Goal: Information Seeking & Learning: Learn about a topic

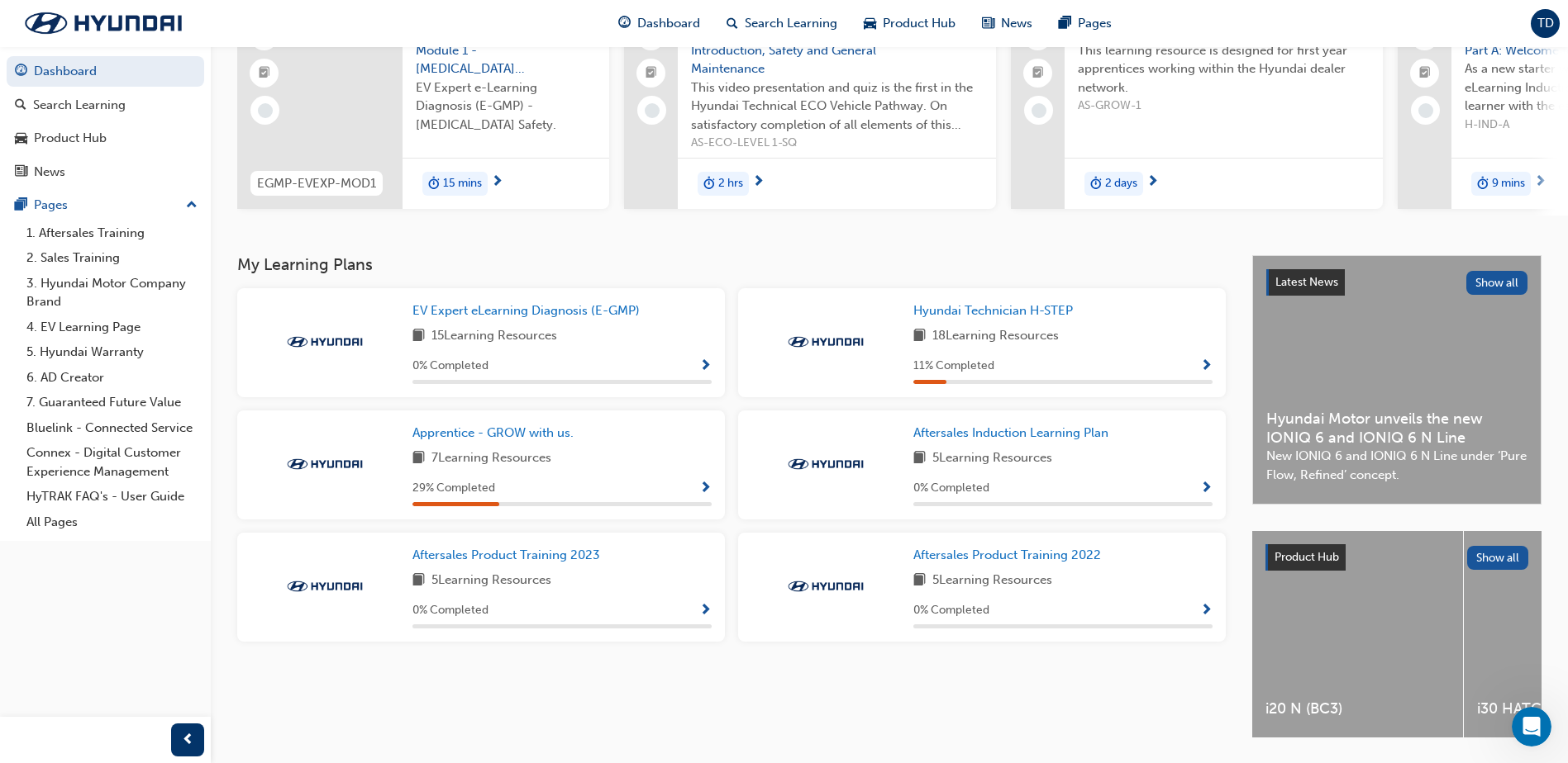
click at [1557, 30] on div "TD" at bounding box center [1545, 24] width 29 height 29
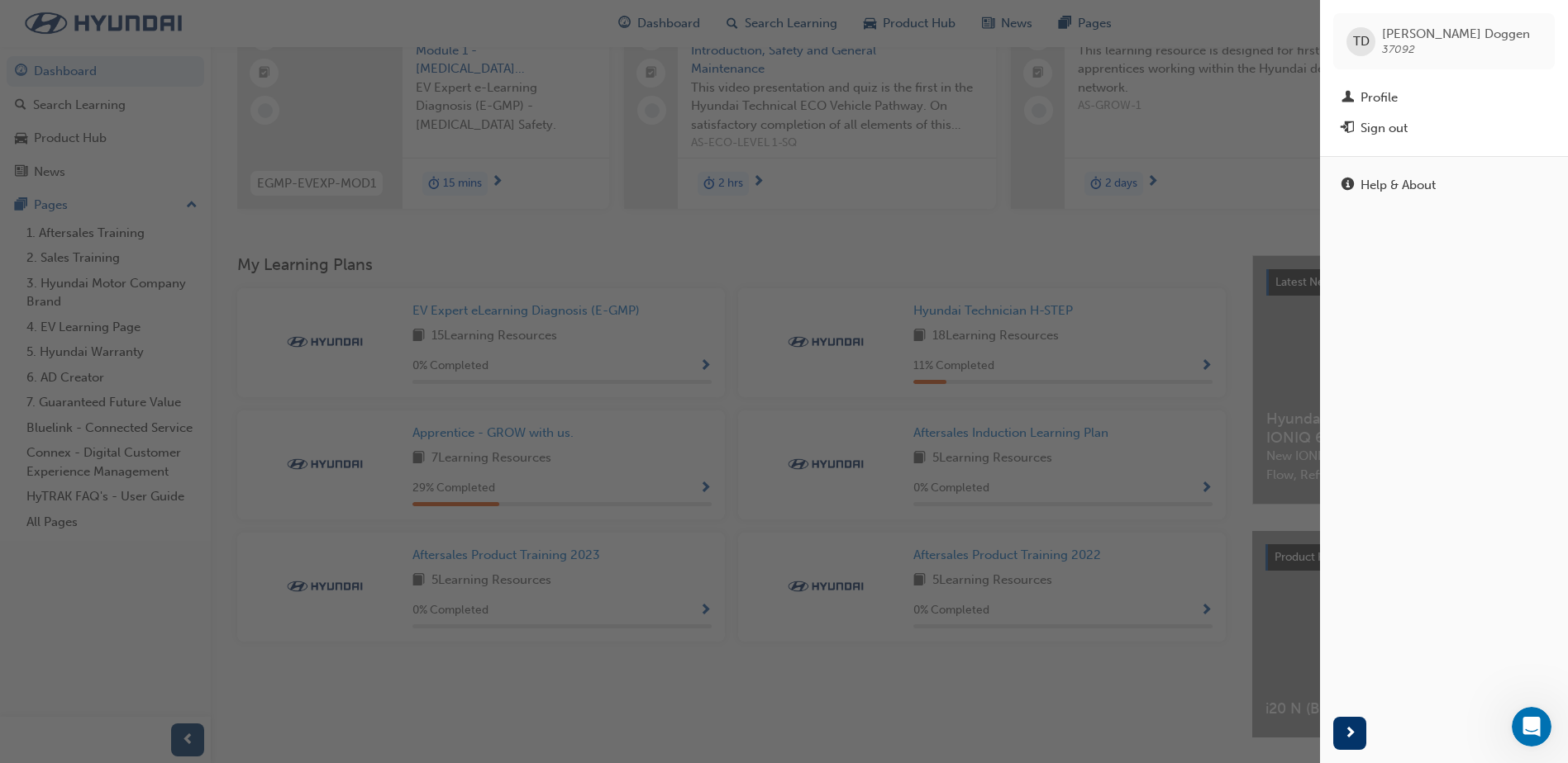
click at [1230, 167] on div "button" at bounding box center [659, 382] width 1320 height 763
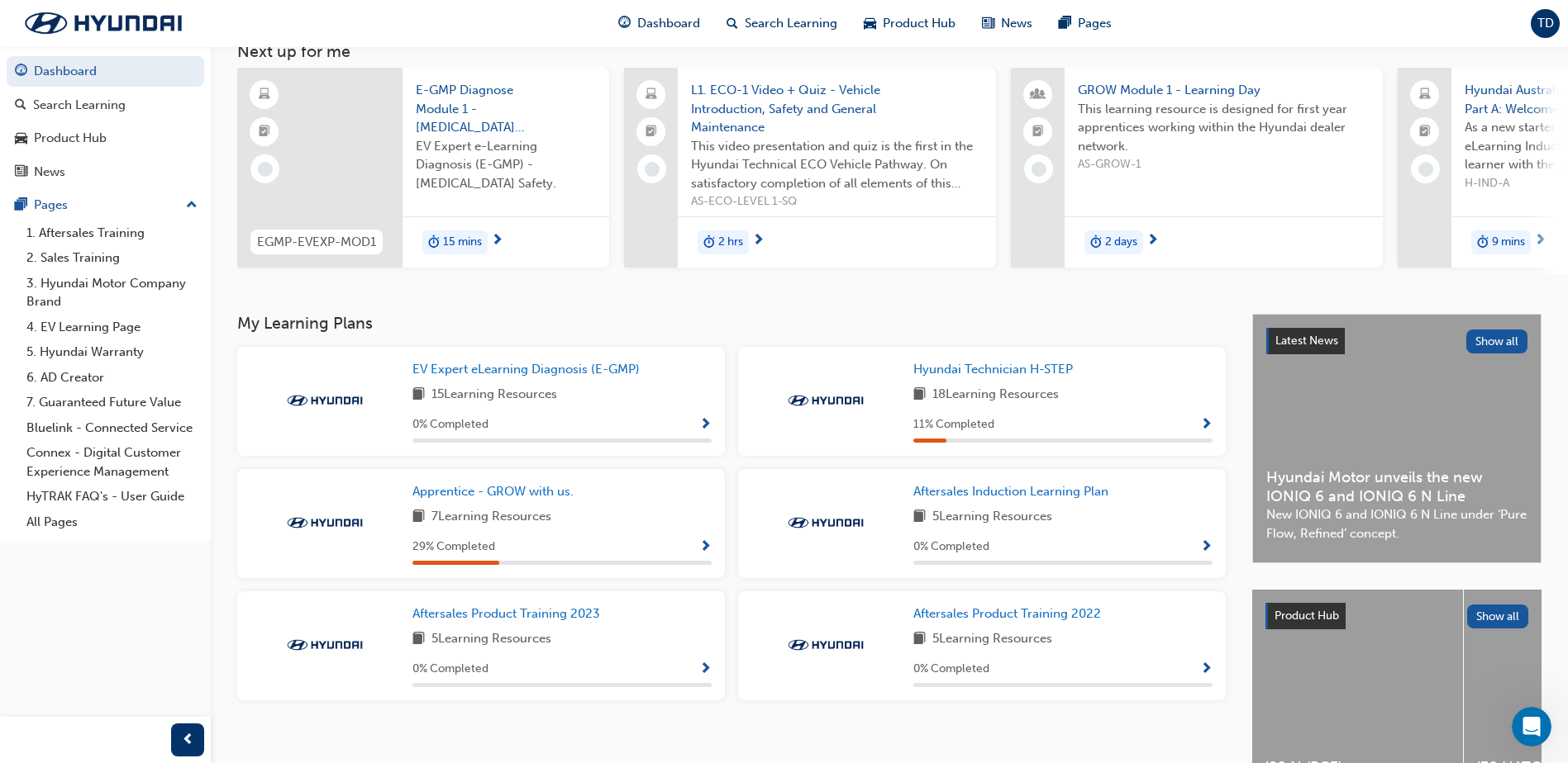
scroll to position [83, 0]
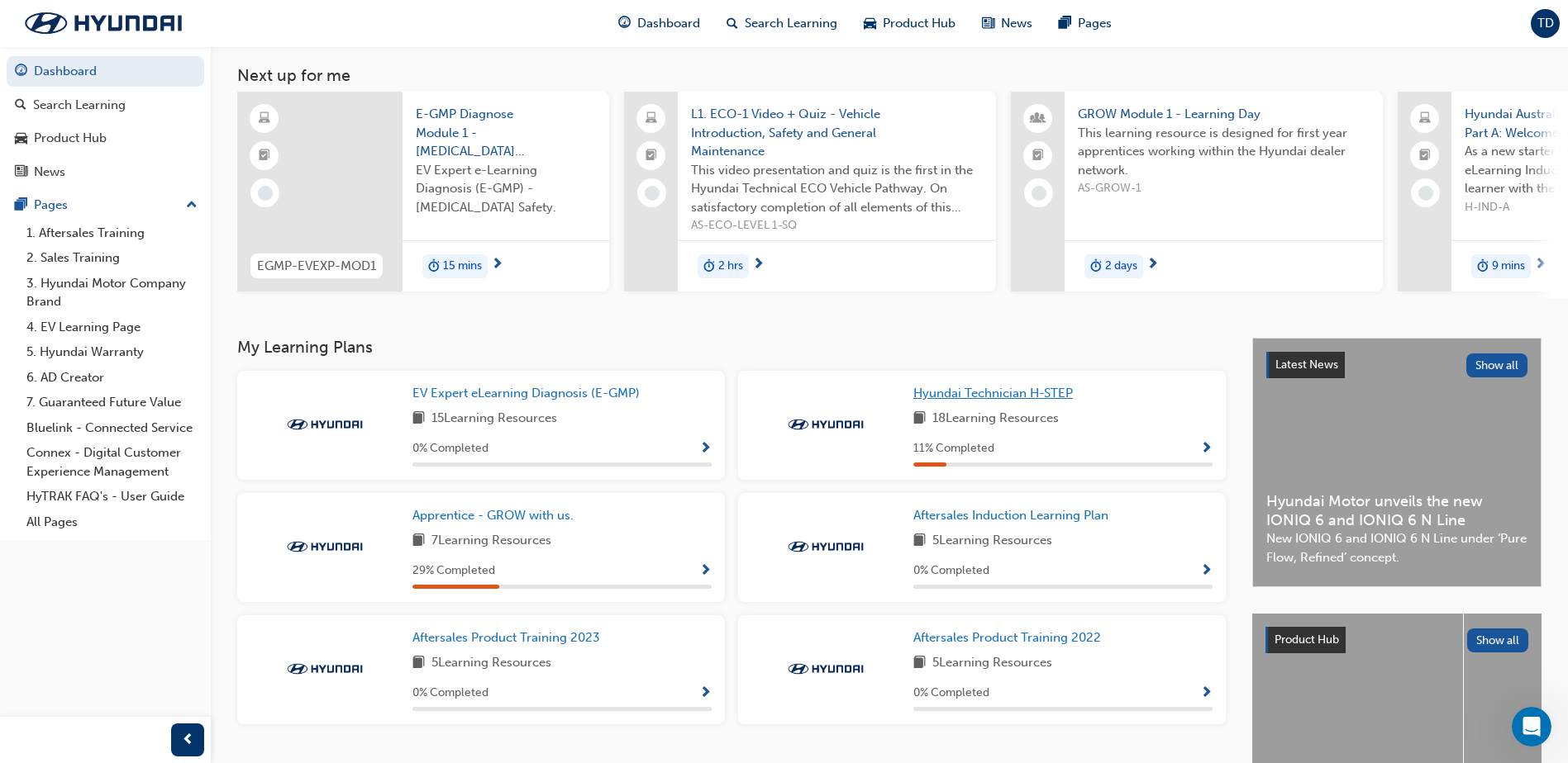
click at [1035, 400] on span "Hyundai Technician H-STEP" at bounding box center [993, 394] width 159 height 15
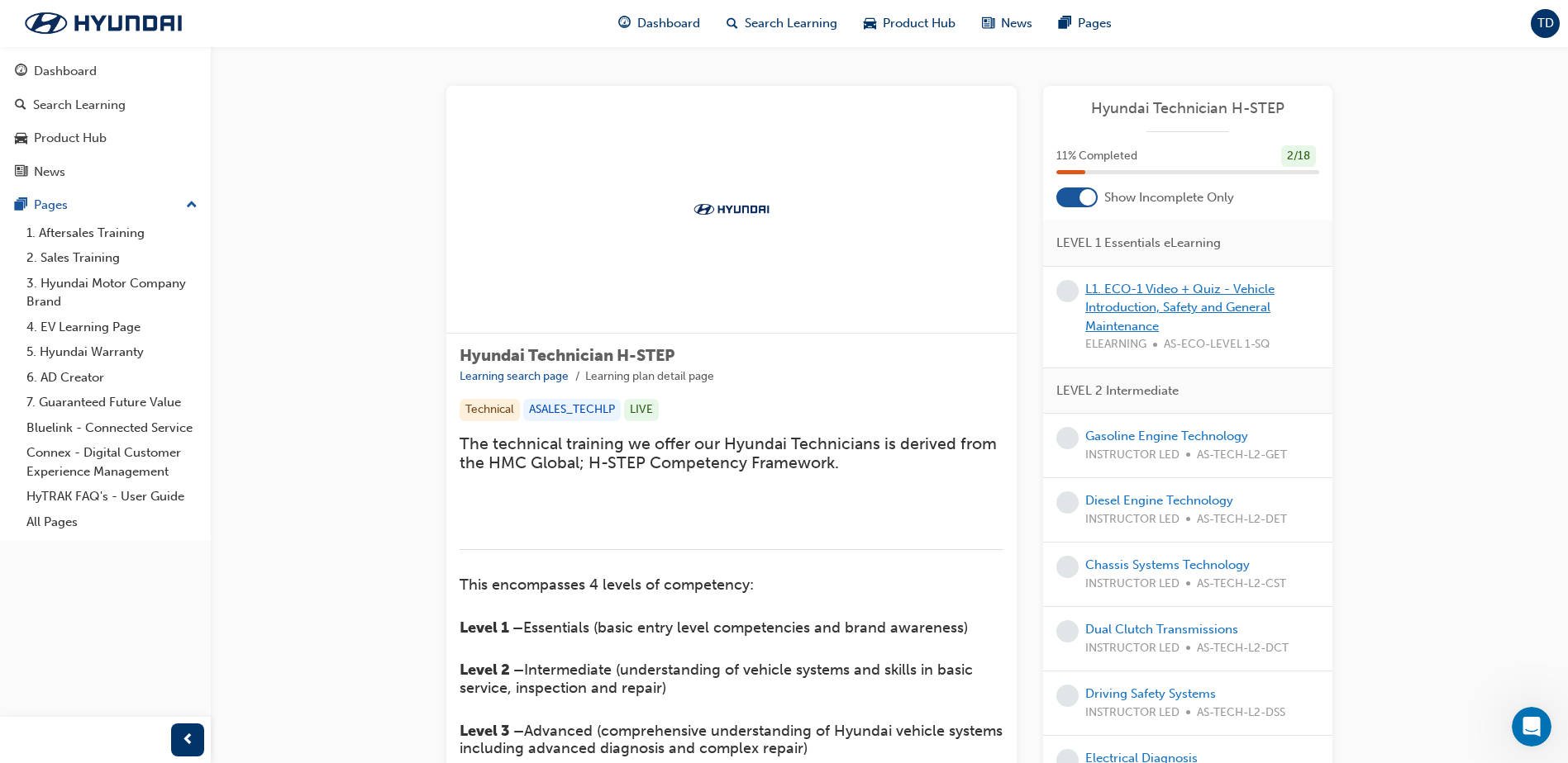
click at [1135, 293] on link "L1. ECO-1 Video + Quiz - Vehicle Introduction, Safety and General Maintenance" at bounding box center [1180, 307] width 189 height 52
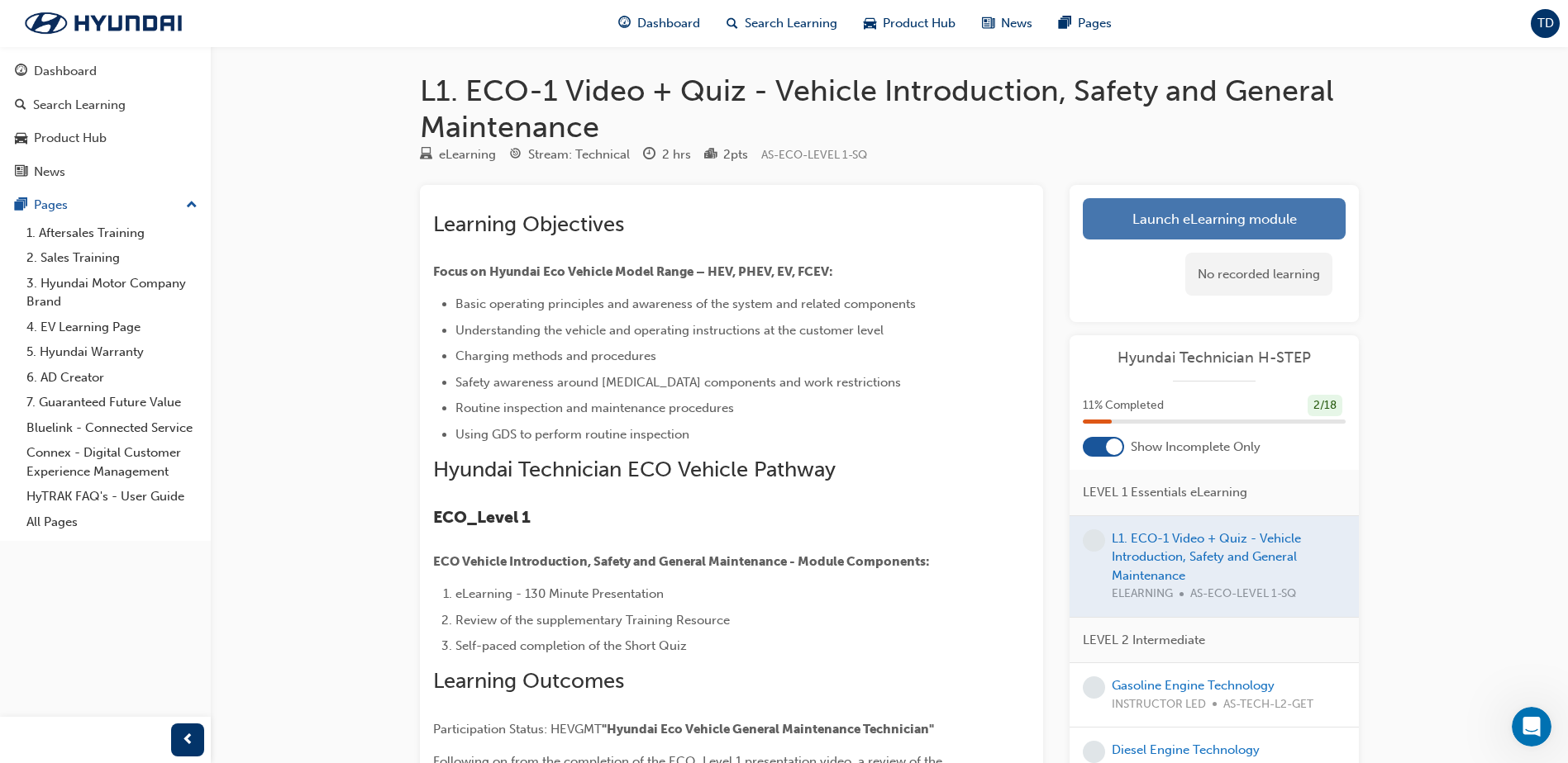
click at [1189, 217] on link "Launch eLearning module" at bounding box center [1214, 218] width 262 height 41
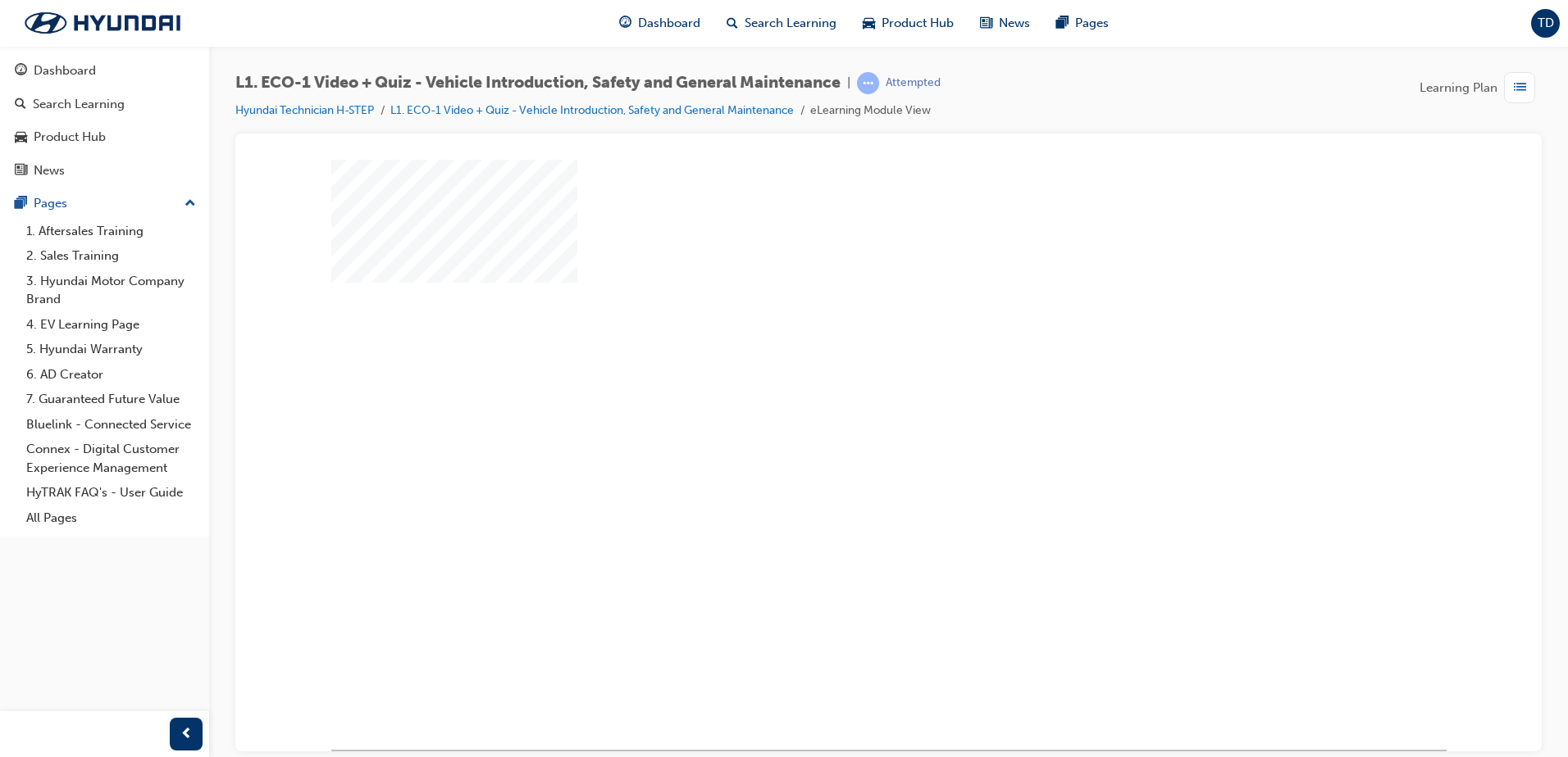
click at [842, 407] on div "play" at bounding box center [842, 407] width 0 height 0
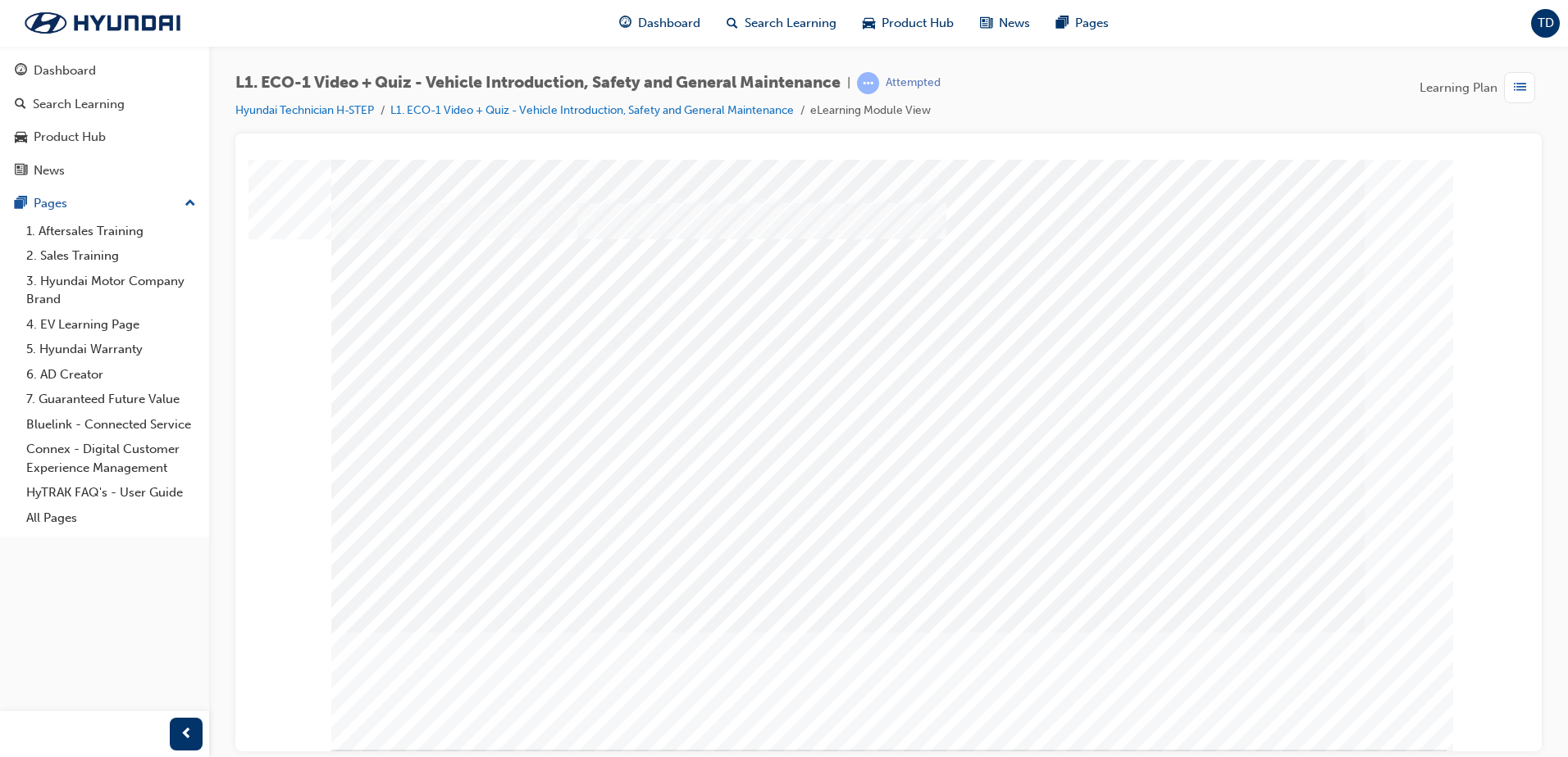
drag, startPoint x: 1327, startPoint y: 668, endPoint x: 1334, endPoint y: 678, distance: 12.2
click at [1331, 672] on div "Content Image Right" at bounding box center [889, 454] width 1115 height 590
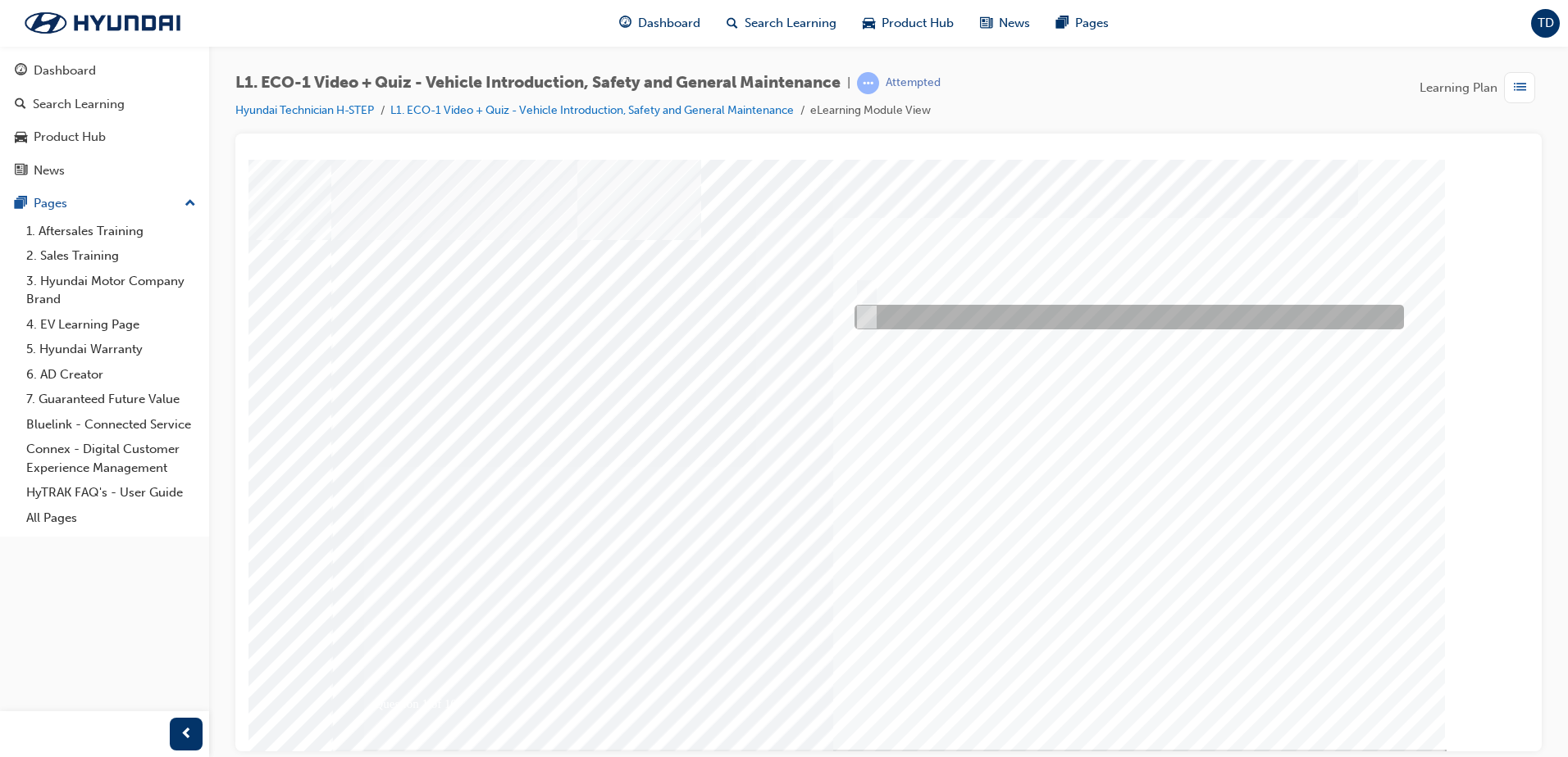
click at [864, 325] on input "No" at bounding box center [864, 317] width 18 height 18
radio input "true"
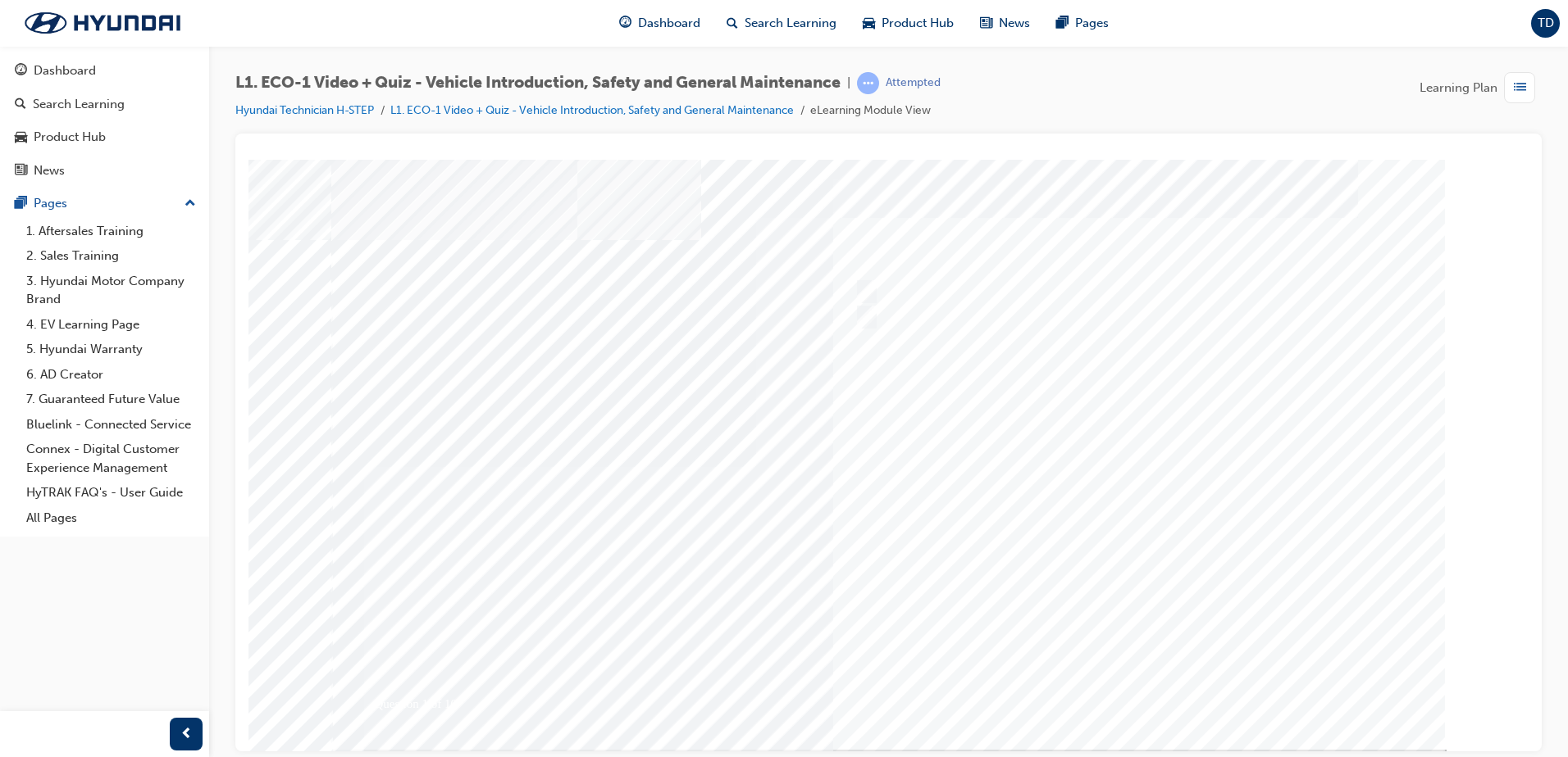
click at [1145, 695] on div at bounding box center [889, 454] width 1115 height 590
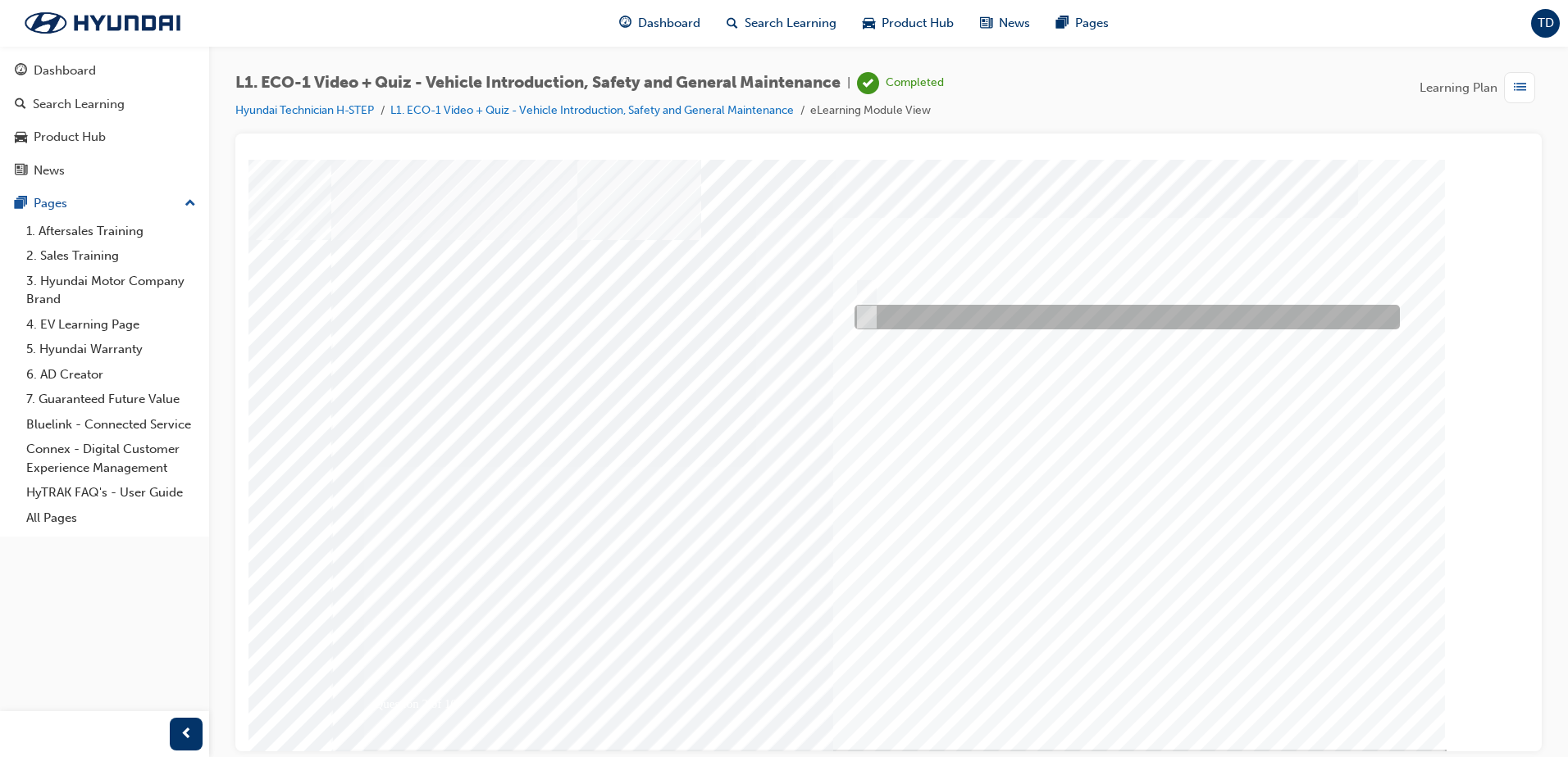
click at [875, 322] on div at bounding box center [1123, 317] width 545 height 25
radio input "true"
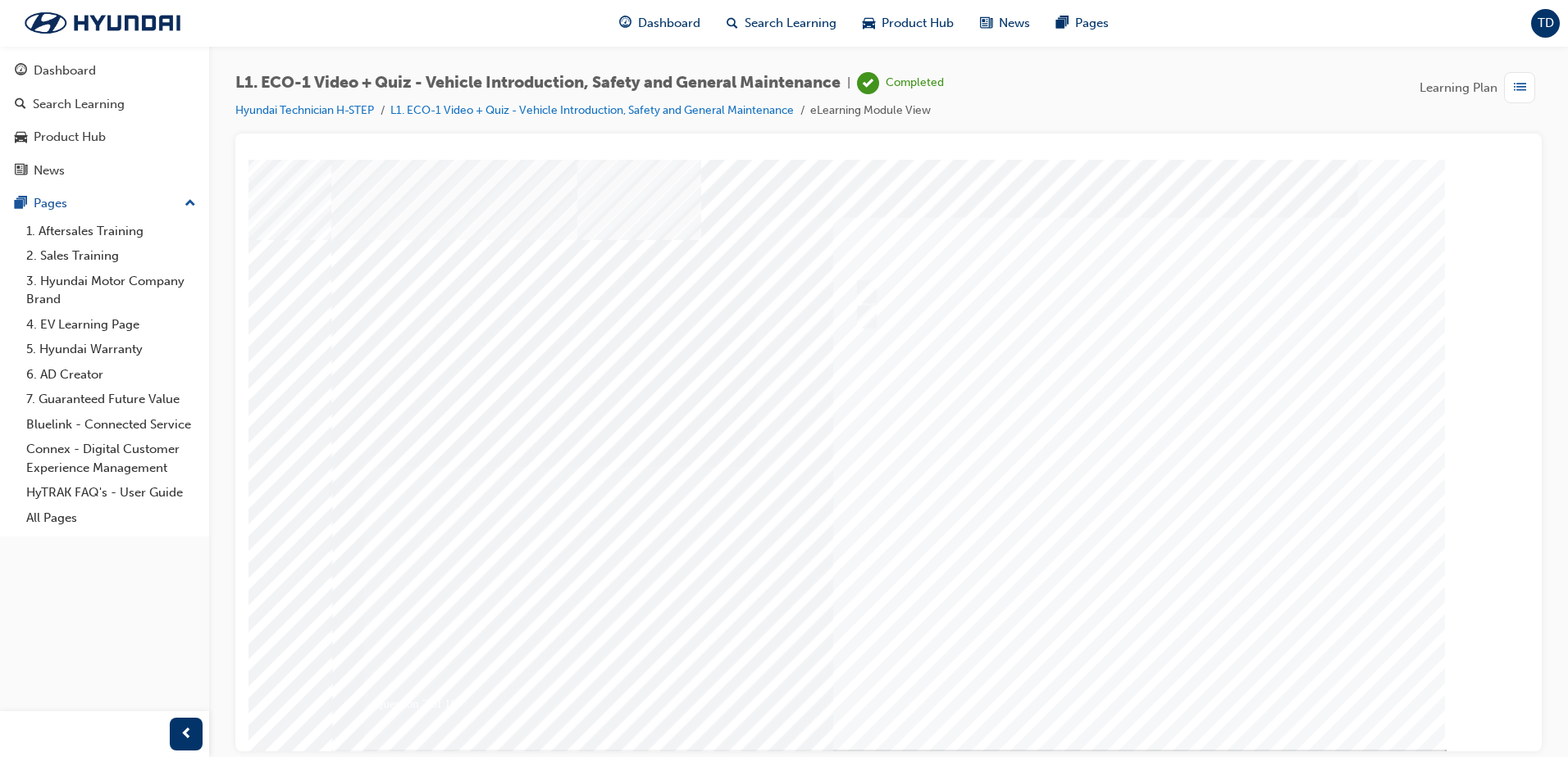
click at [1135, 683] on div at bounding box center [889, 454] width 1115 height 590
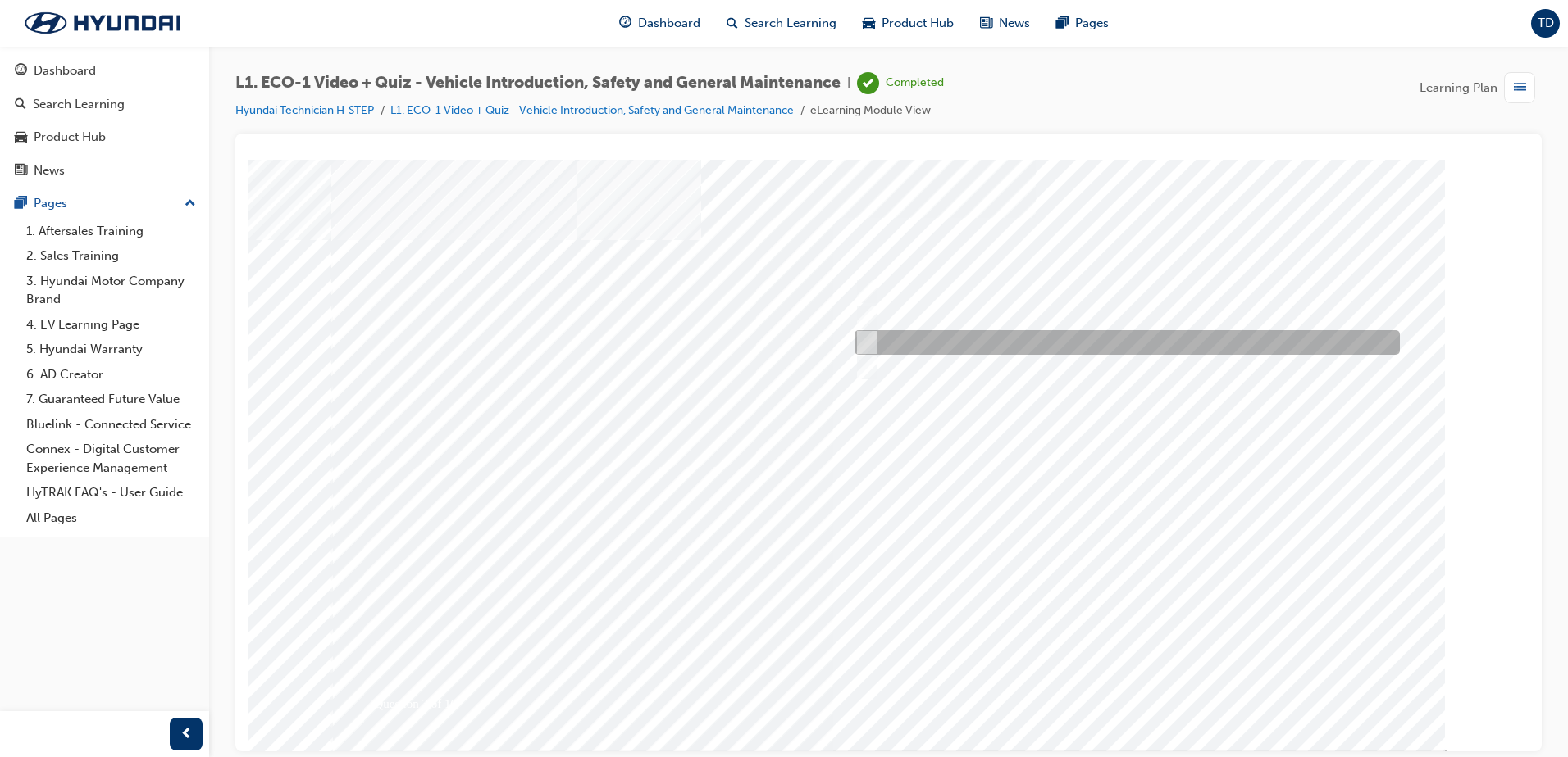
click at [1130, 332] on div at bounding box center [1123, 343] width 545 height 25
radio input "true"
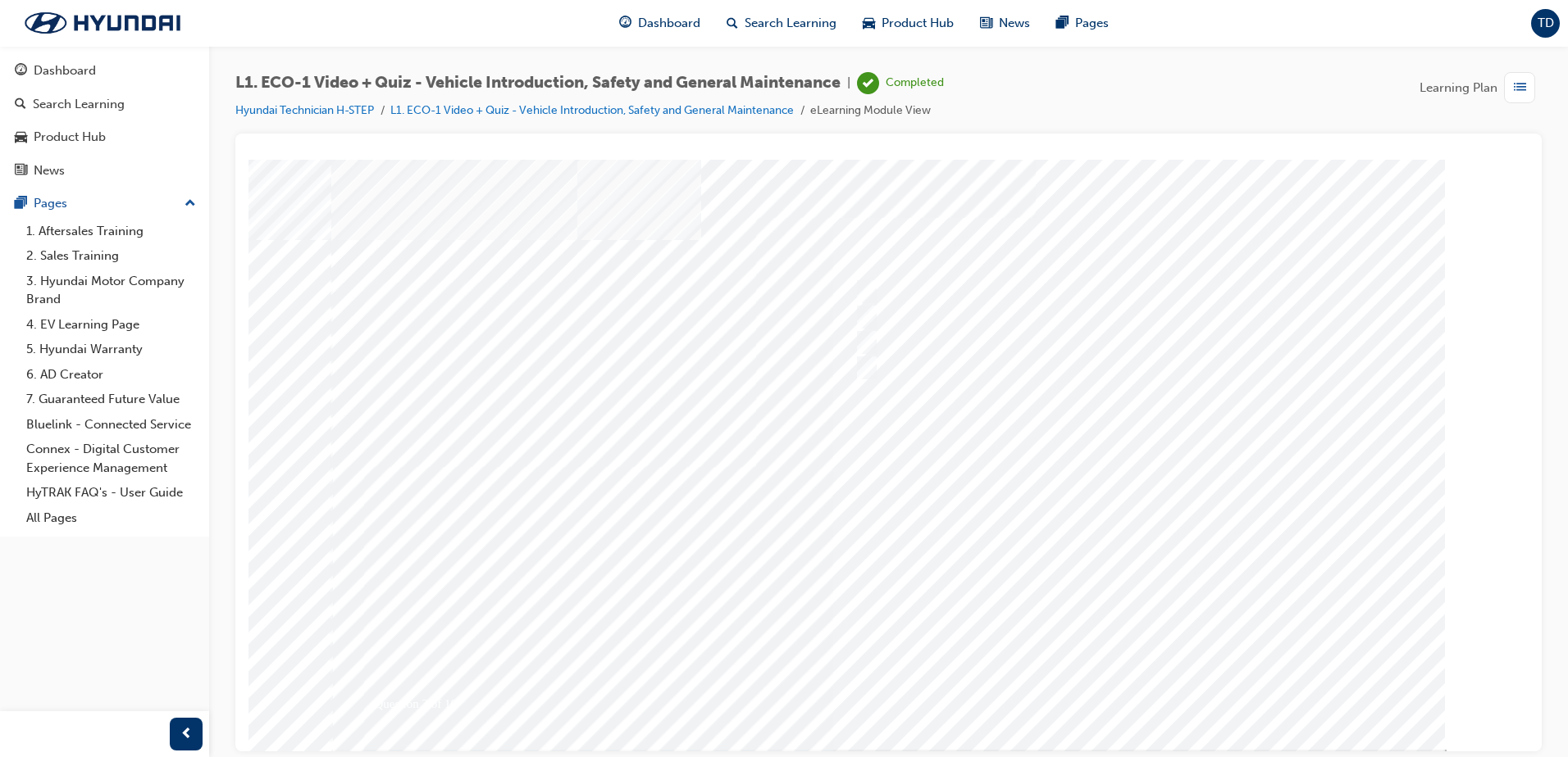
click at [1131, 678] on div at bounding box center [889, 454] width 1115 height 590
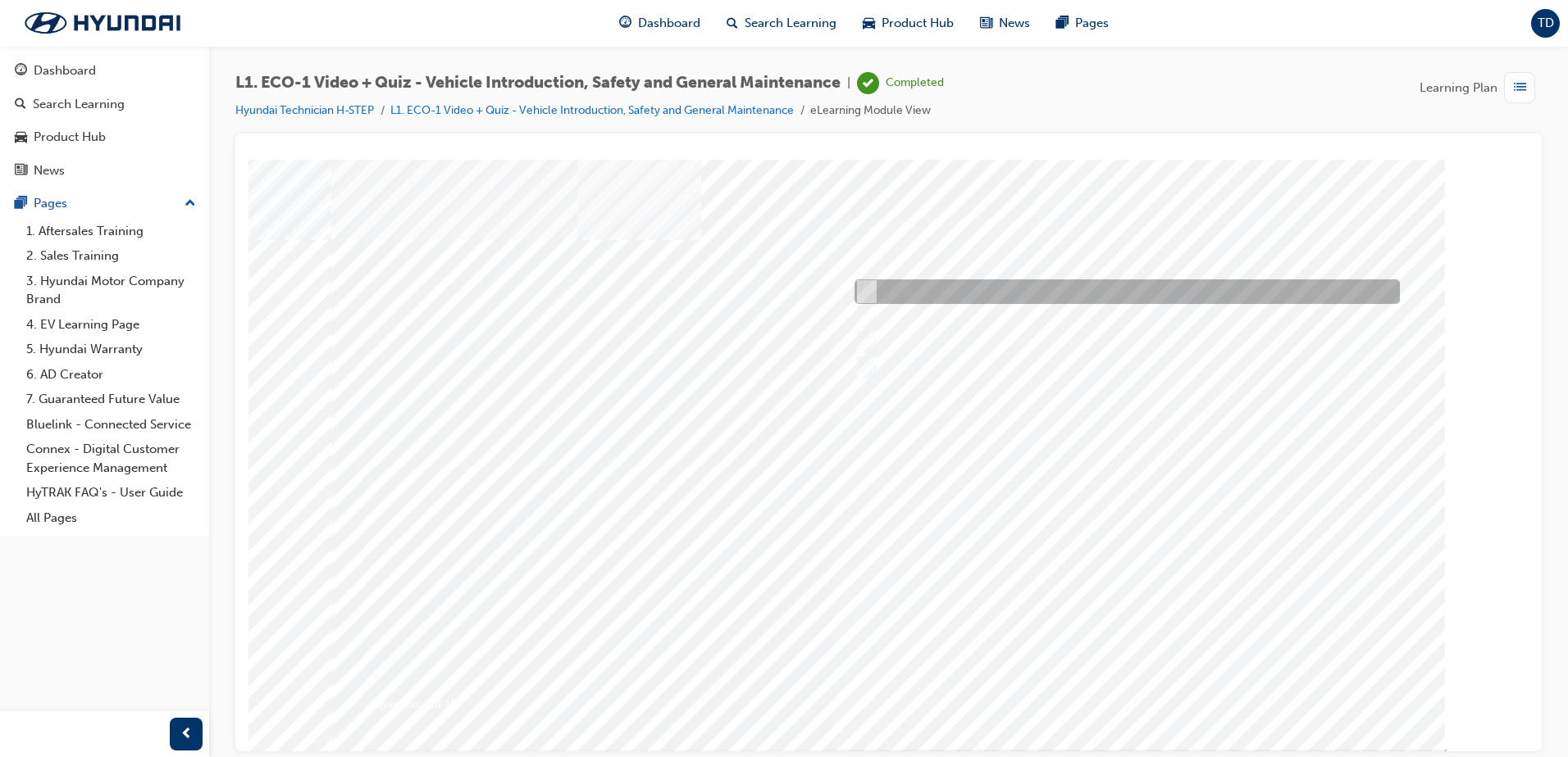
click at [875, 294] on div at bounding box center [1123, 291] width 545 height 25
radio input "true"
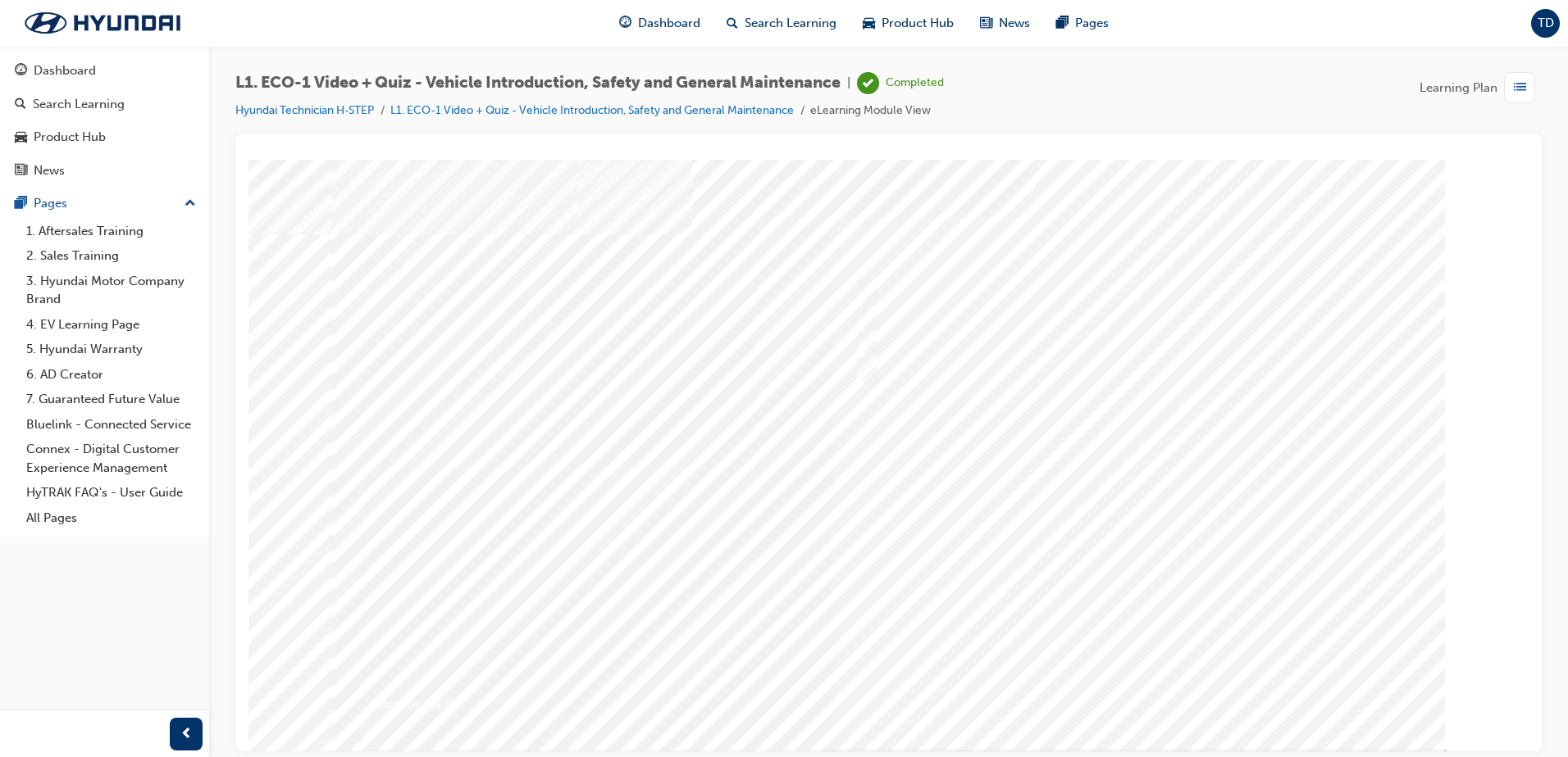
click at [1131, 683] on div at bounding box center [889, 454] width 1115 height 590
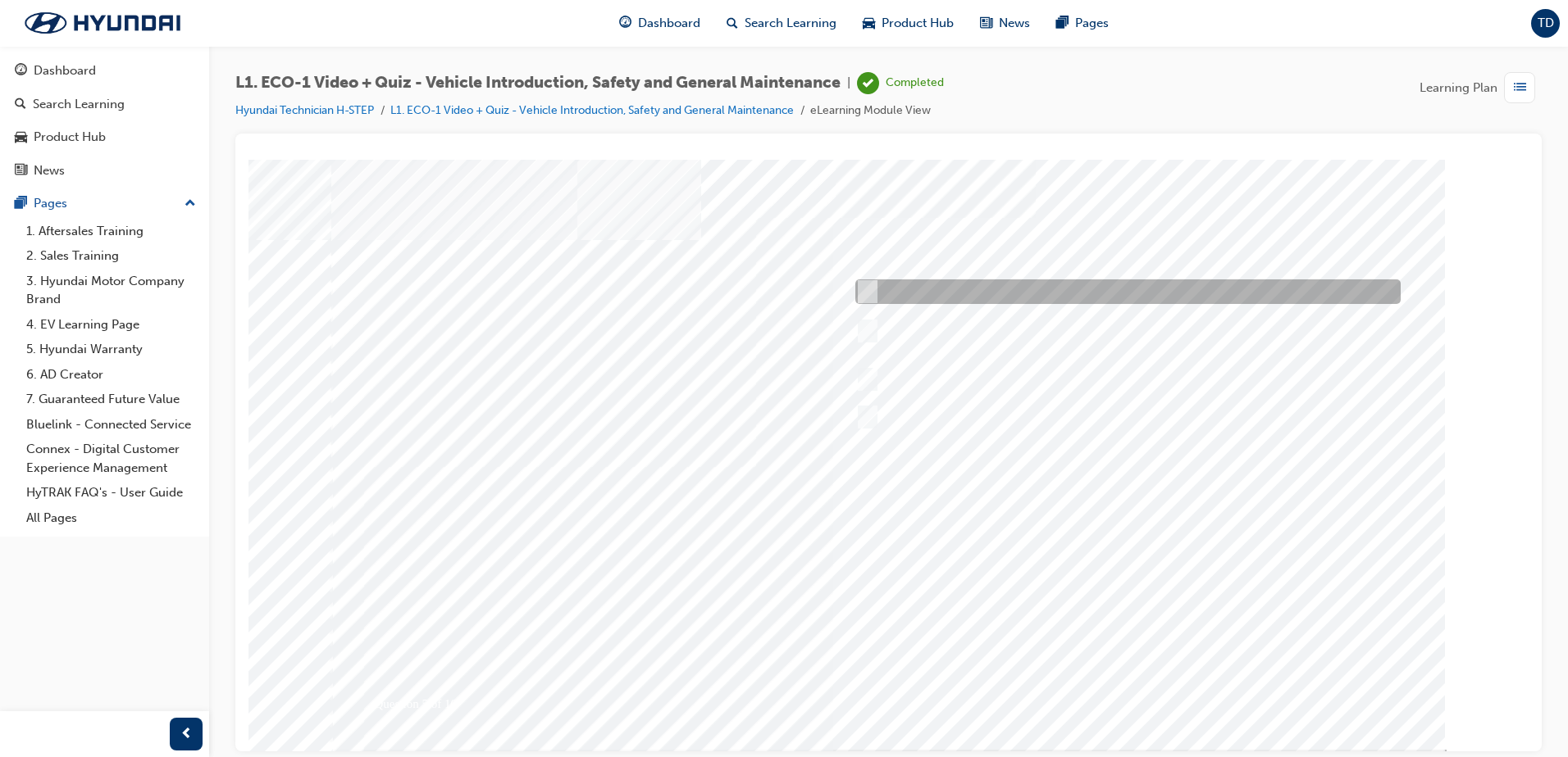
click at [1092, 295] on div at bounding box center [1124, 291] width 545 height 25
radio input "true"
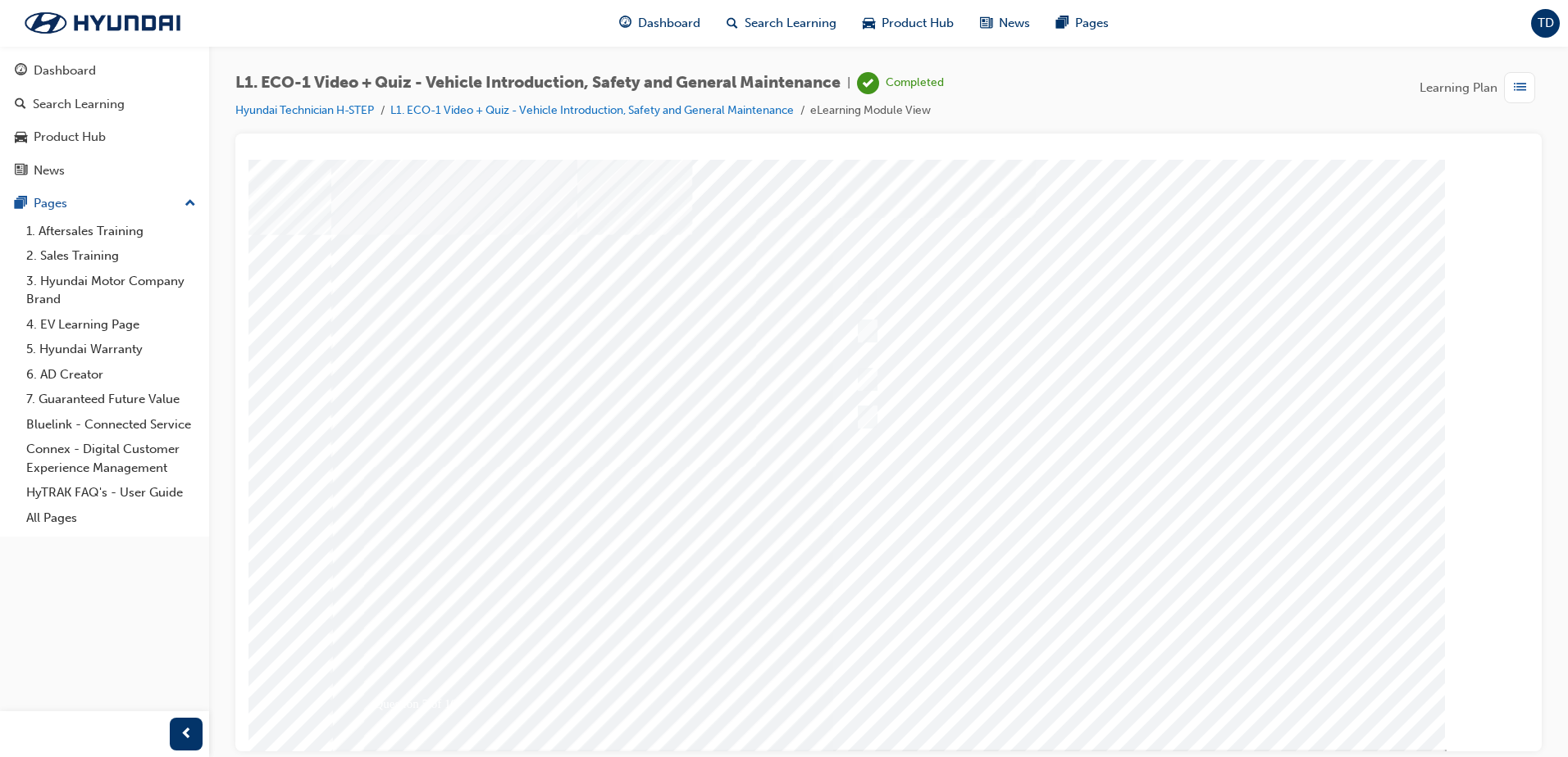
click at [1116, 693] on div at bounding box center [889, 454] width 1115 height 590
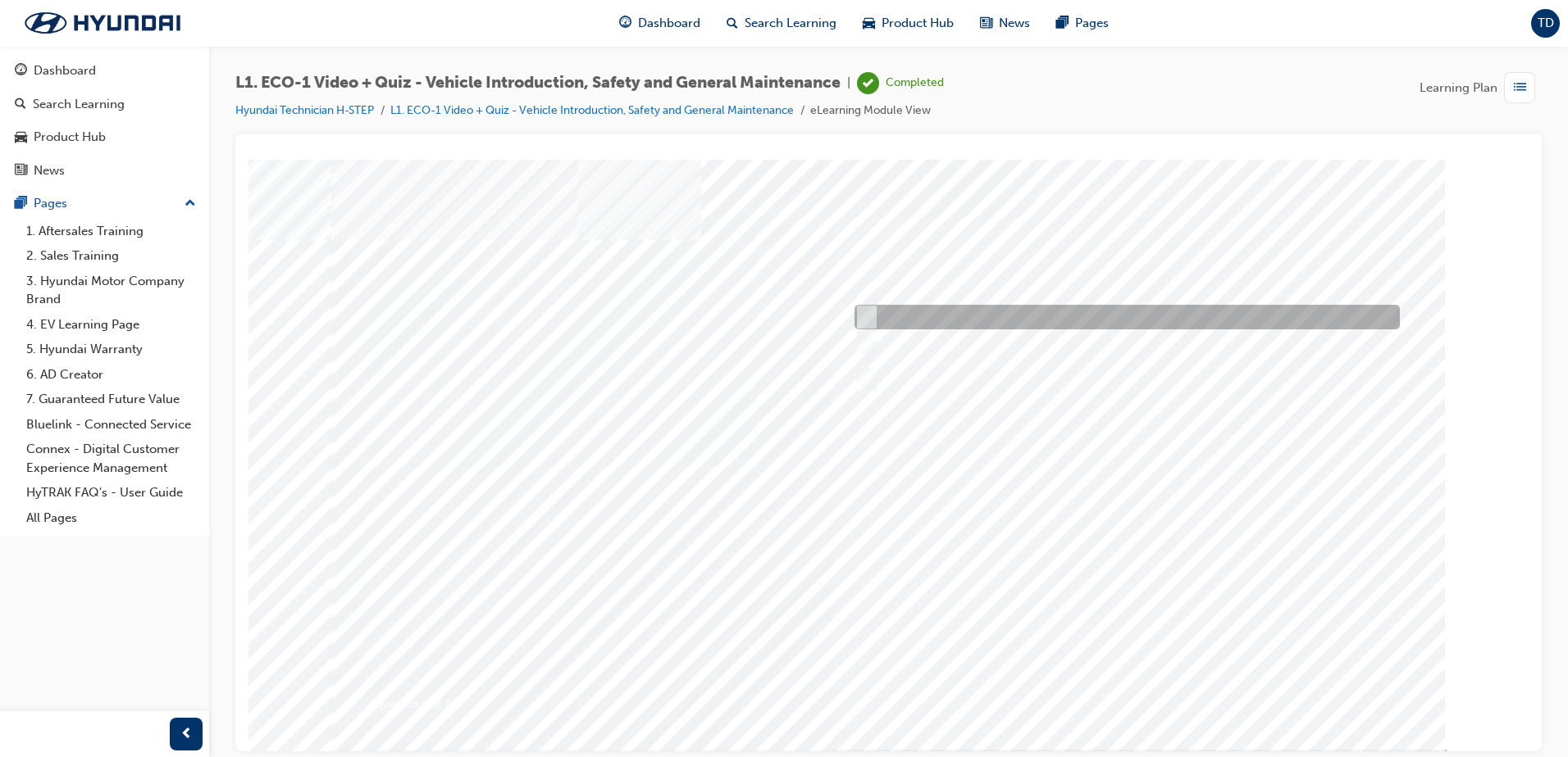
click at [872, 323] on input "Under the instruction of an Eco Vehicle Specialist Technician." at bounding box center [864, 317] width 18 height 18
radio input "true"
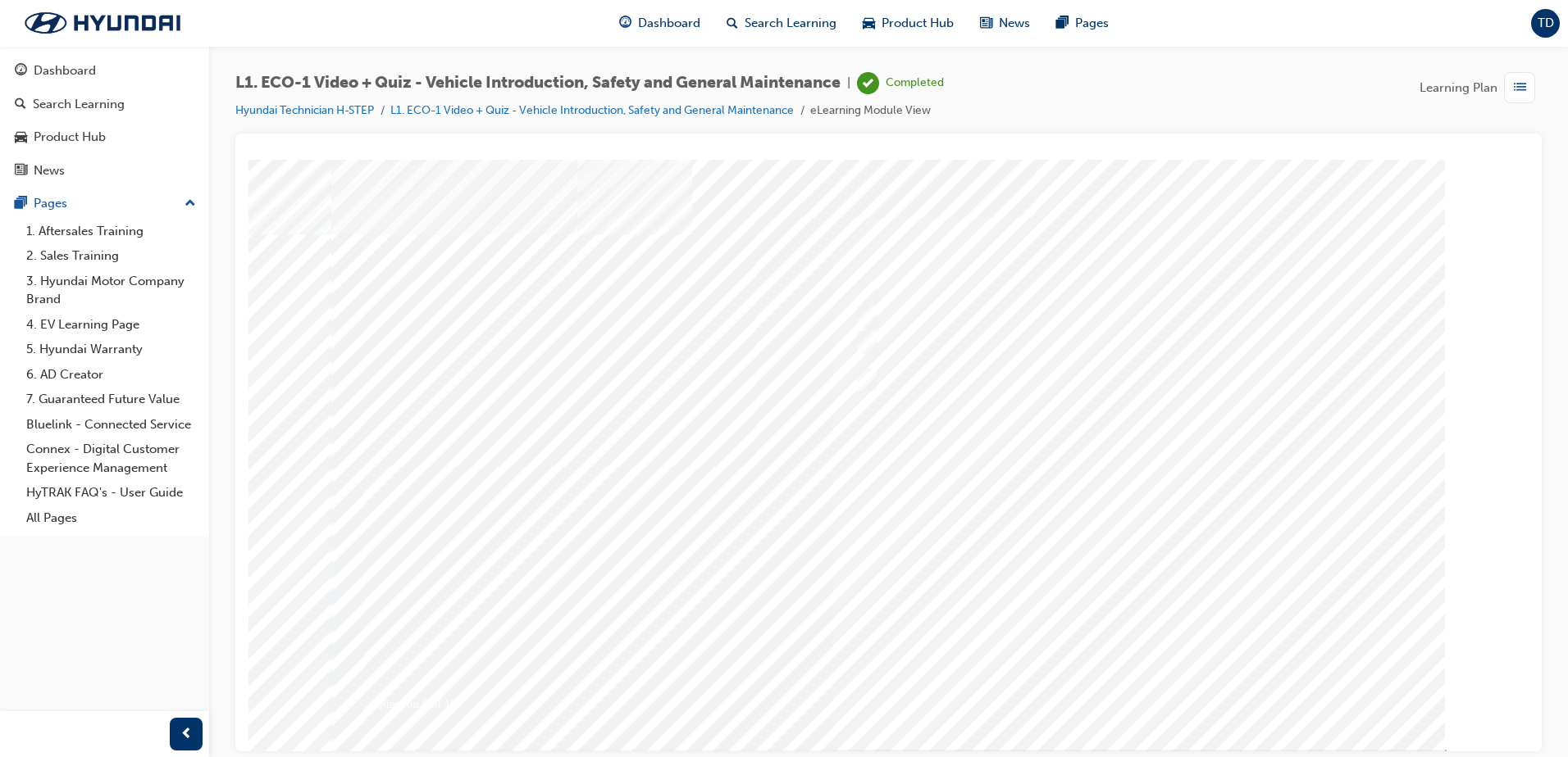
click at [1099, 682] on div at bounding box center [889, 454] width 1115 height 590
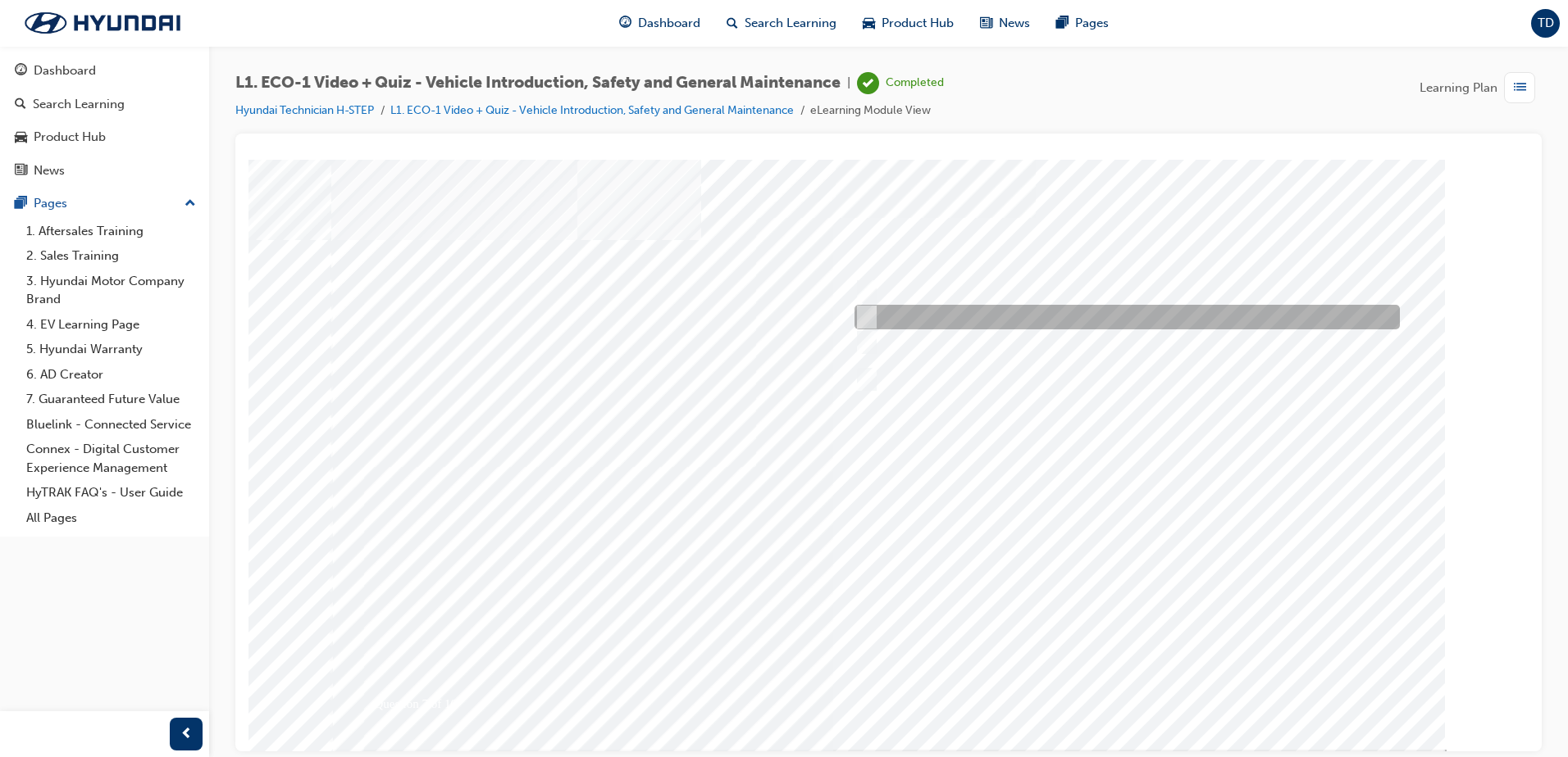
click at [897, 316] on div at bounding box center [1123, 317] width 545 height 25
radio input "true"
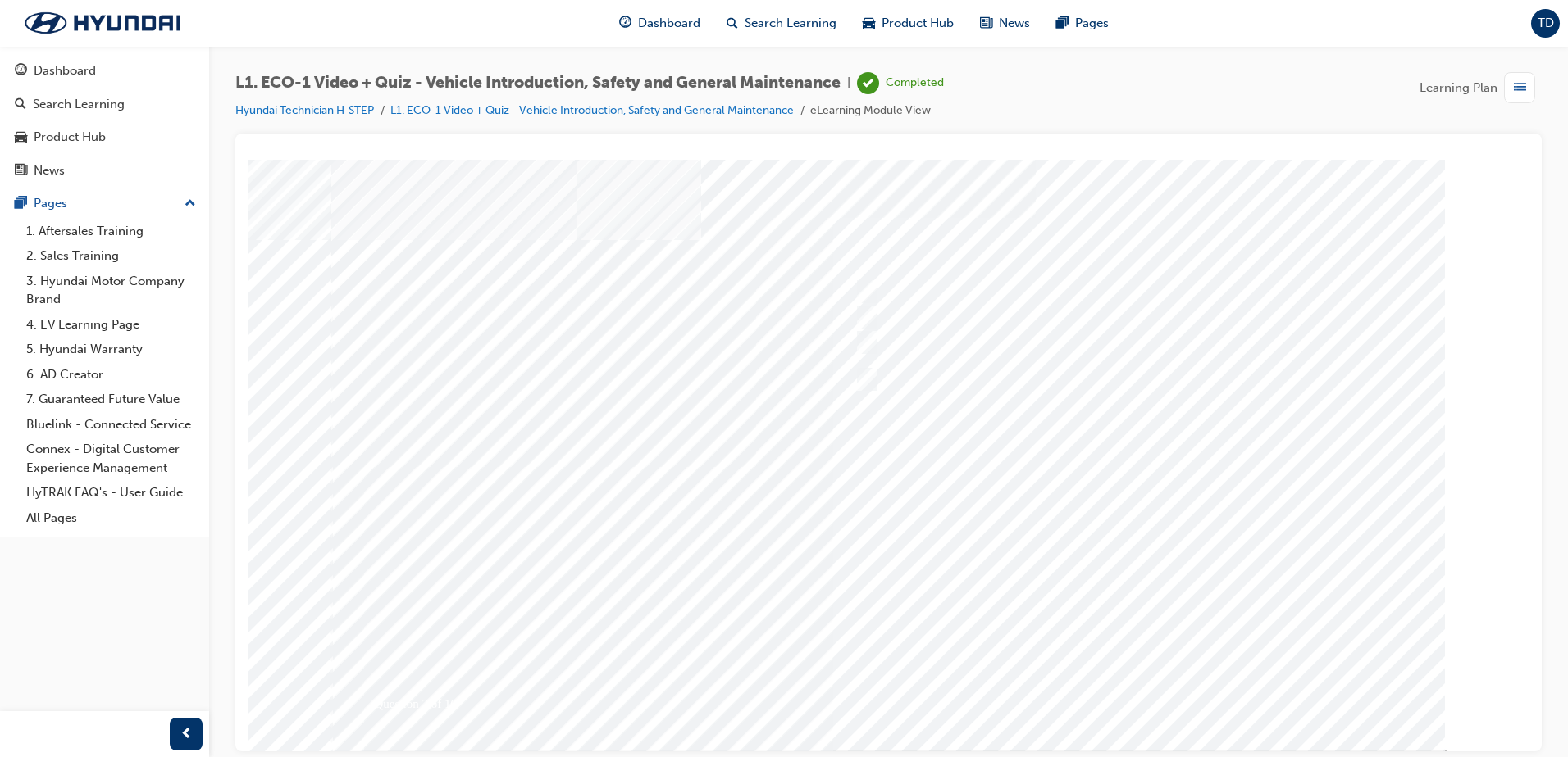
click at [1133, 683] on div at bounding box center [889, 454] width 1115 height 590
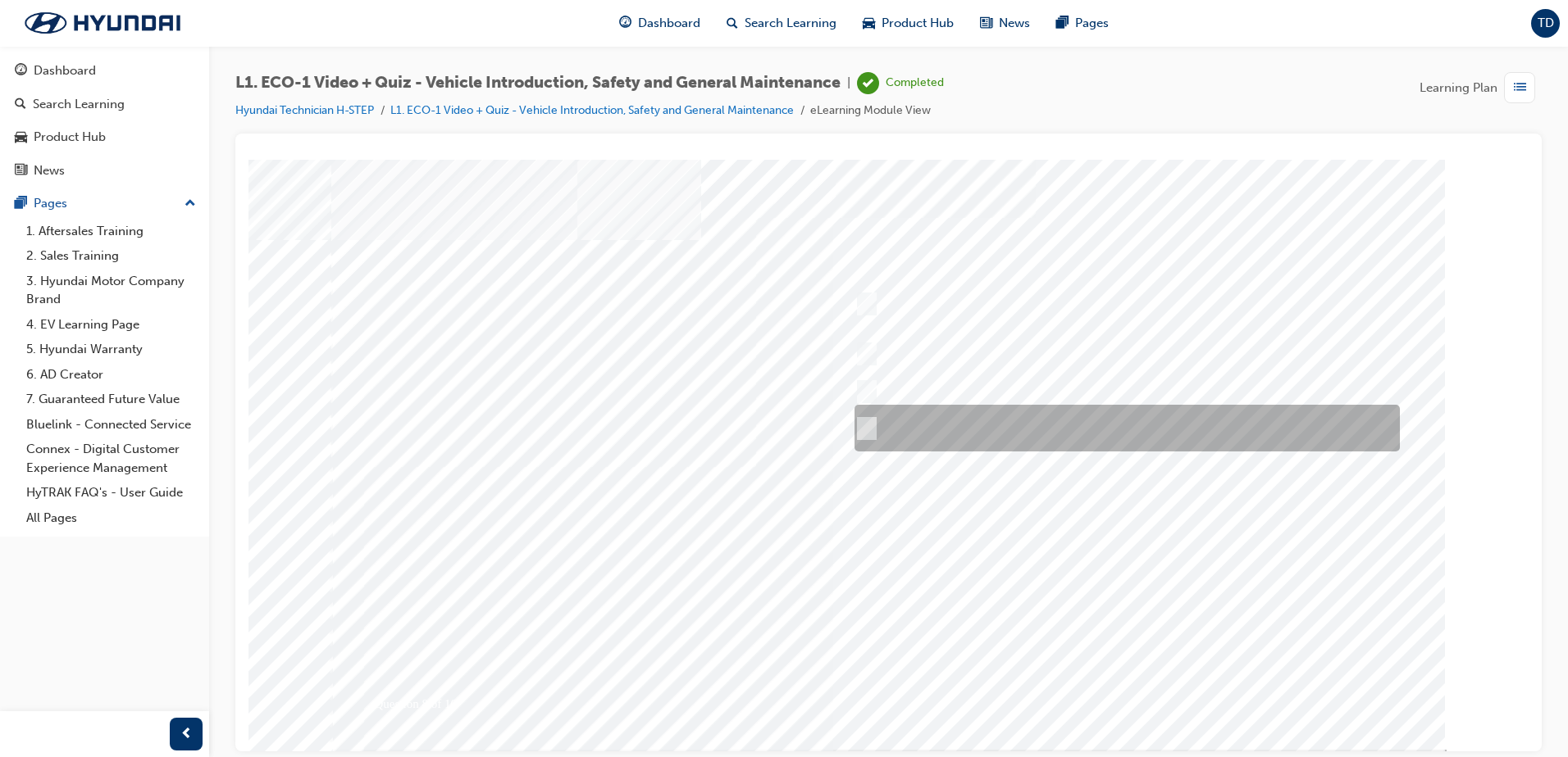
click at [874, 427] on div at bounding box center [1123, 428] width 545 height 46
radio input "true"
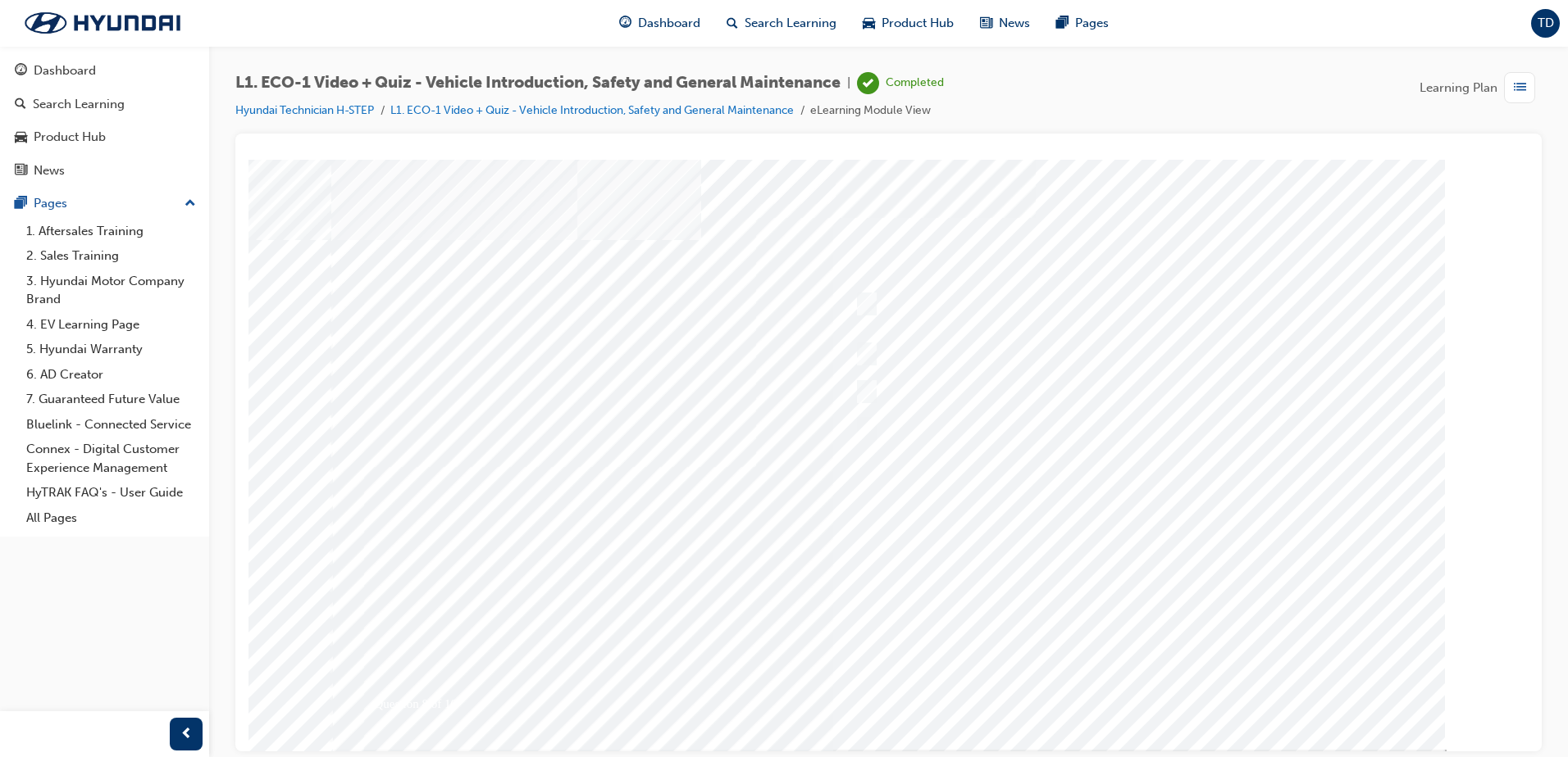
click at [1128, 695] on div at bounding box center [889, 454] width 1115 height 590
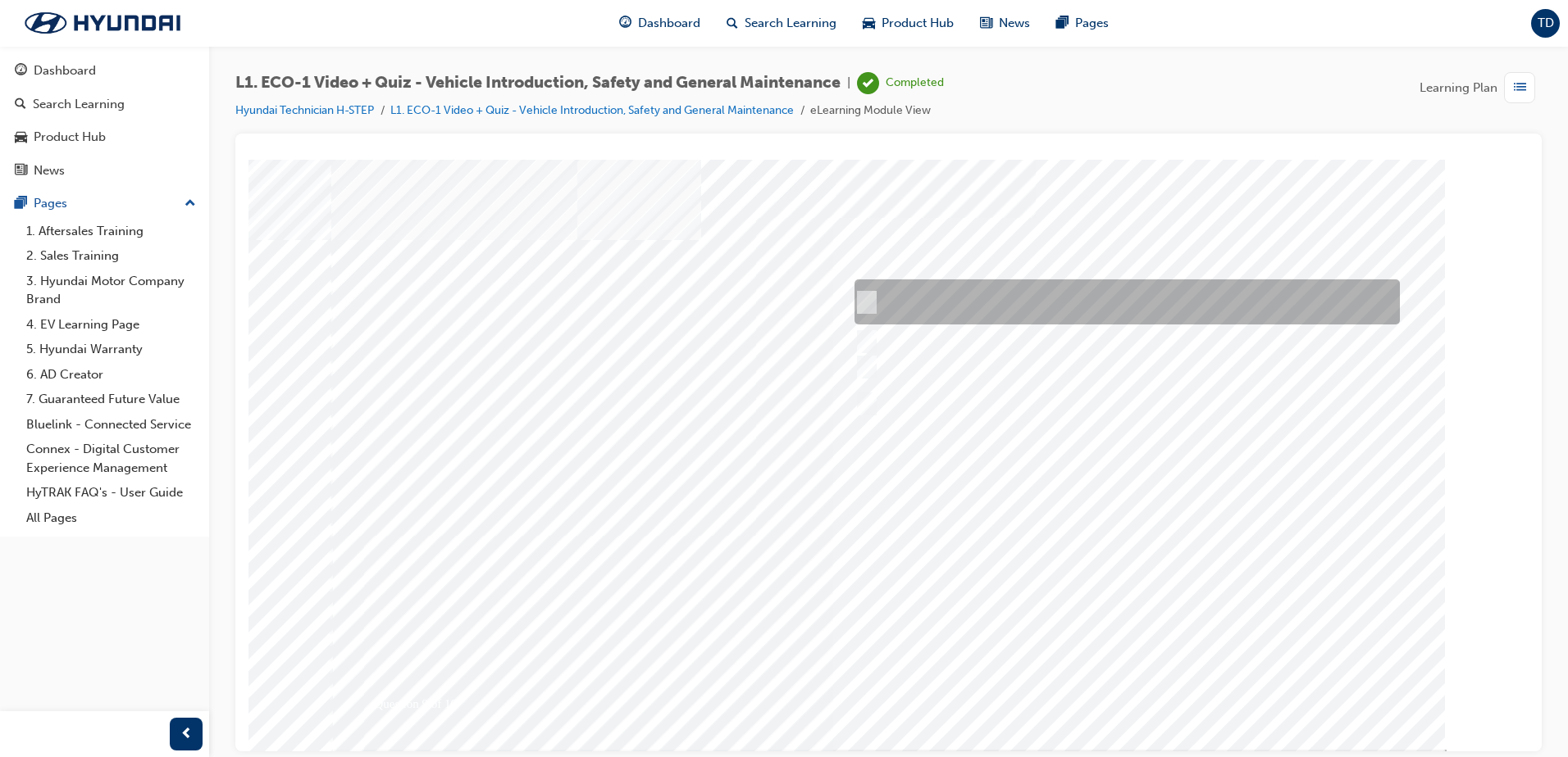
click at [978, 289] on div at bounding box center [1123, 302] width 545 height 45
radio input "true"
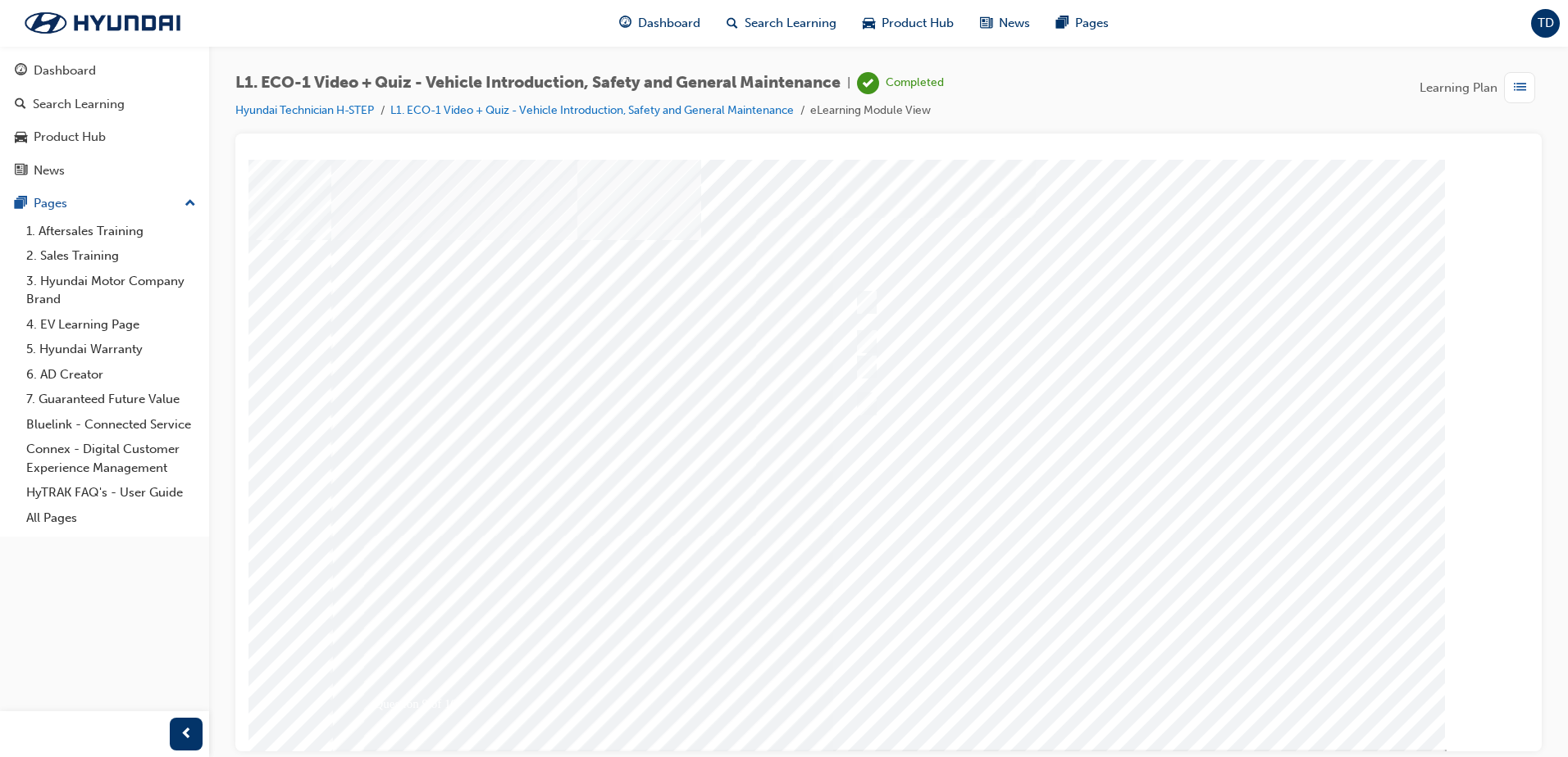
click at [1155, 695] on div at bounding box center [889, 454] width 1115 height 590
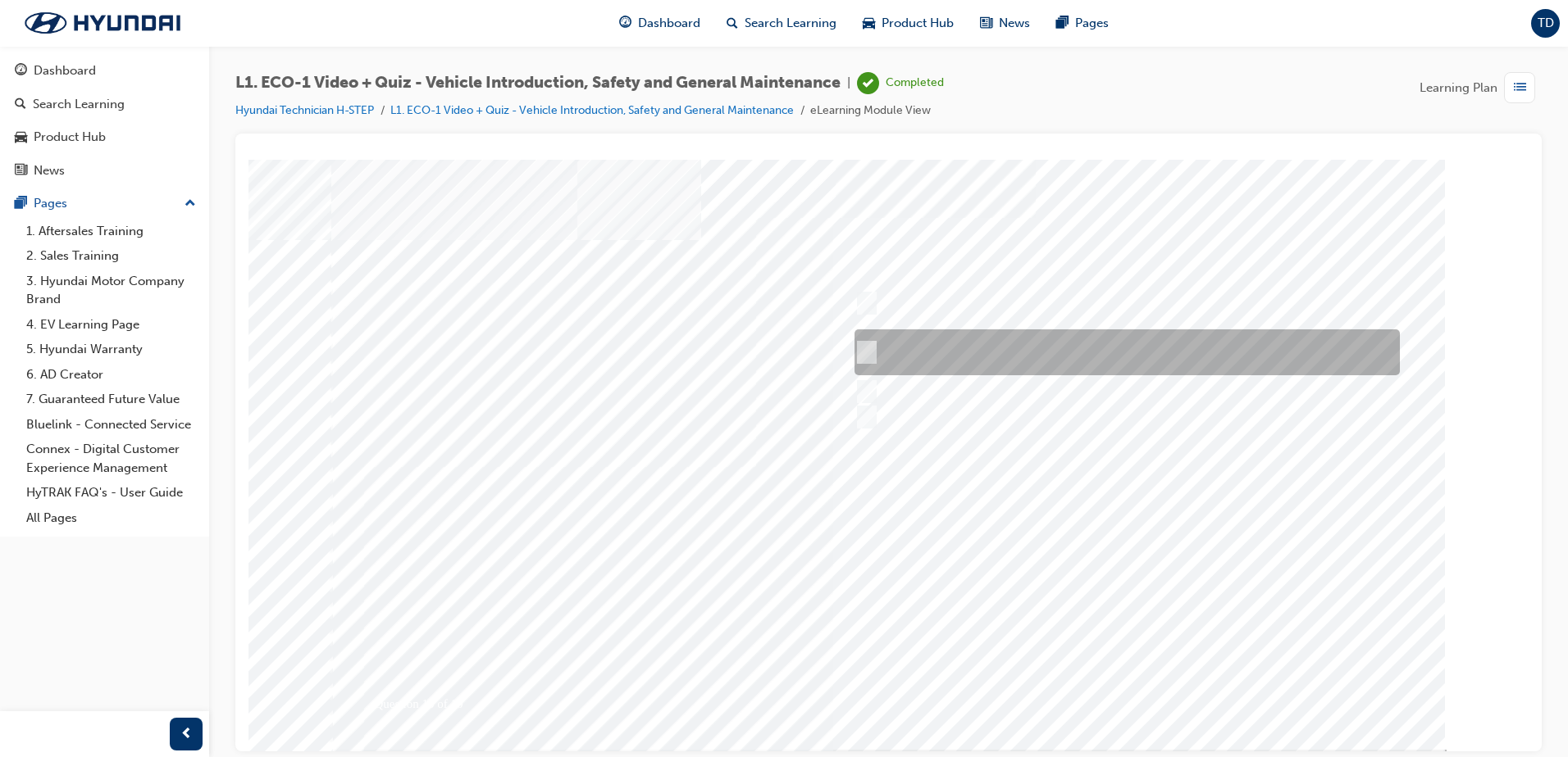
click at [900, 359] on div at bounding box center [1123, 352] width 545 height 46
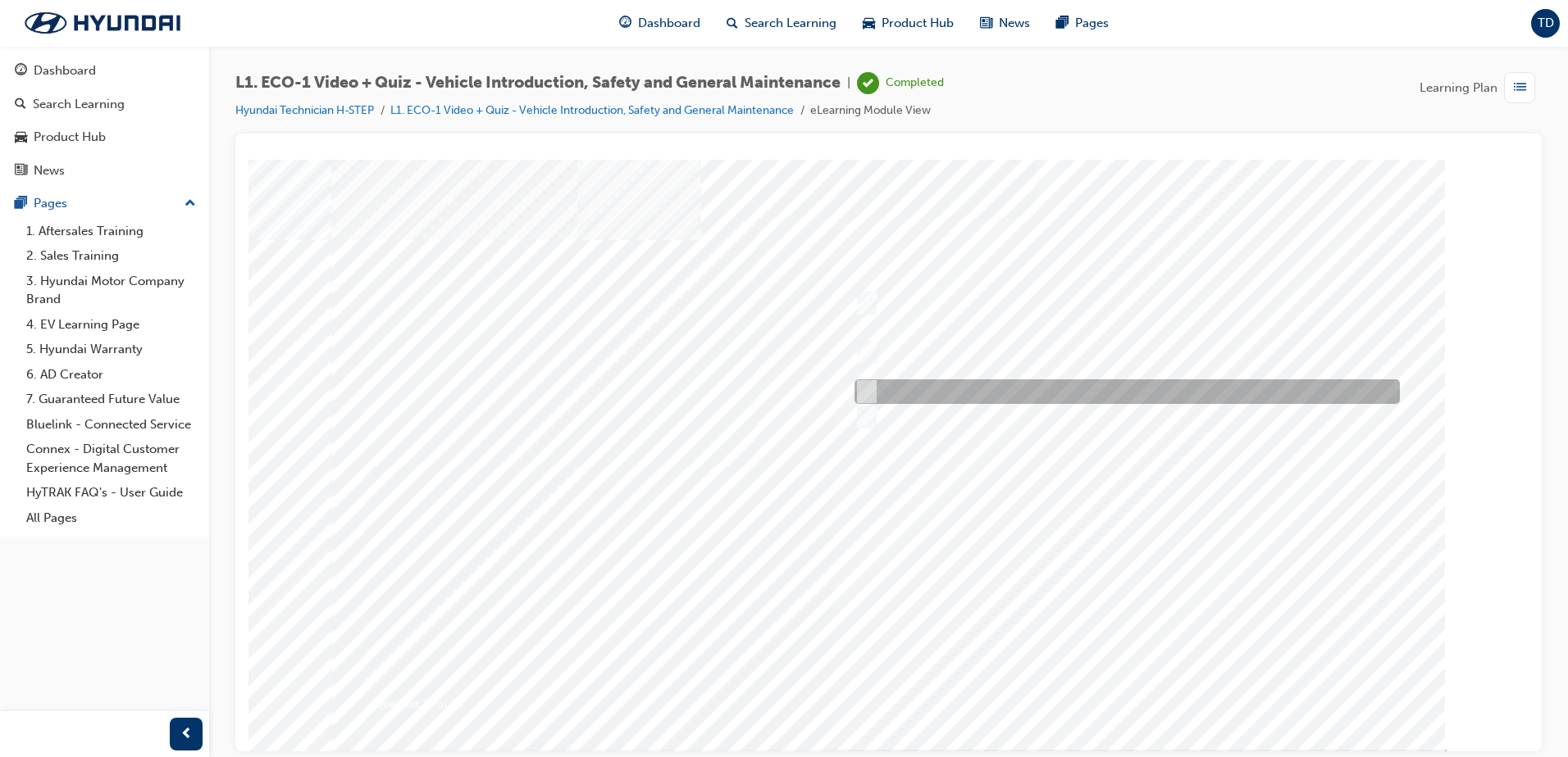
click at [1000, 401] on div at bounding box center [1123, 392] width 545 height 25
radio input "false"
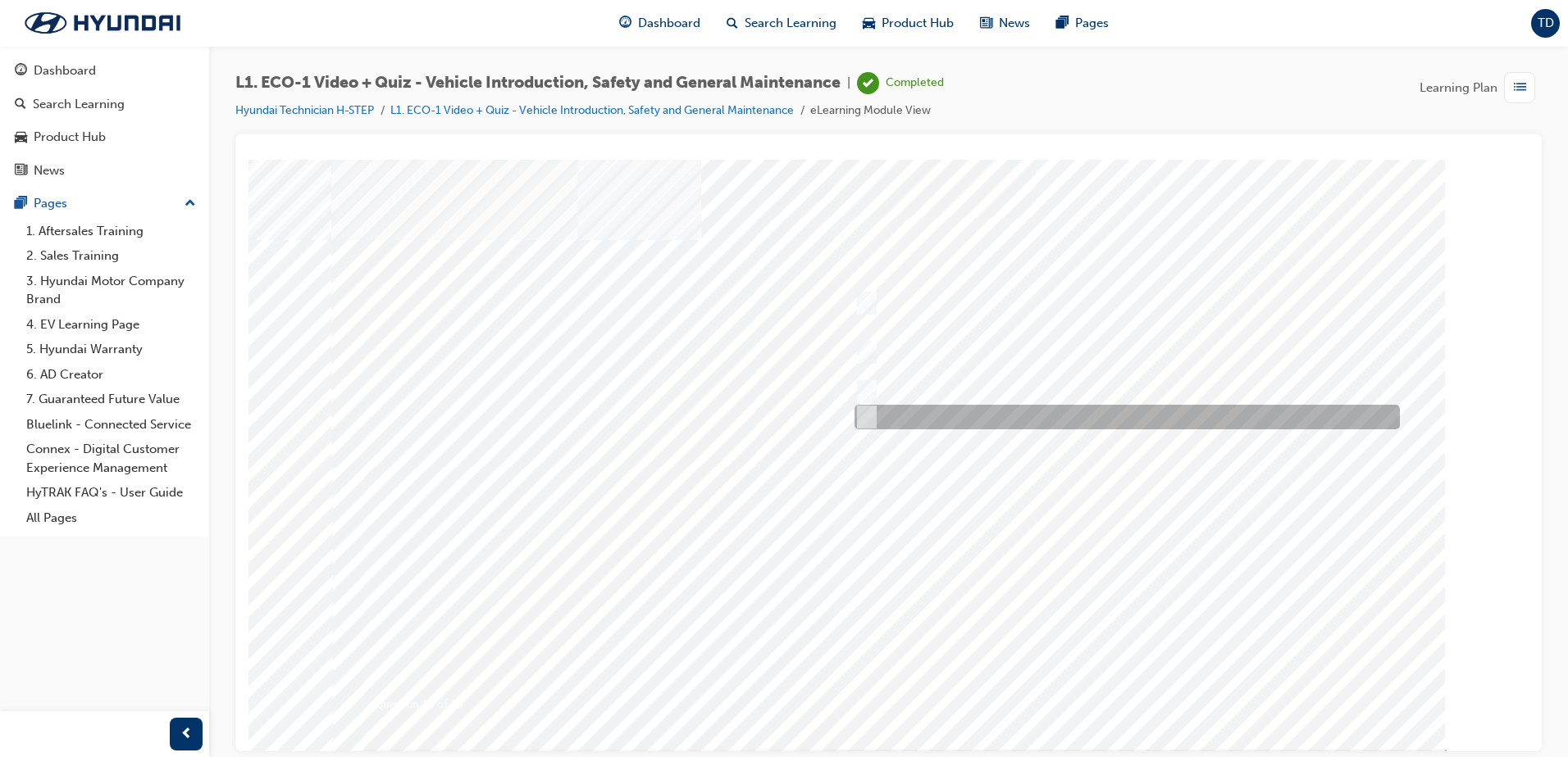
click at [1126, 426] on div at bounding box center [1123, 417] width 545 height 25
radio input "false"
radio input "true"
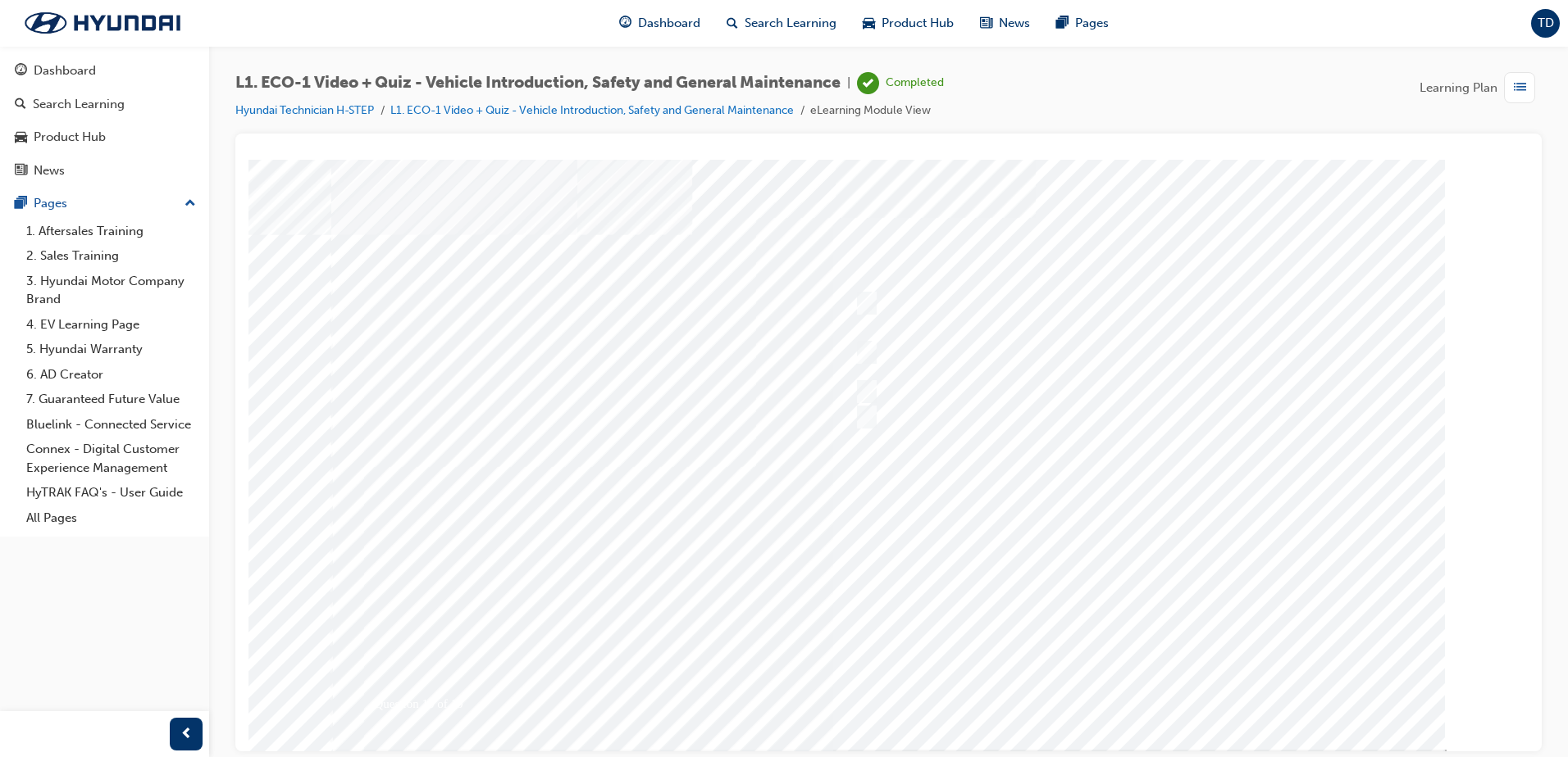
click at [1113, 691] on div at bounding box center [889, 454] width 1115 height 590
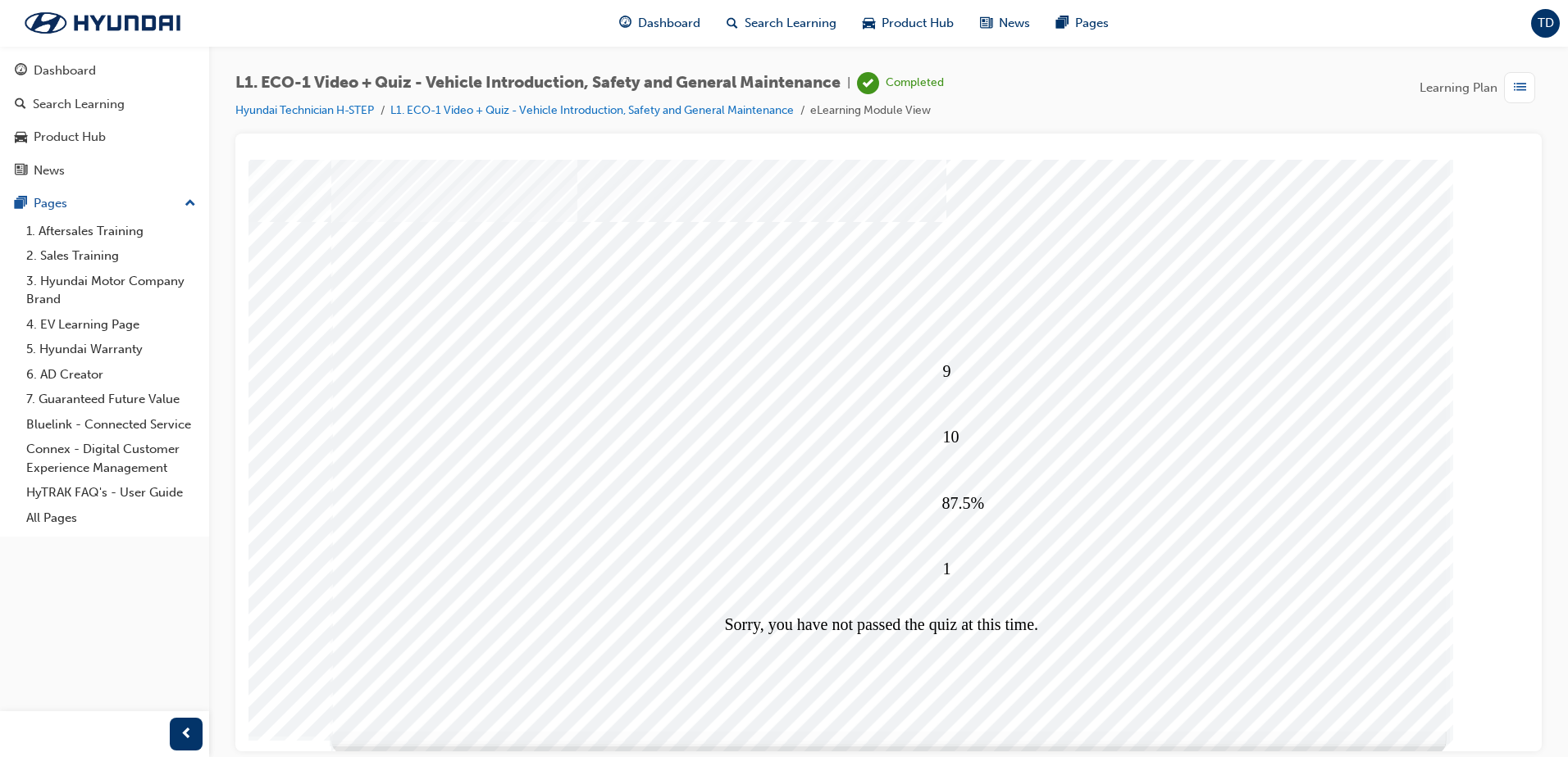
scroll to position [23, 0]
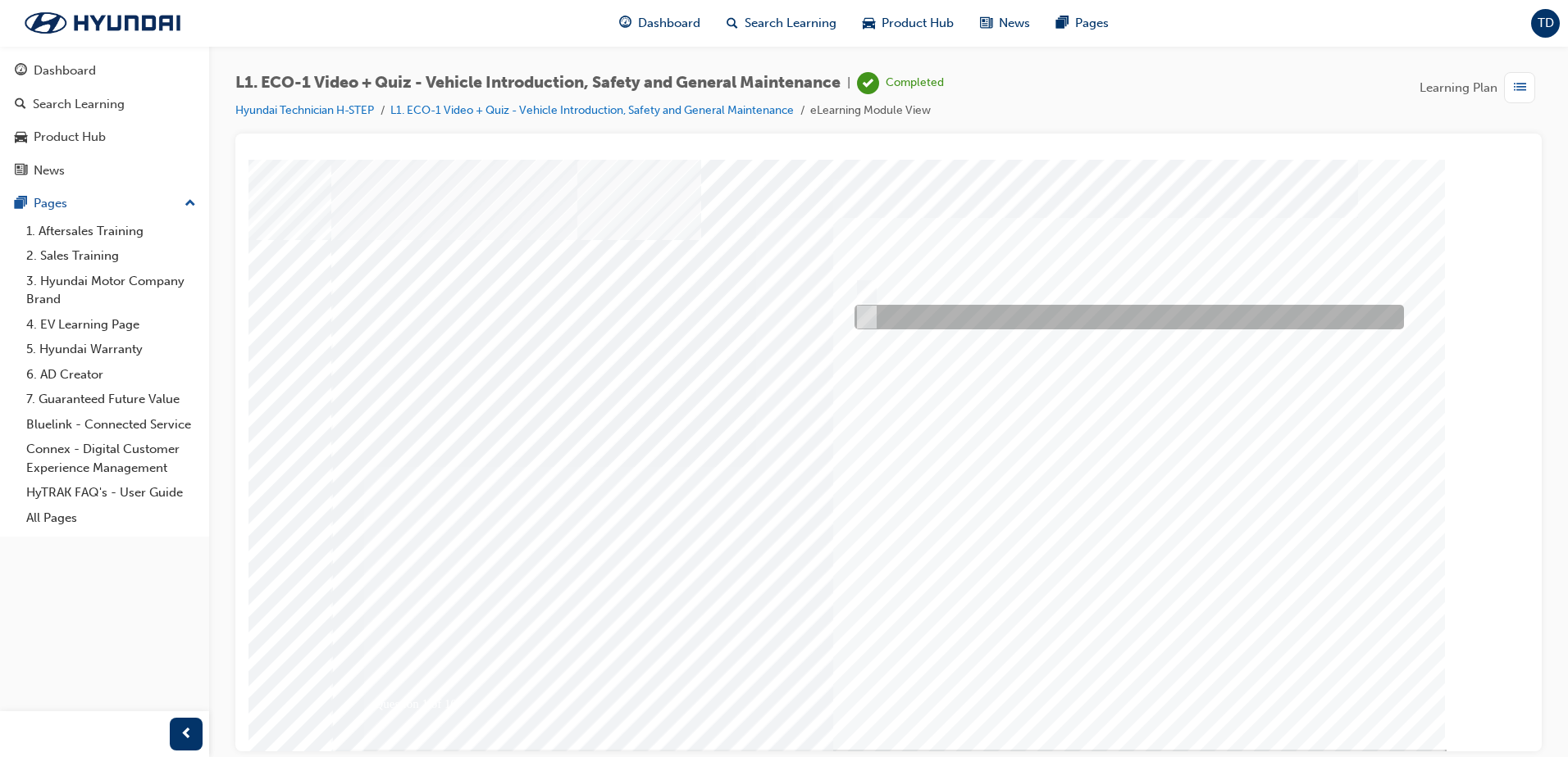
click at [878, 321] on div at bounding box center [1125, 317] width 549 height 25
radio input "true"
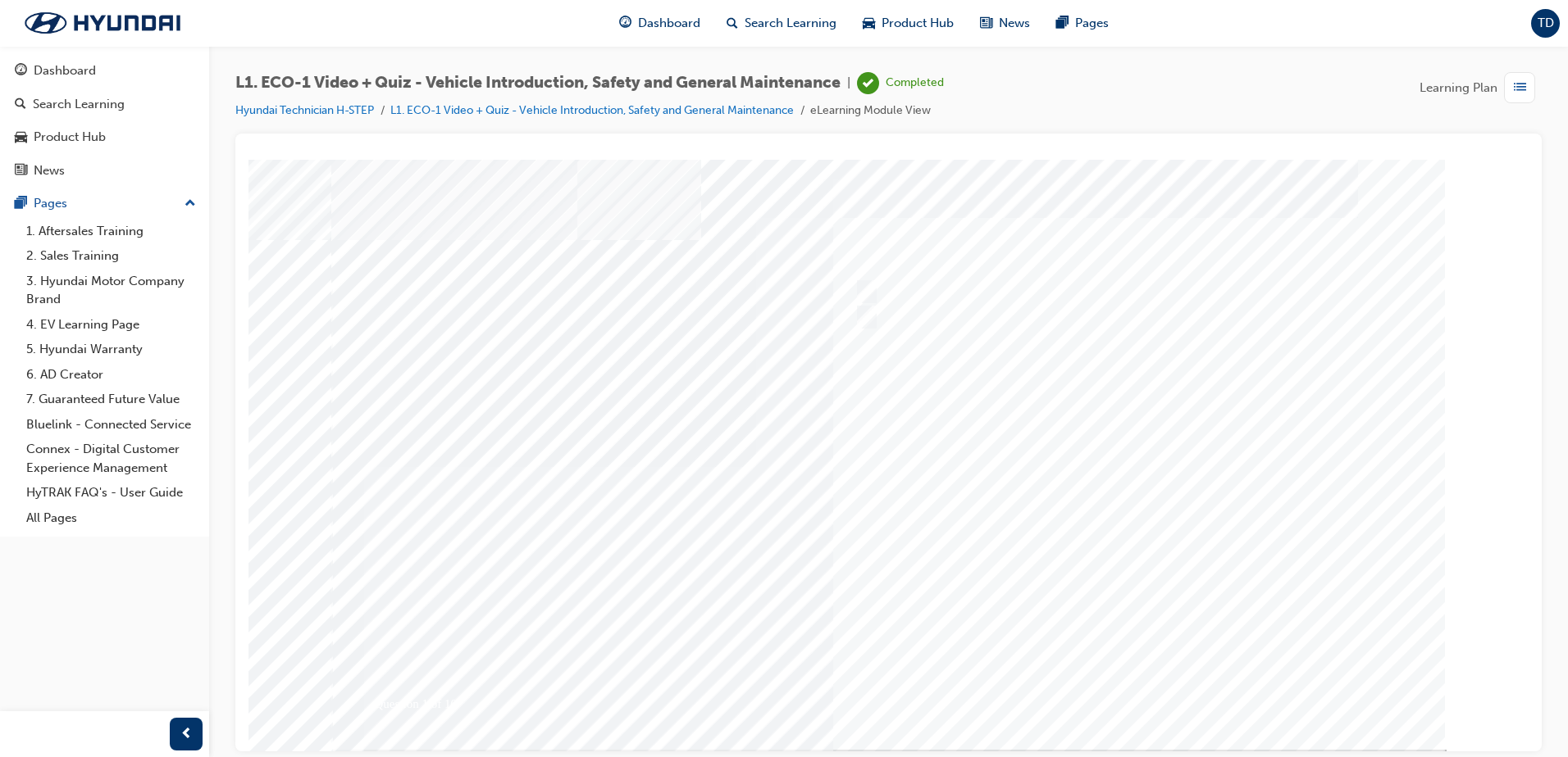
click at [1101, 695] on div at bounding box center [889, 454] width 1115 height 590
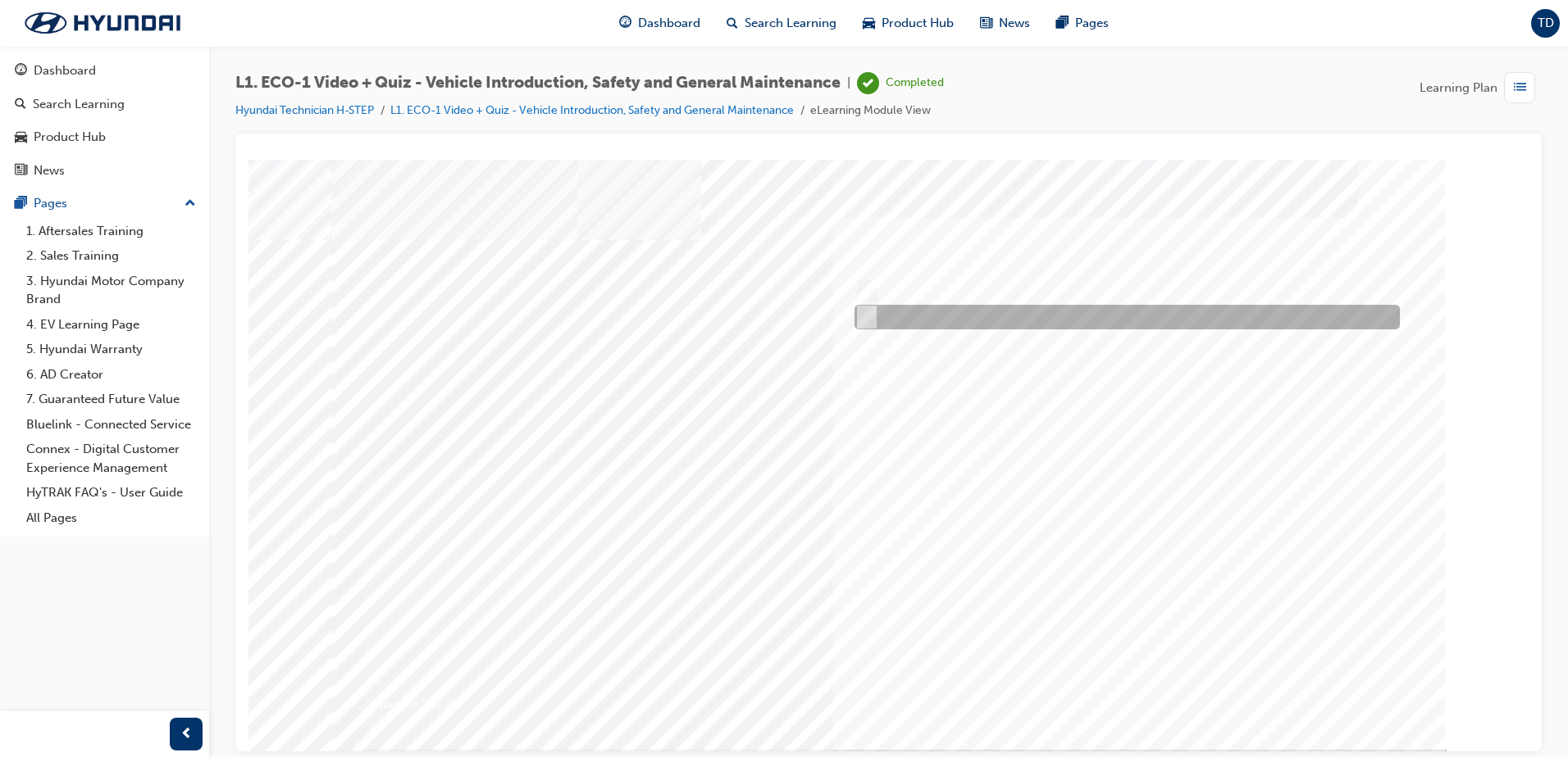
click at [870, 319] on input "No" at bounding box center [864, 317] width 18 height 18
radio input "true"
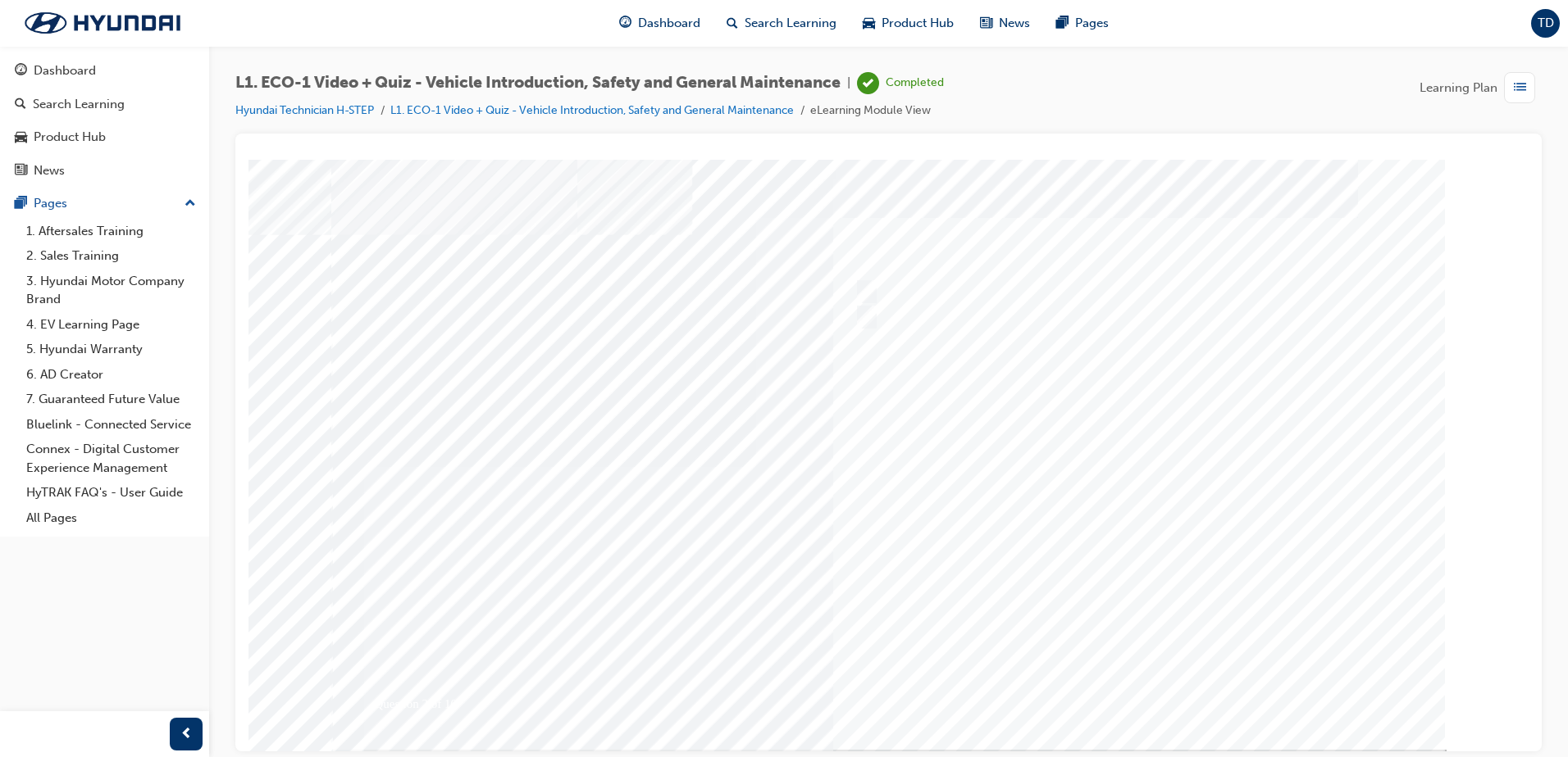
click at [1154, 699] on div at bounding box center [889, 454] width 1115 height 590
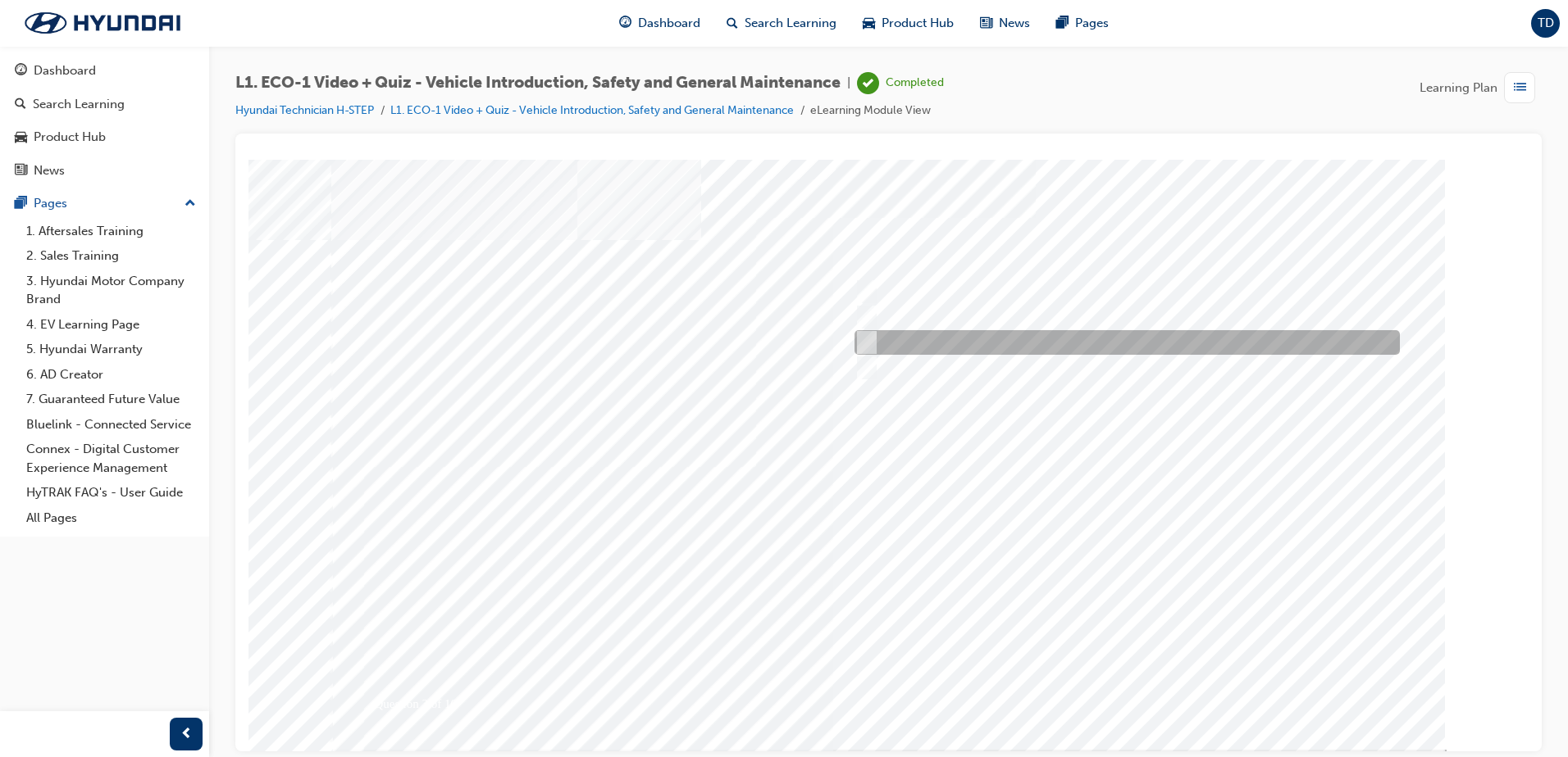
click at [862, 343] on input "Immediately advise an Eco Vehicle Specialist Technician." at bounding box center [864, 343] width 18 height 18
radio input "true"
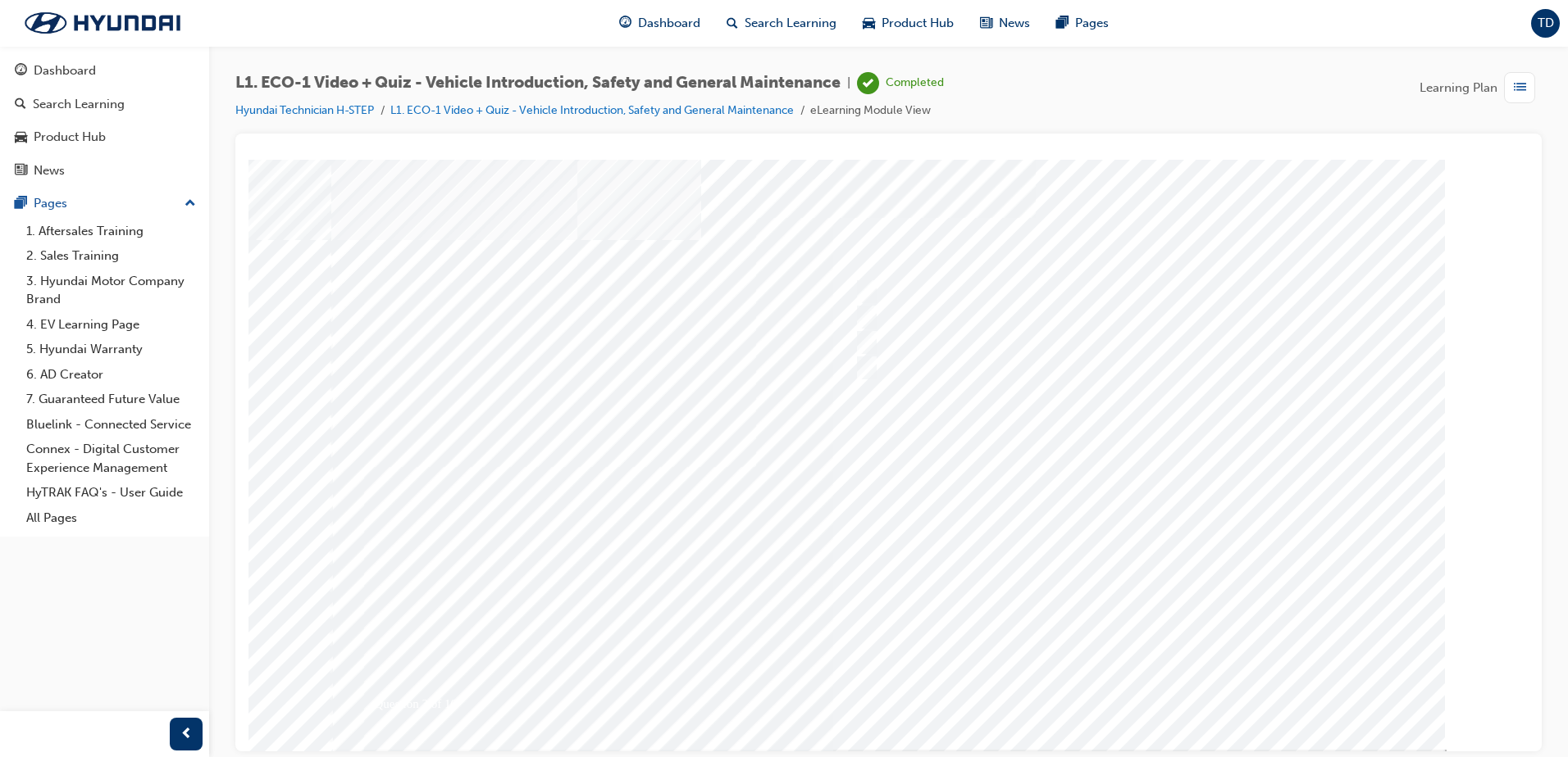
click at [1139, 692] on div at bounding box center [889, 454] width 1115 height 590
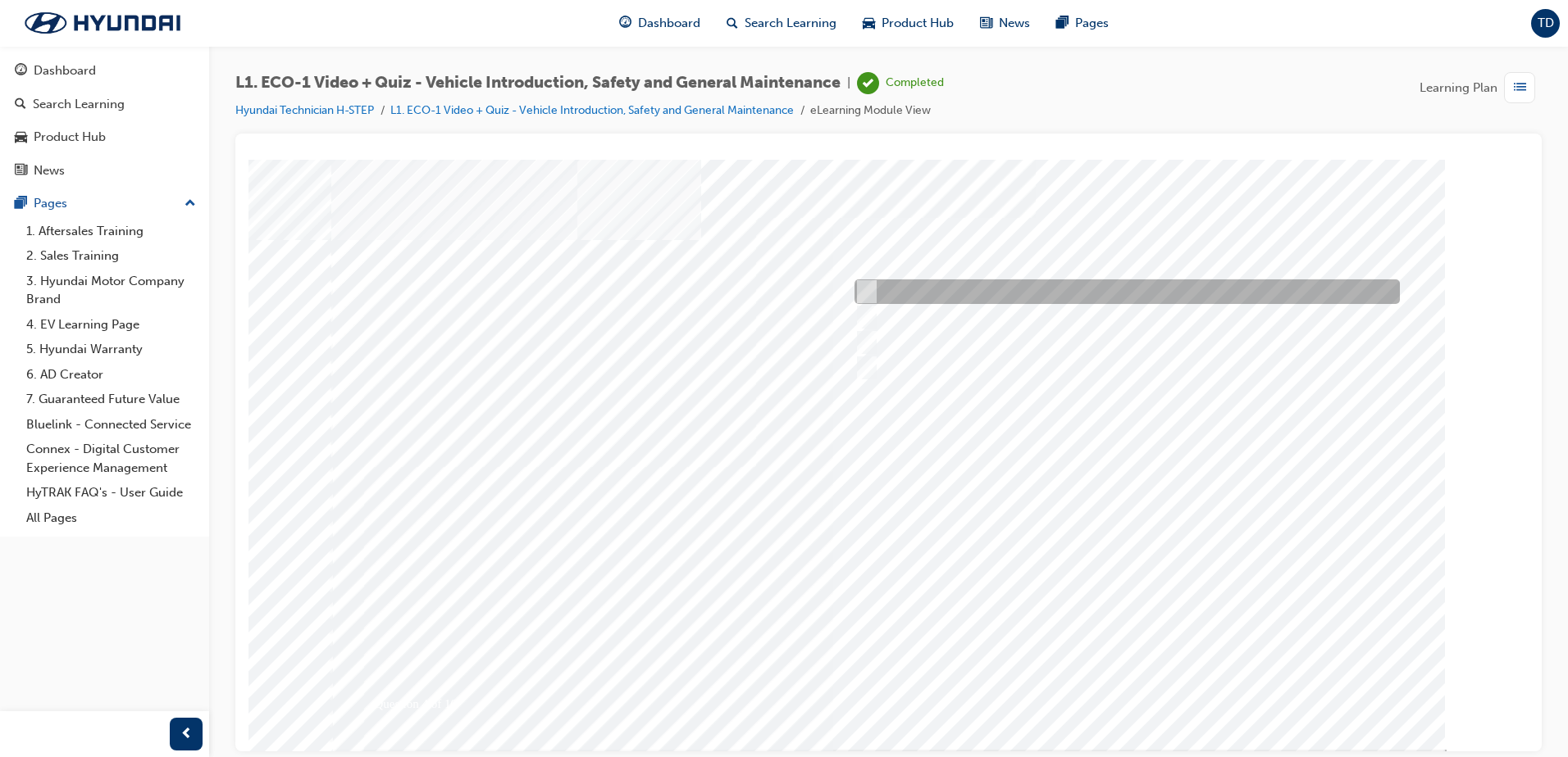
click at [864, 296] on input "An orange covering." at bounding box center [864, 291] width 18 height 18
radio input "true"
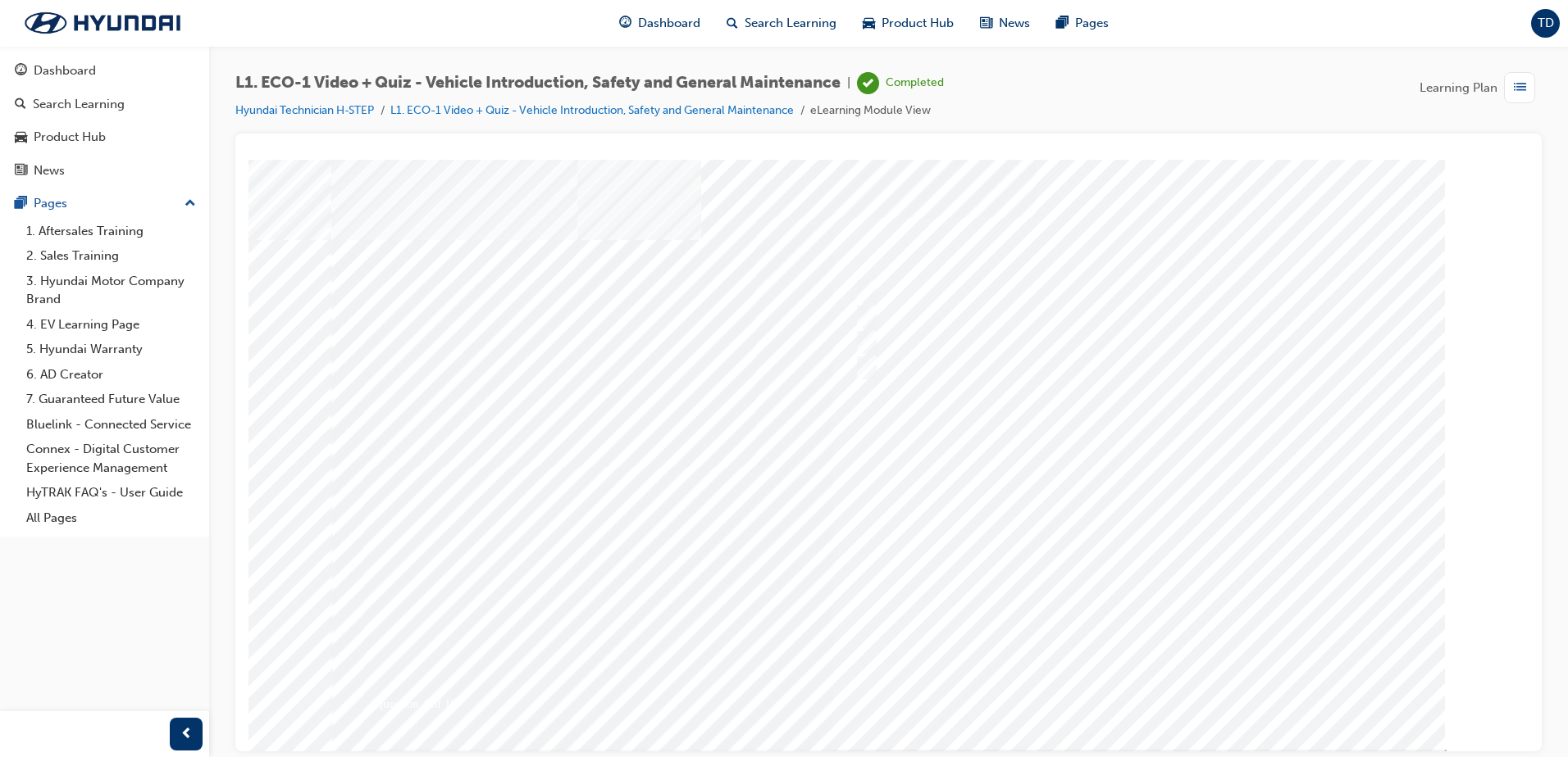
click at [1140, 690] on div at bounding box center [889, 454] width 1115 height 590
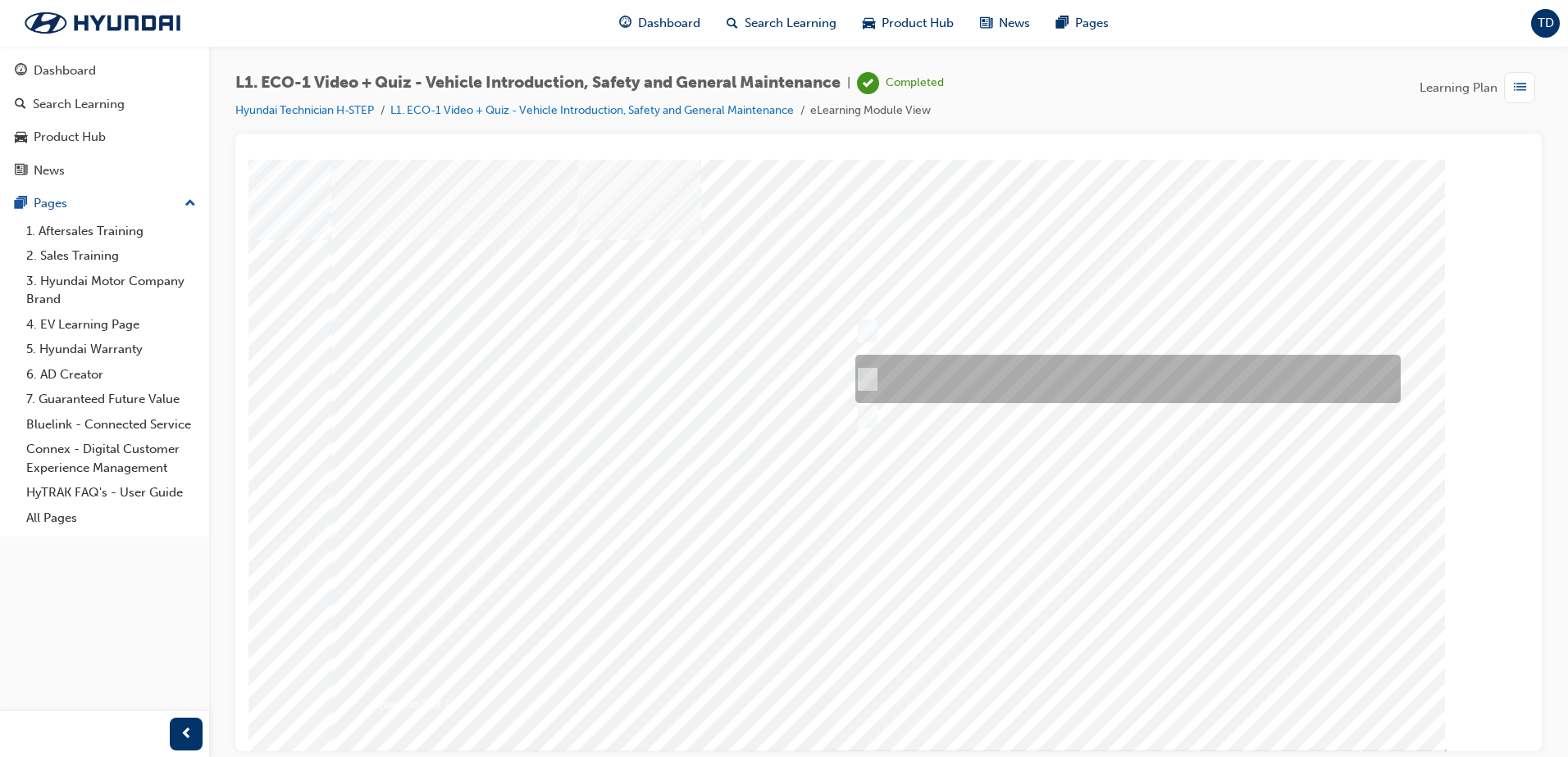
click at [877, 383] on div at bounding box center [1124, 378] width 545 height 48
radio input "true"
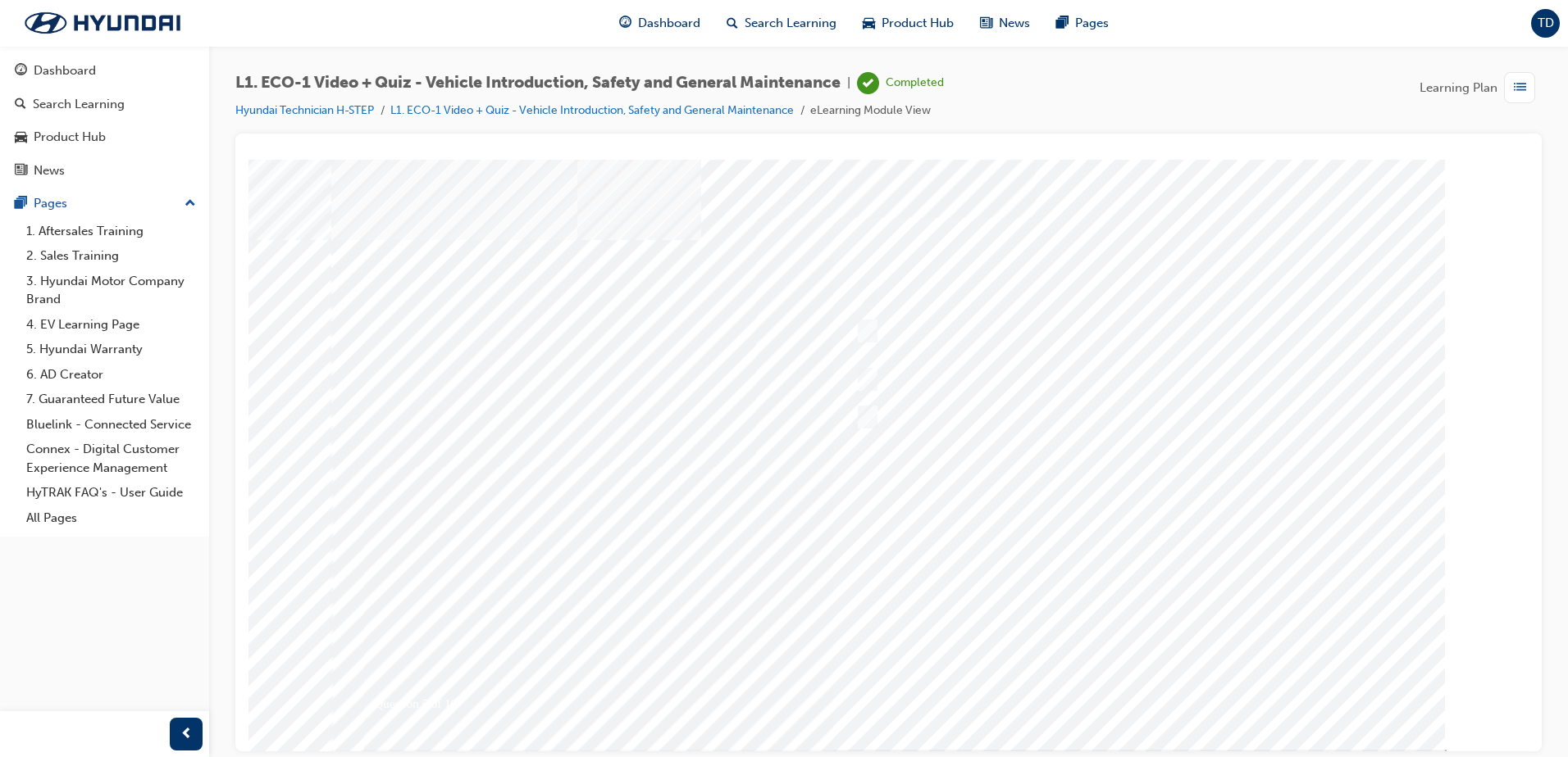
click at [1128, 683] on div at bounding box center [889, 454] width 1115 height 590
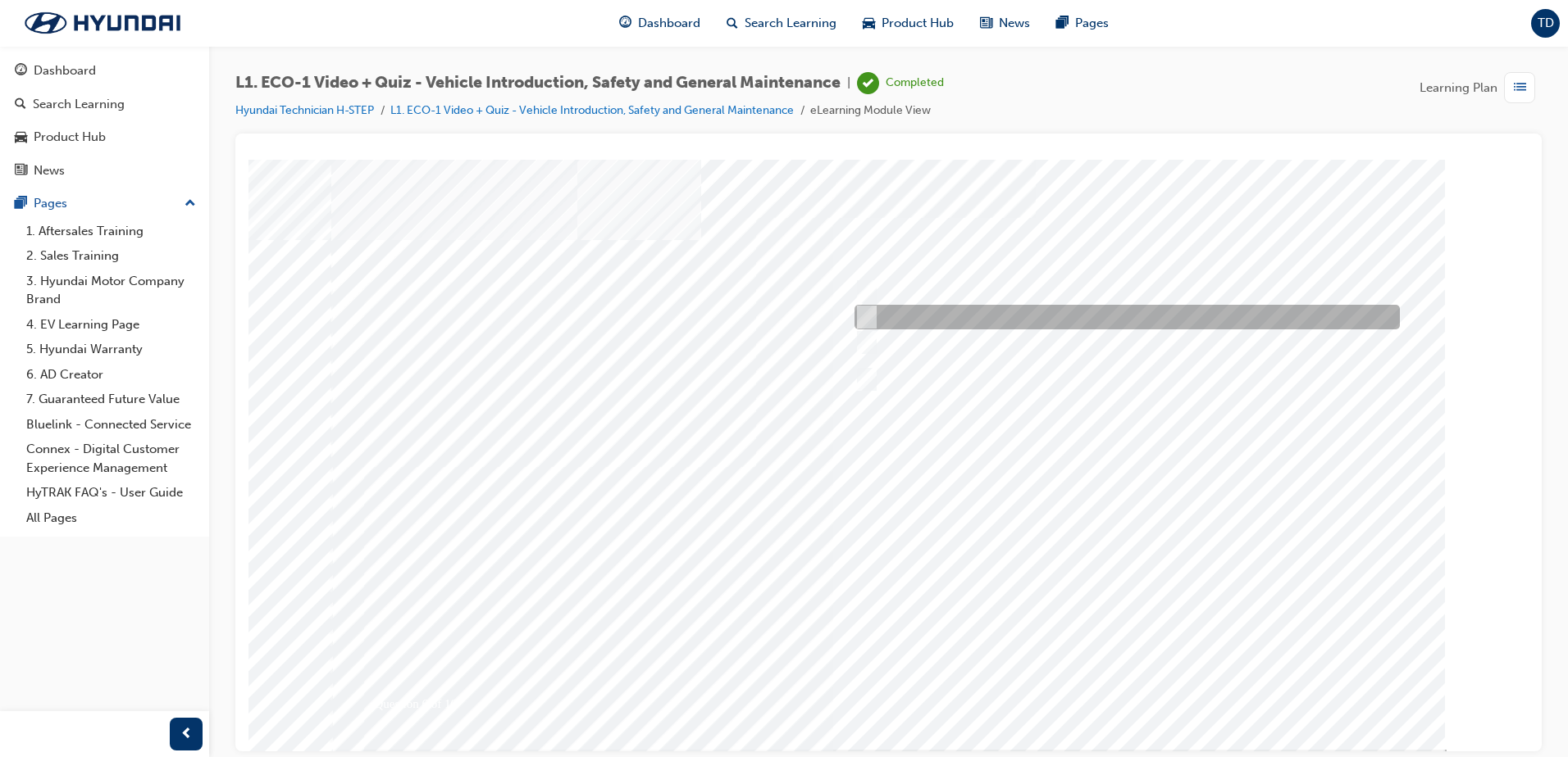
click at [874, 322] on div at bounding box center [1123, 317] width 545 height 25
radio input "true"
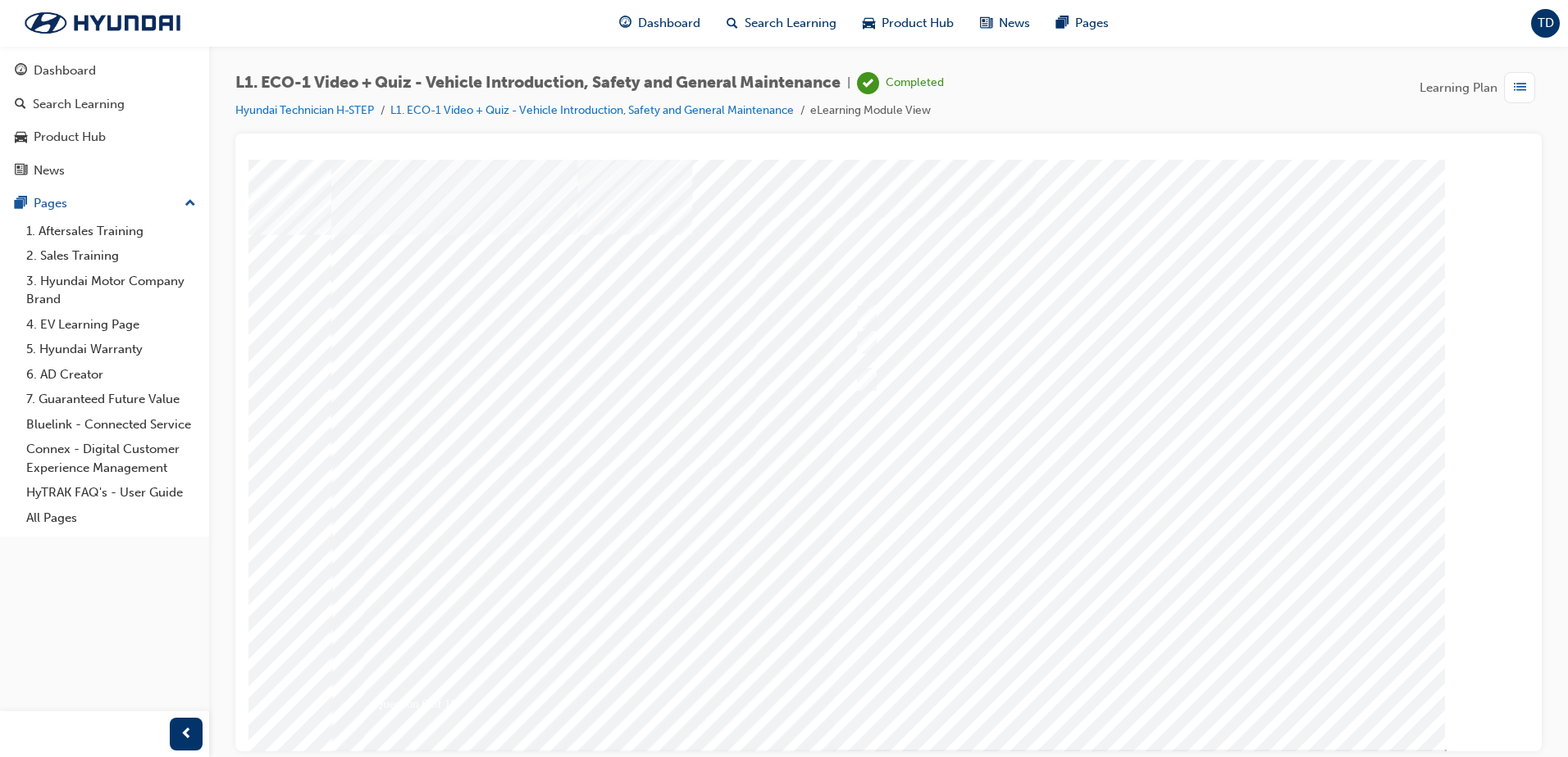
click at [1156, 683] on div at bounding box center [889, 454] width 1115 height 590
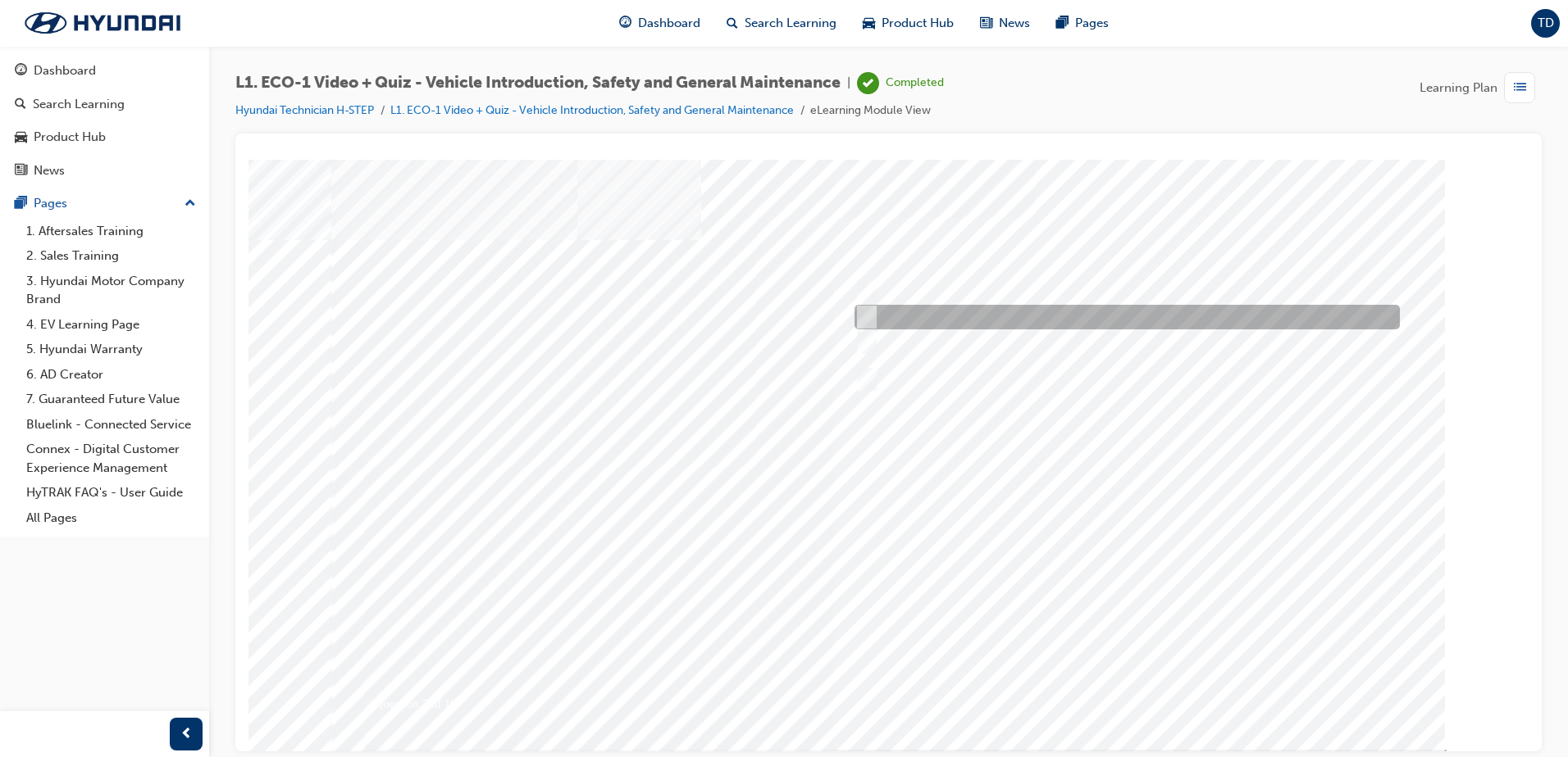
click at [871, 316] on input "No." at bounding box center [864, 317] width 18 height 18
radio input "true"
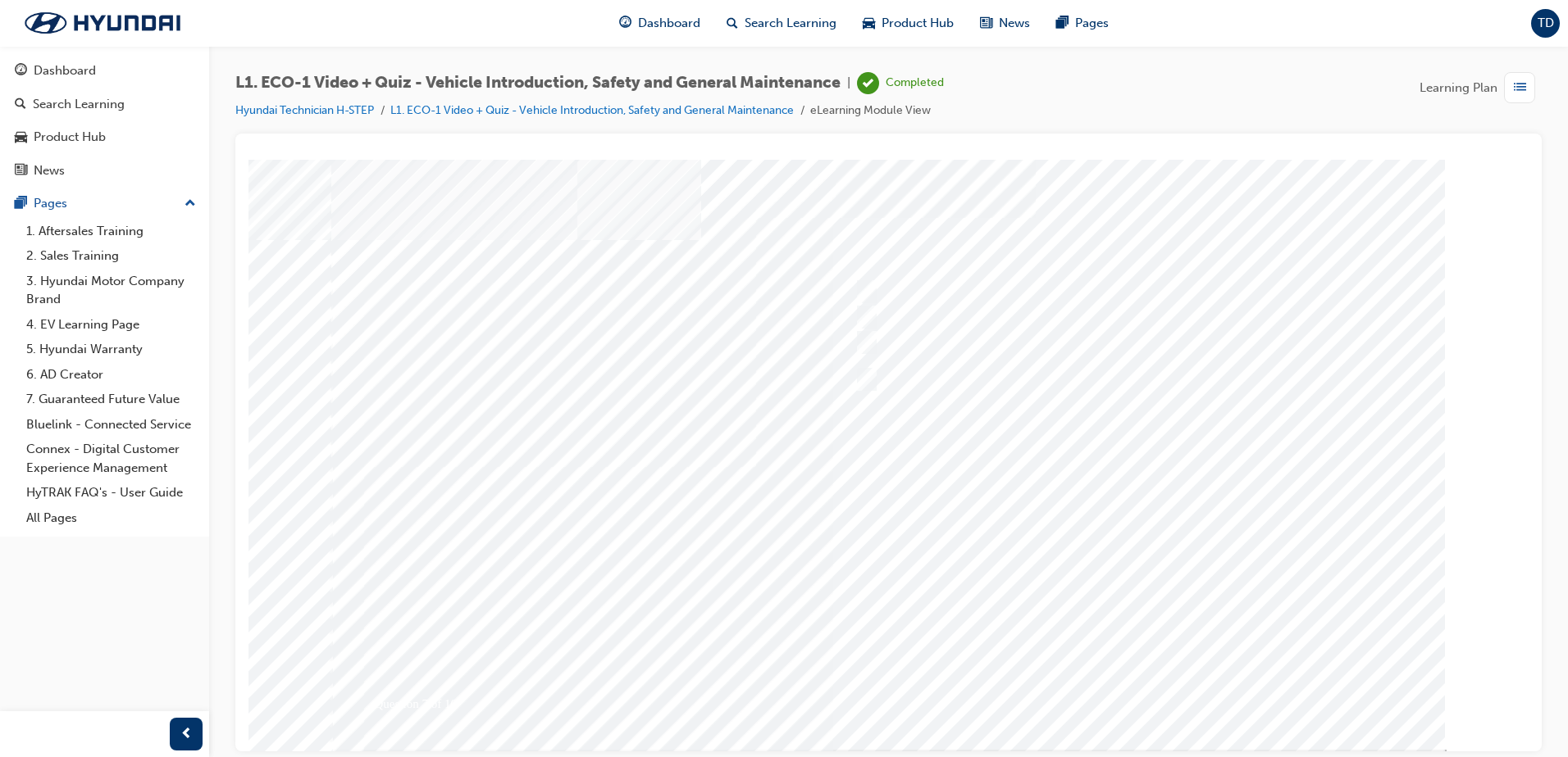
click at [1120, 702] on div at bounding box center [889, 454] width 1115 height 590
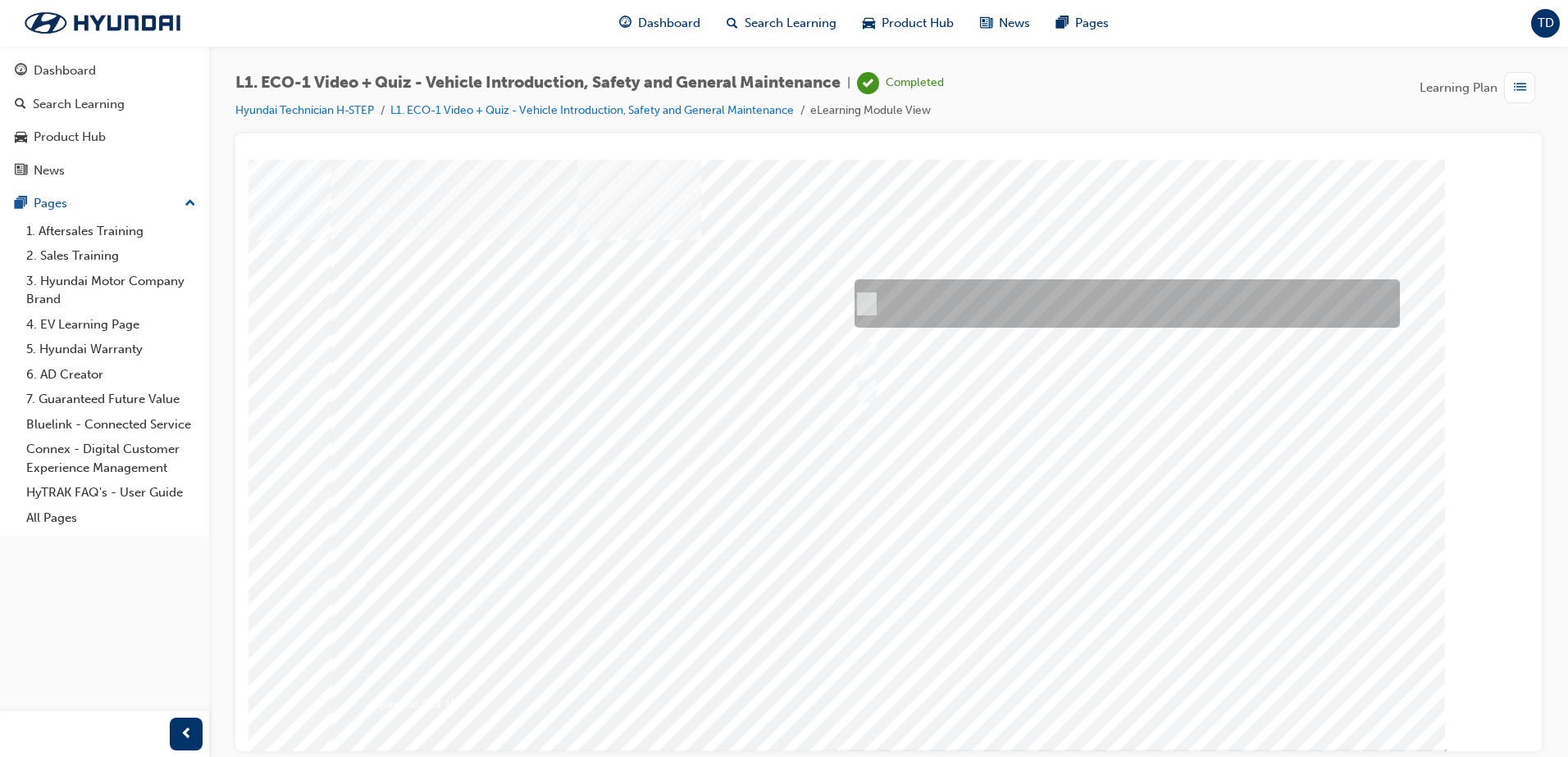
click at [955, 287] on div at bounding box center [1123, 303] width 545 height 48
radio input "true"
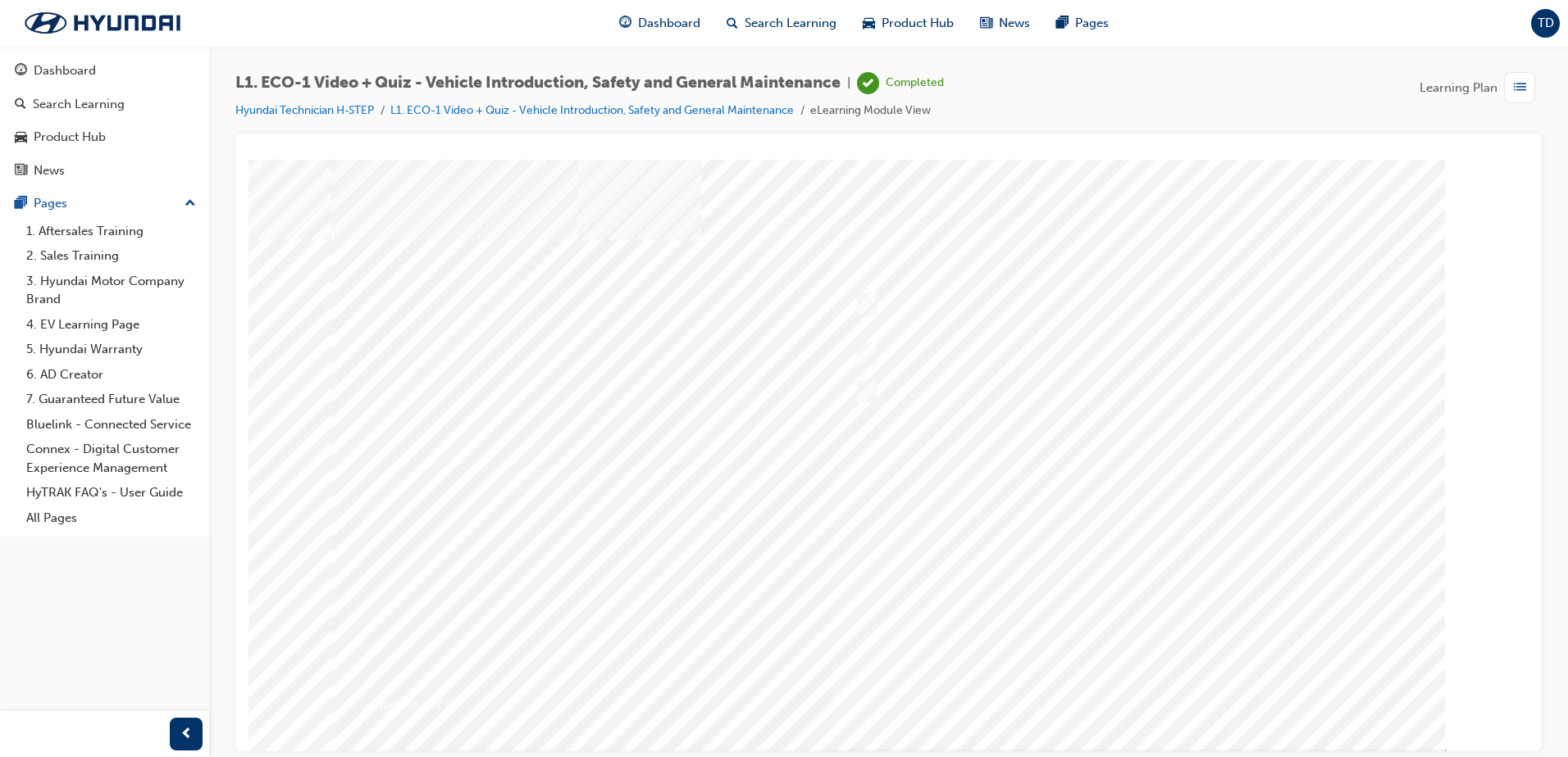
click at [1141, 681] on div at bounding box center [889, 454] width 1115 height 590
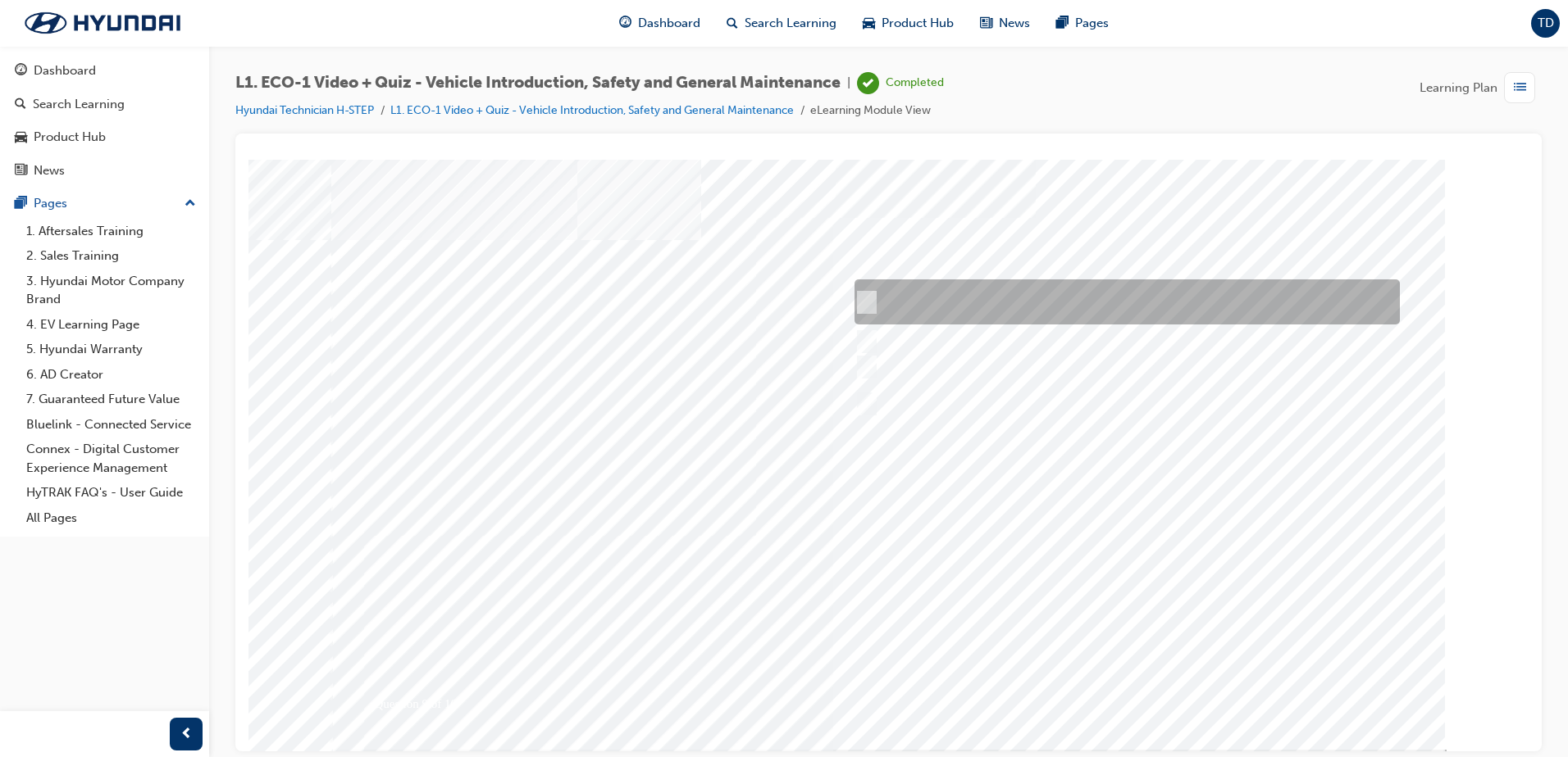
click at [944, 314] on div at bounding box center [1123, 302] width 545 height 45
radio input "true"
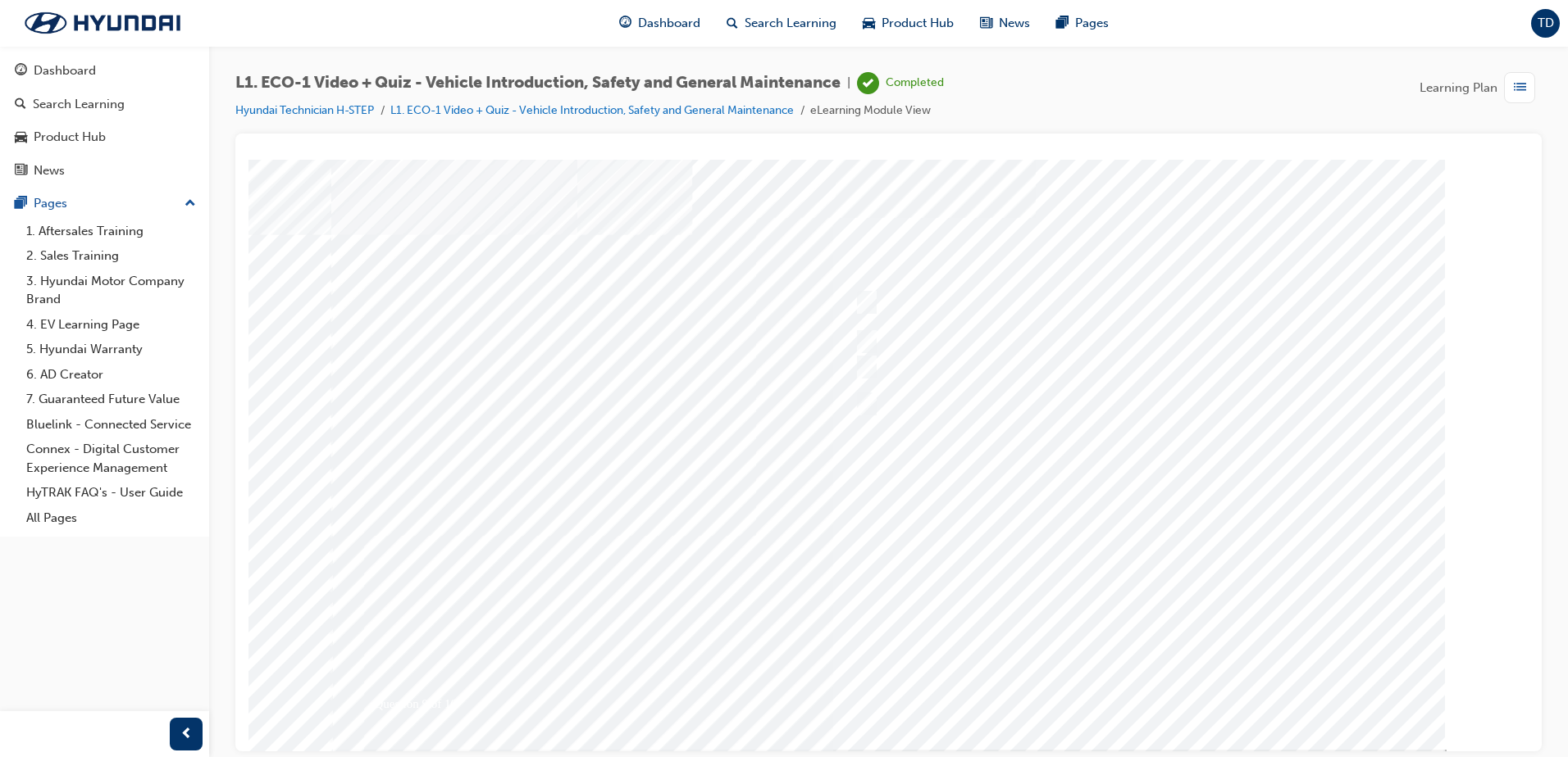
click at [1112, 681] on div at bounding box center [889, 454] width 1115 height 590
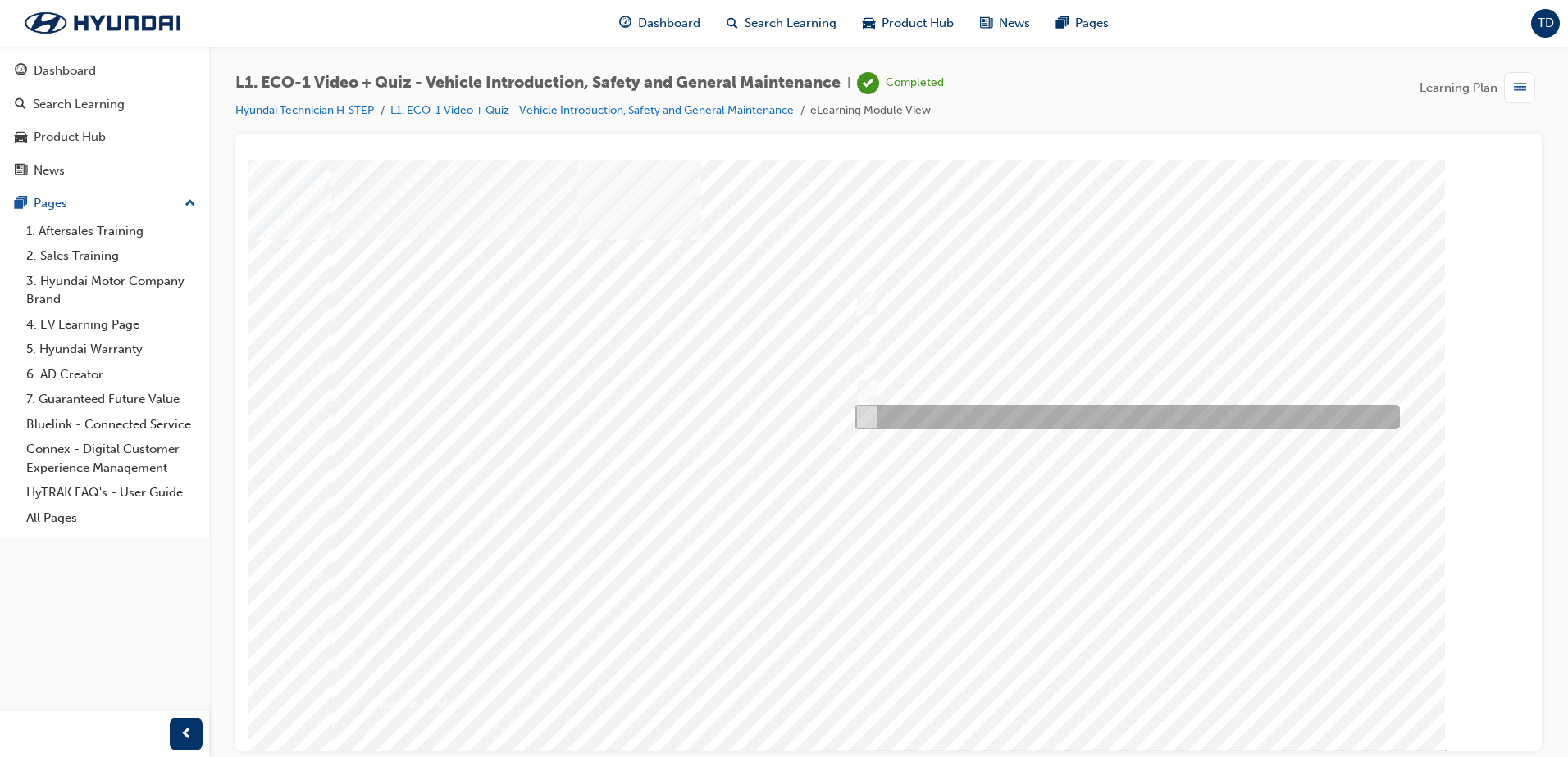
click at [905, 410] on div at bounding box center [1123, 417] width 545 height 25
radio input "true"
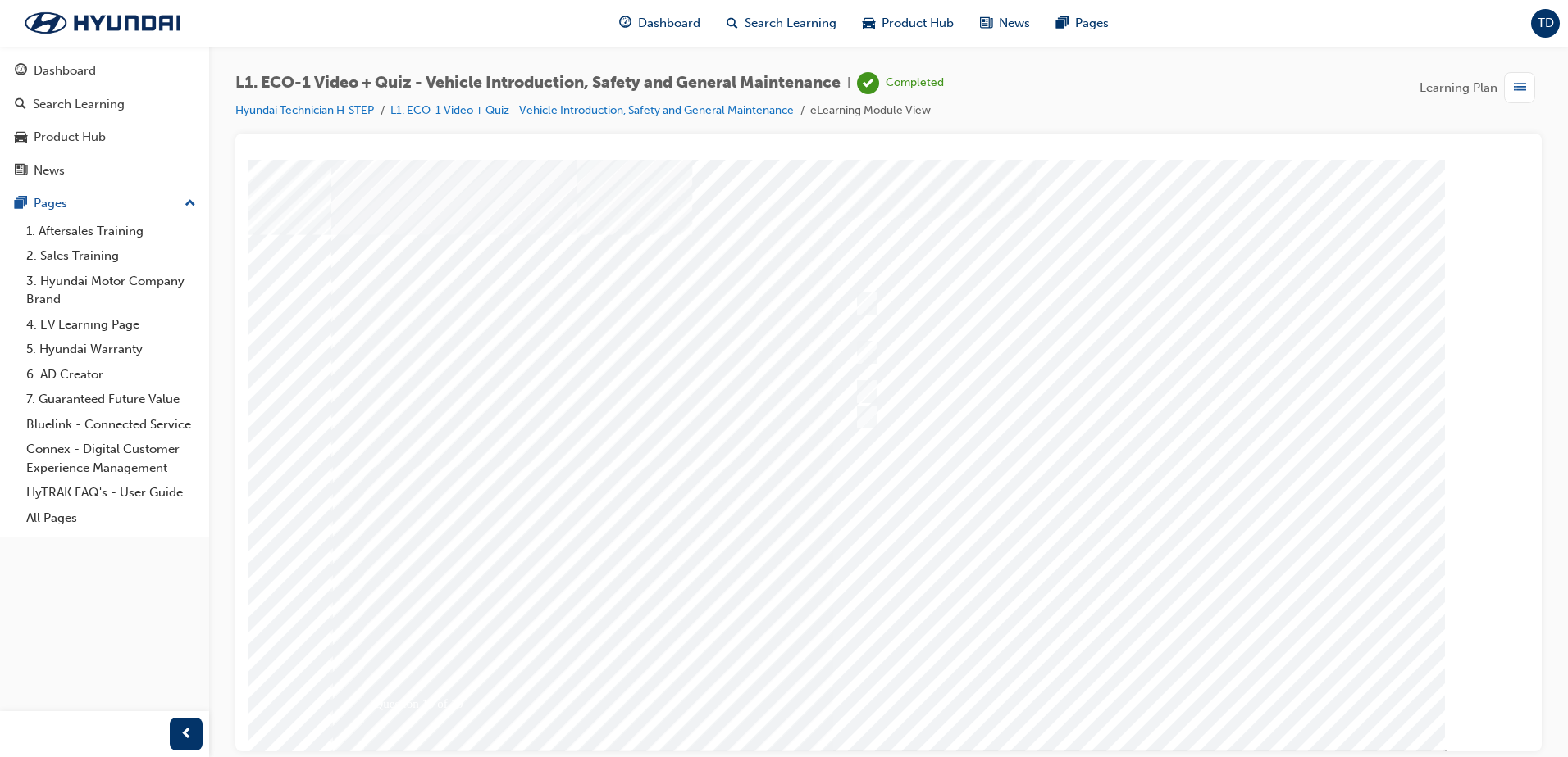
click at [1139, 686] on div at bounding box center [889, 454] width 1115 height 590
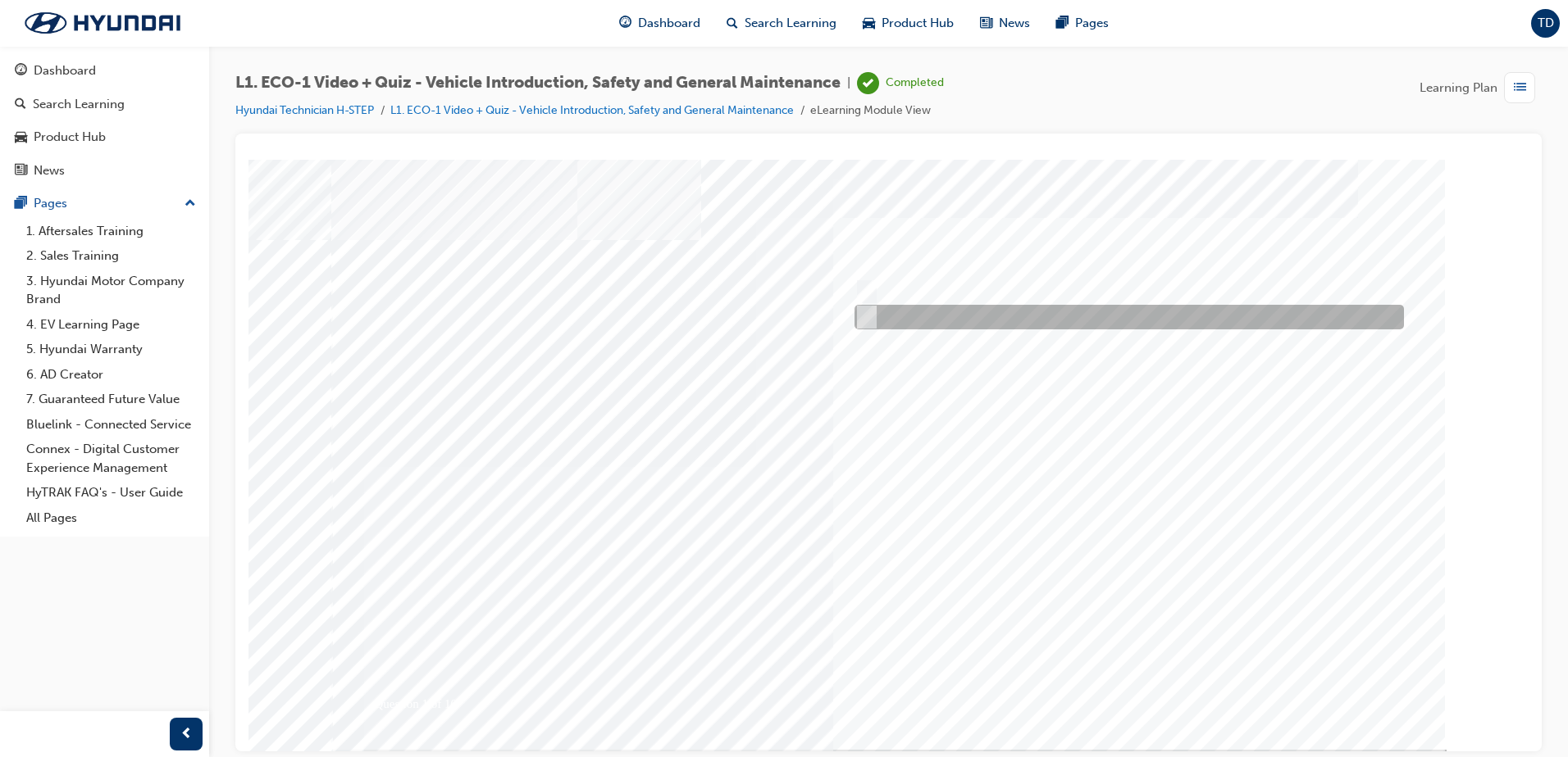
click at [924, 325] on div at bounding box center [1125, 317] width 549 height 25
radio input "true"
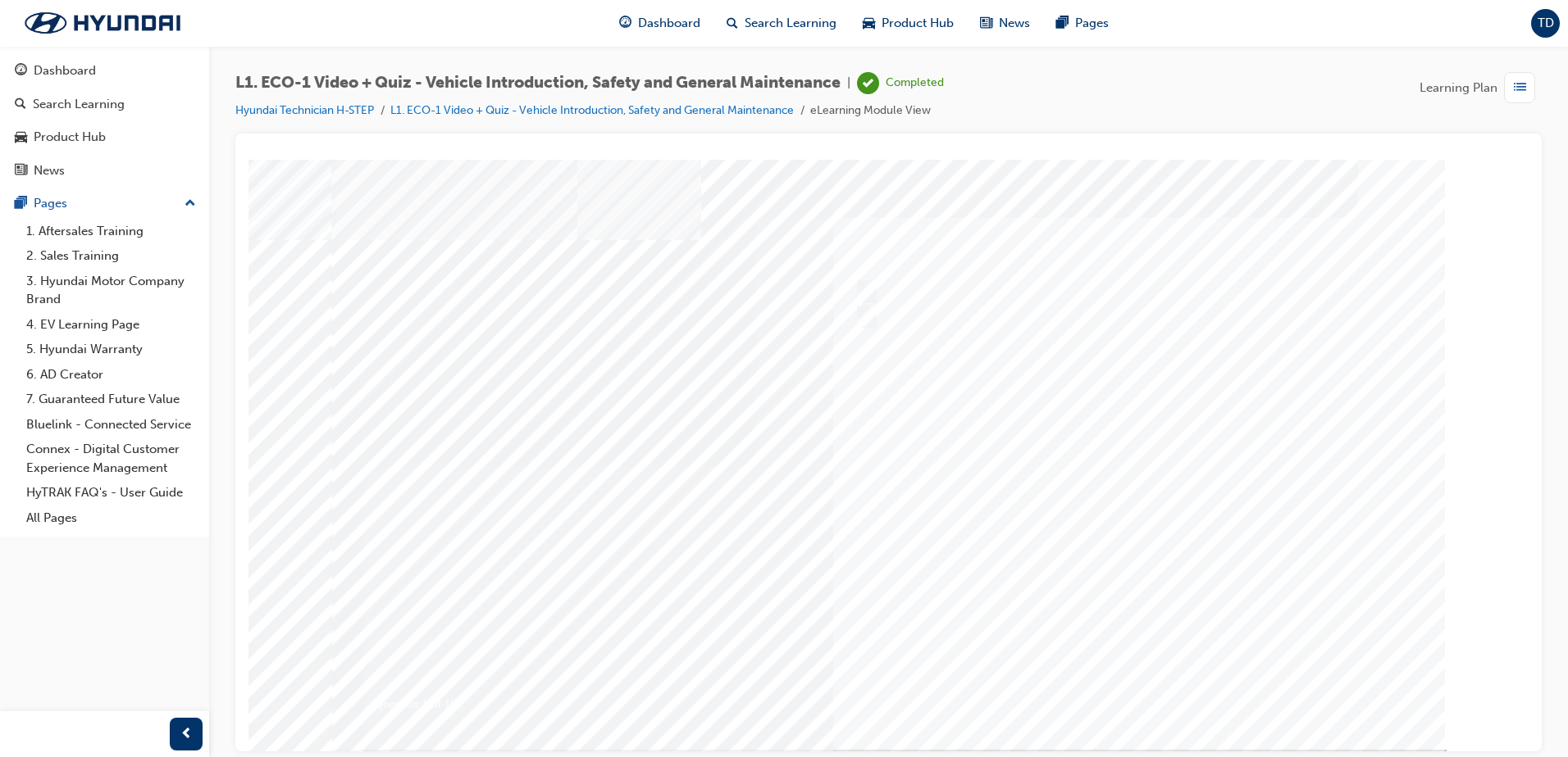
click at [1145, 696] on div at bounding box center [889, 454] width 1115 height 590
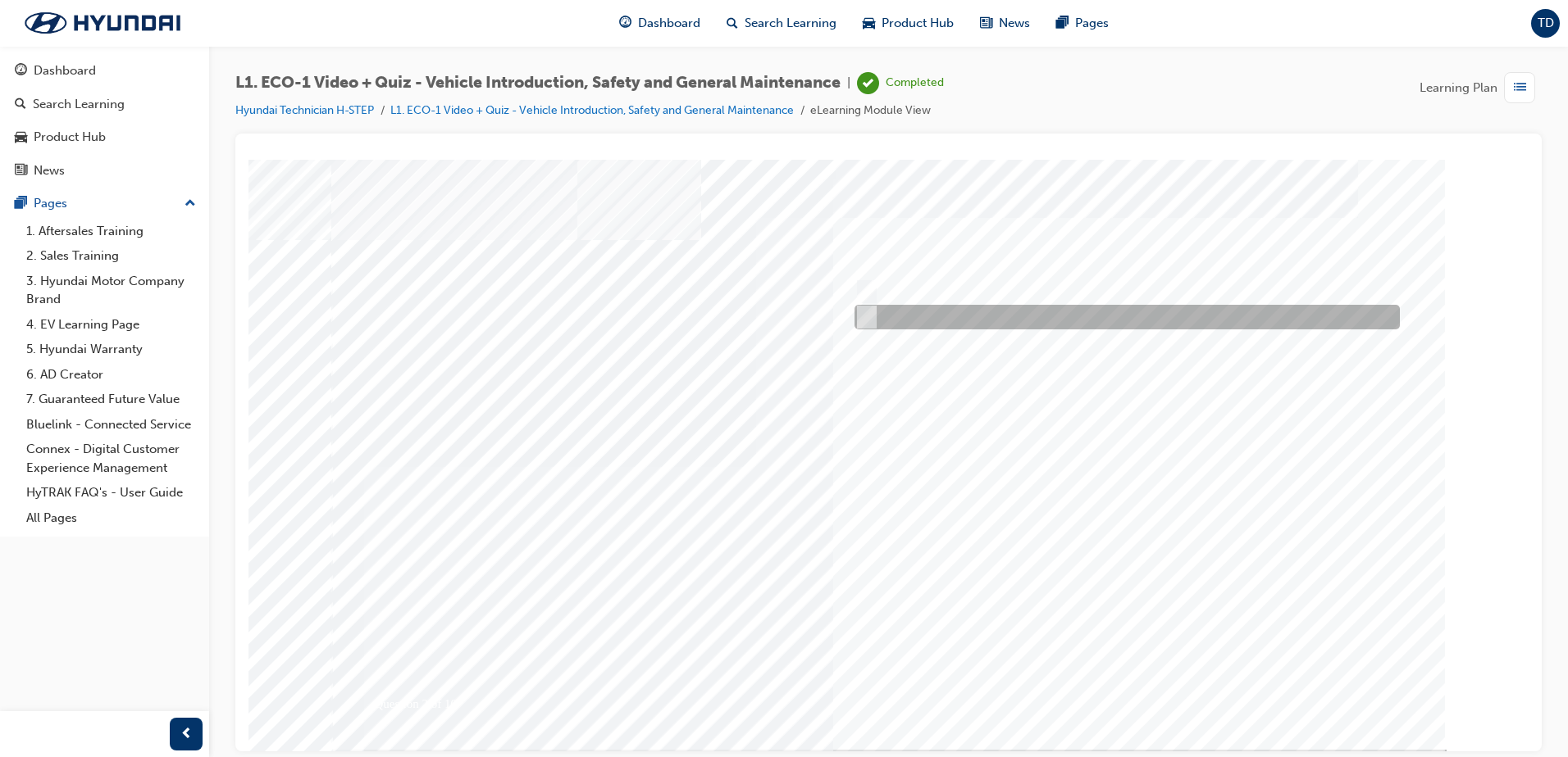
click at [868, 316] on input "No" at bounding box center [864, 317] width 18 height 18
radio input "true"
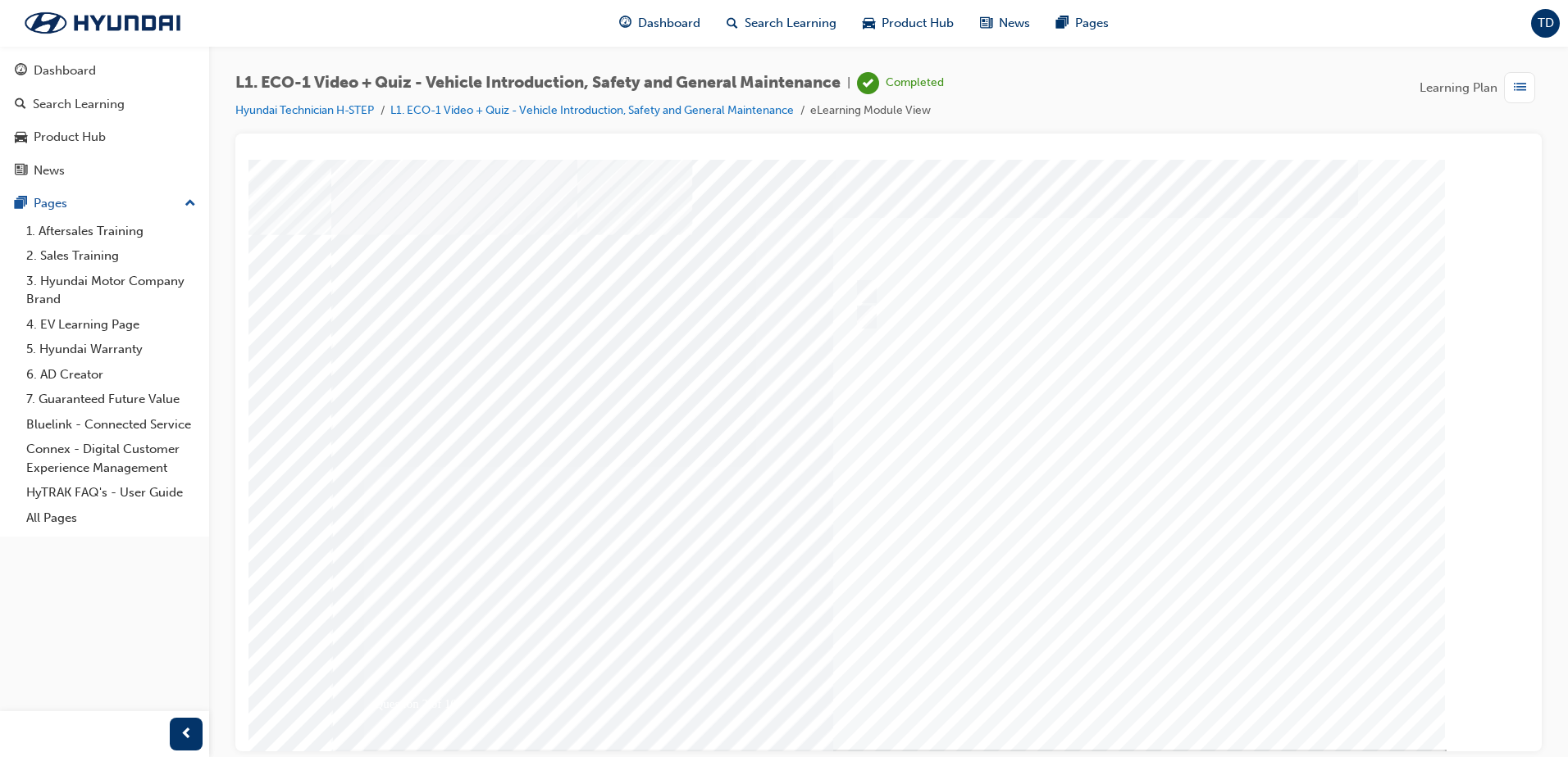
click at [1105, 678] on div at bounding box center [889, 454] width 1115 height 590
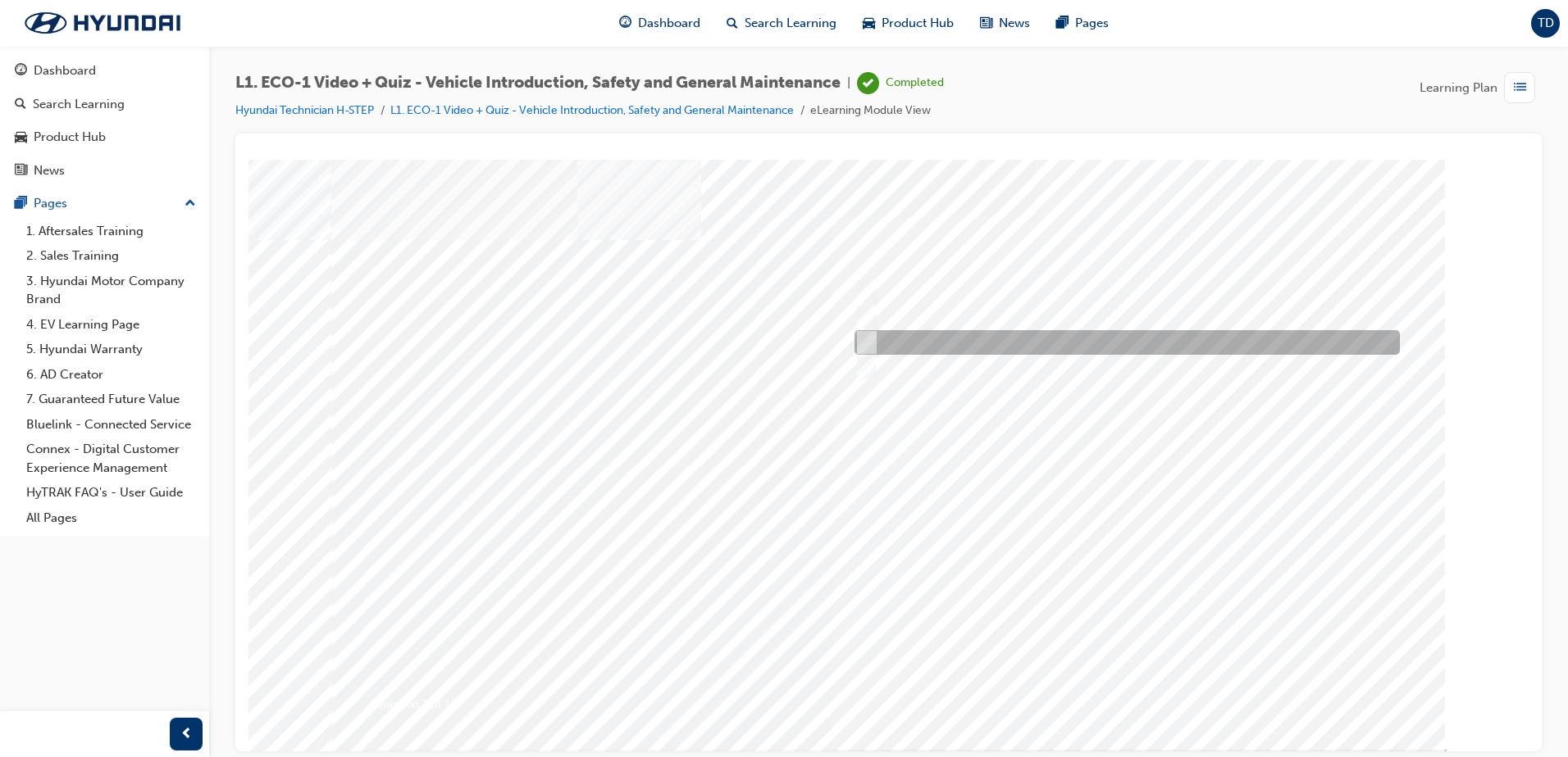
click at [892, 343] on div at bounding box center [1123, 343] width 545 height 25
radio input "true"
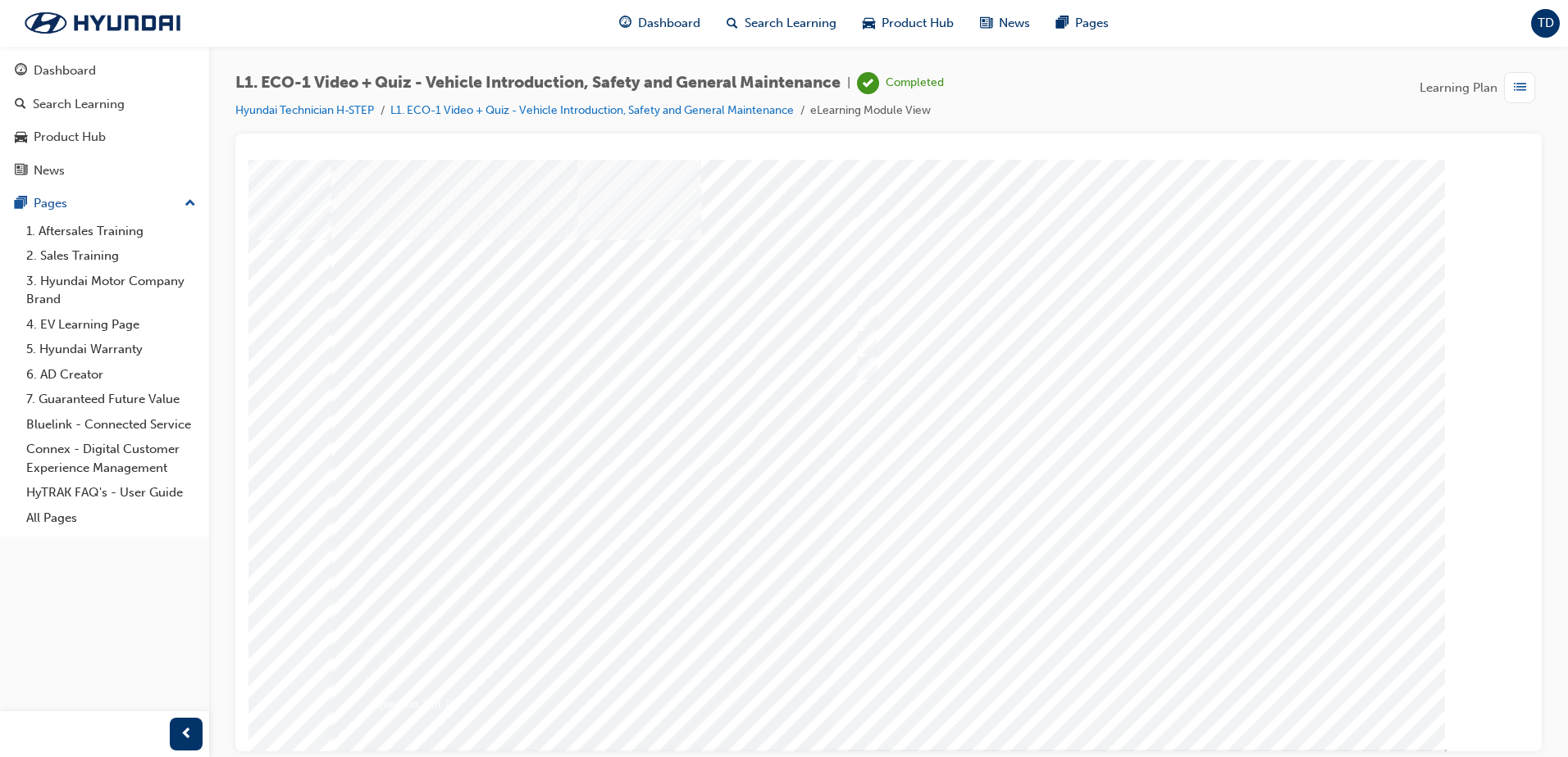
click at [1117, 678] on div at bounding box center [889, 454] width 1115 height 590
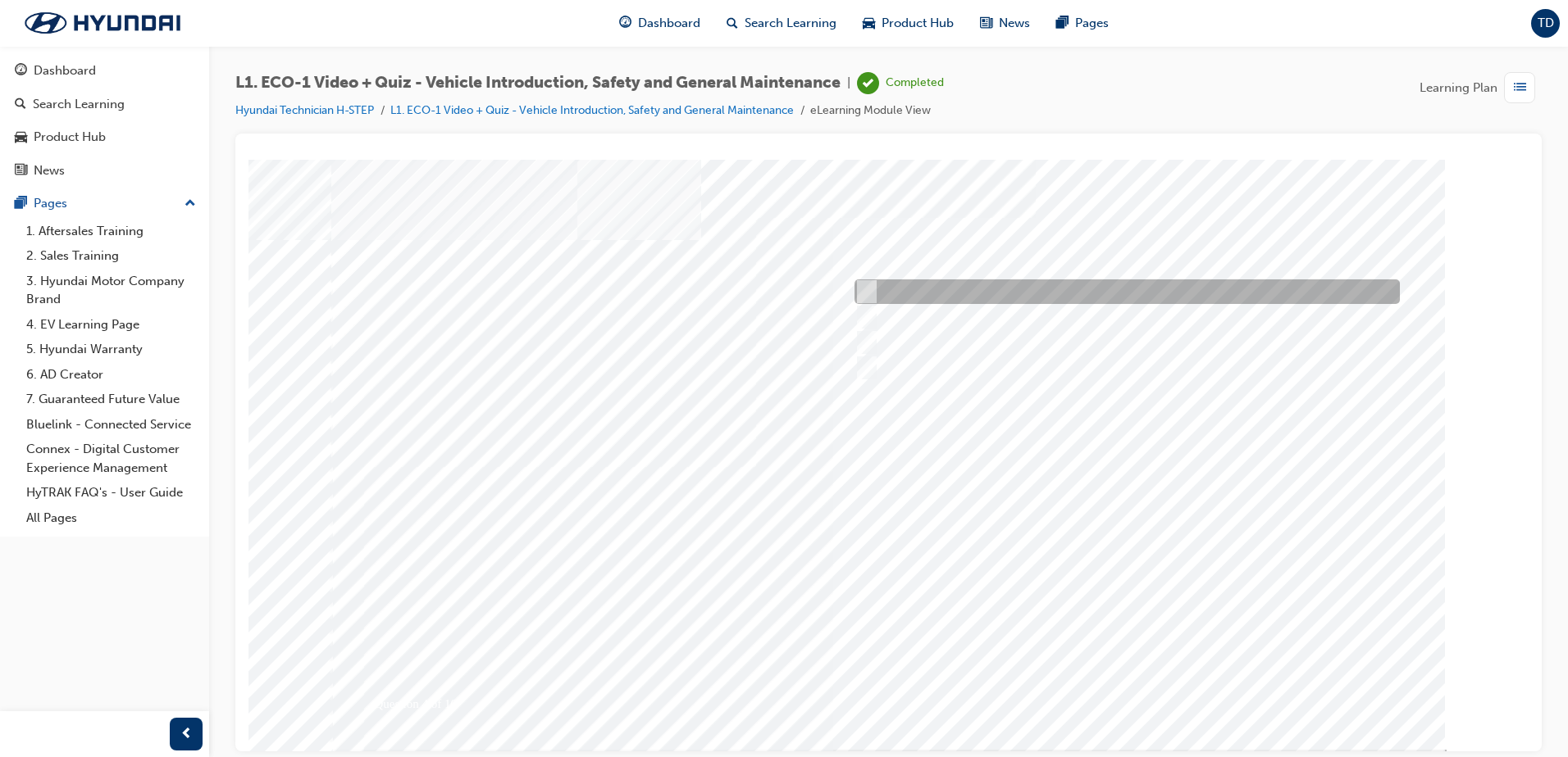
click at [871, 279] on div at bounding box center [1123, 291] width 545 height 25
radio input "true"
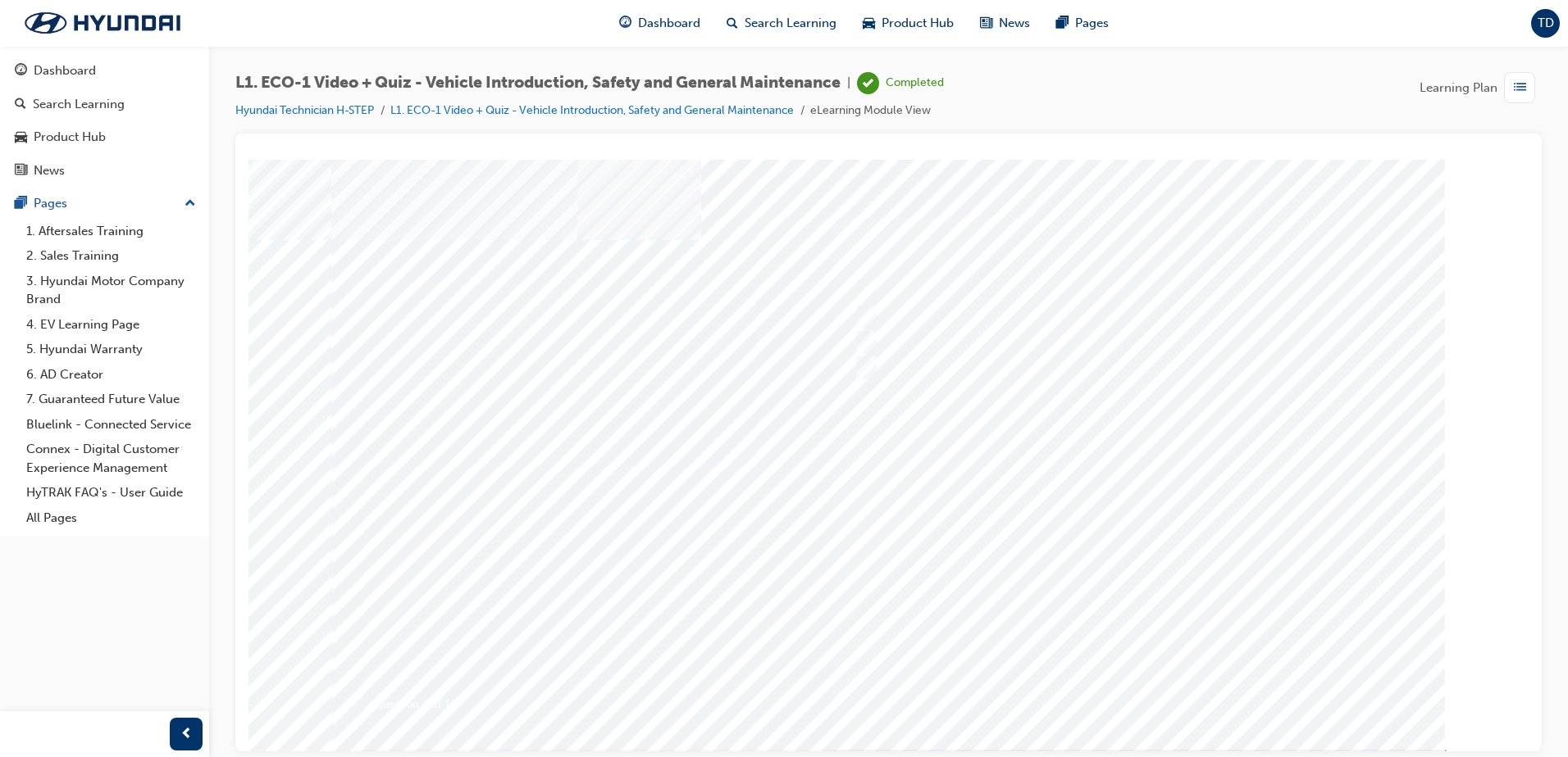
click at [1126, 684] on div at bounding box center [889, 454] width 1115 height 590
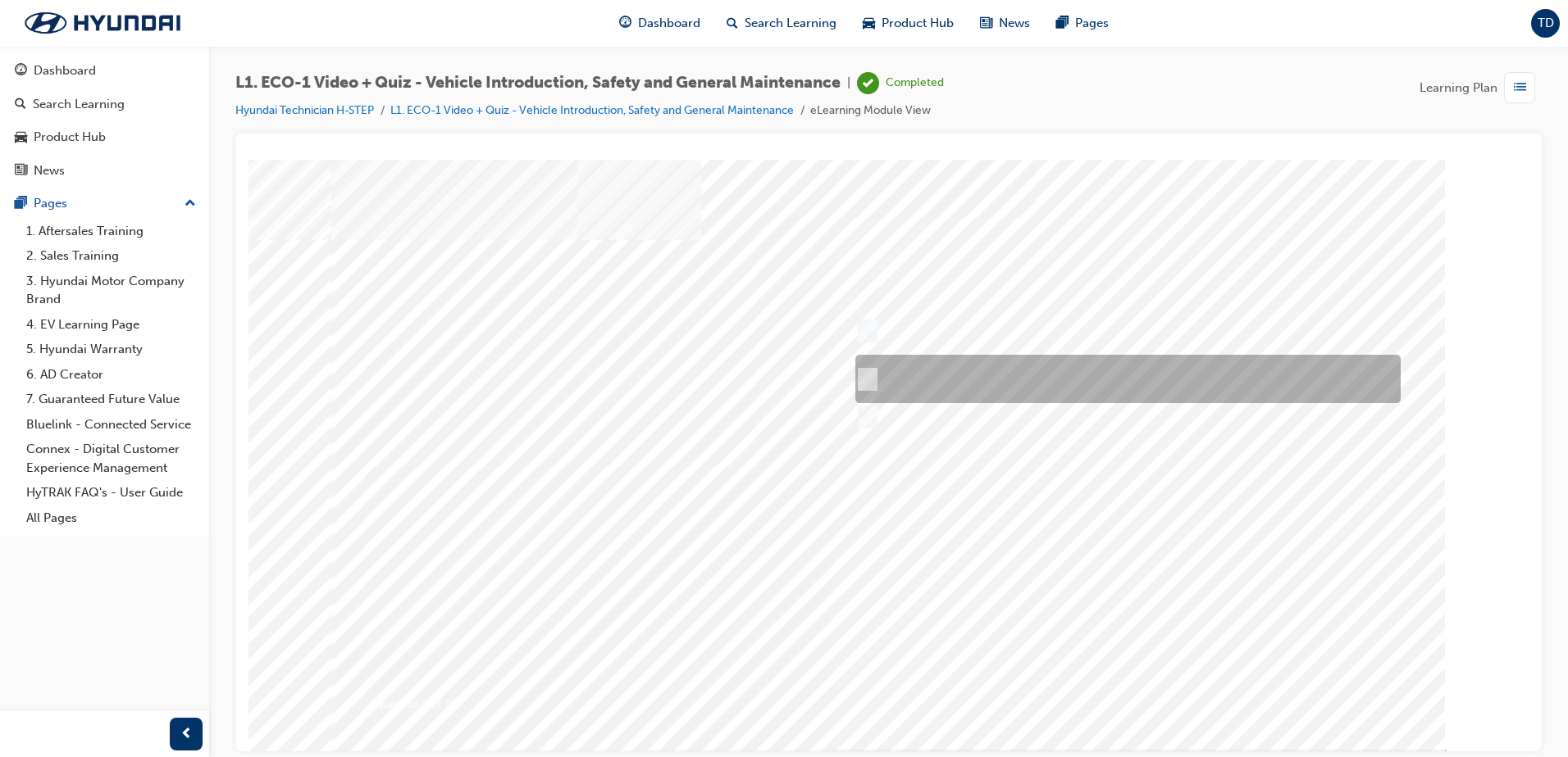
click at [933, 370] on div at bounding box center [1124, 378] width 545 height 48
radio input "true"
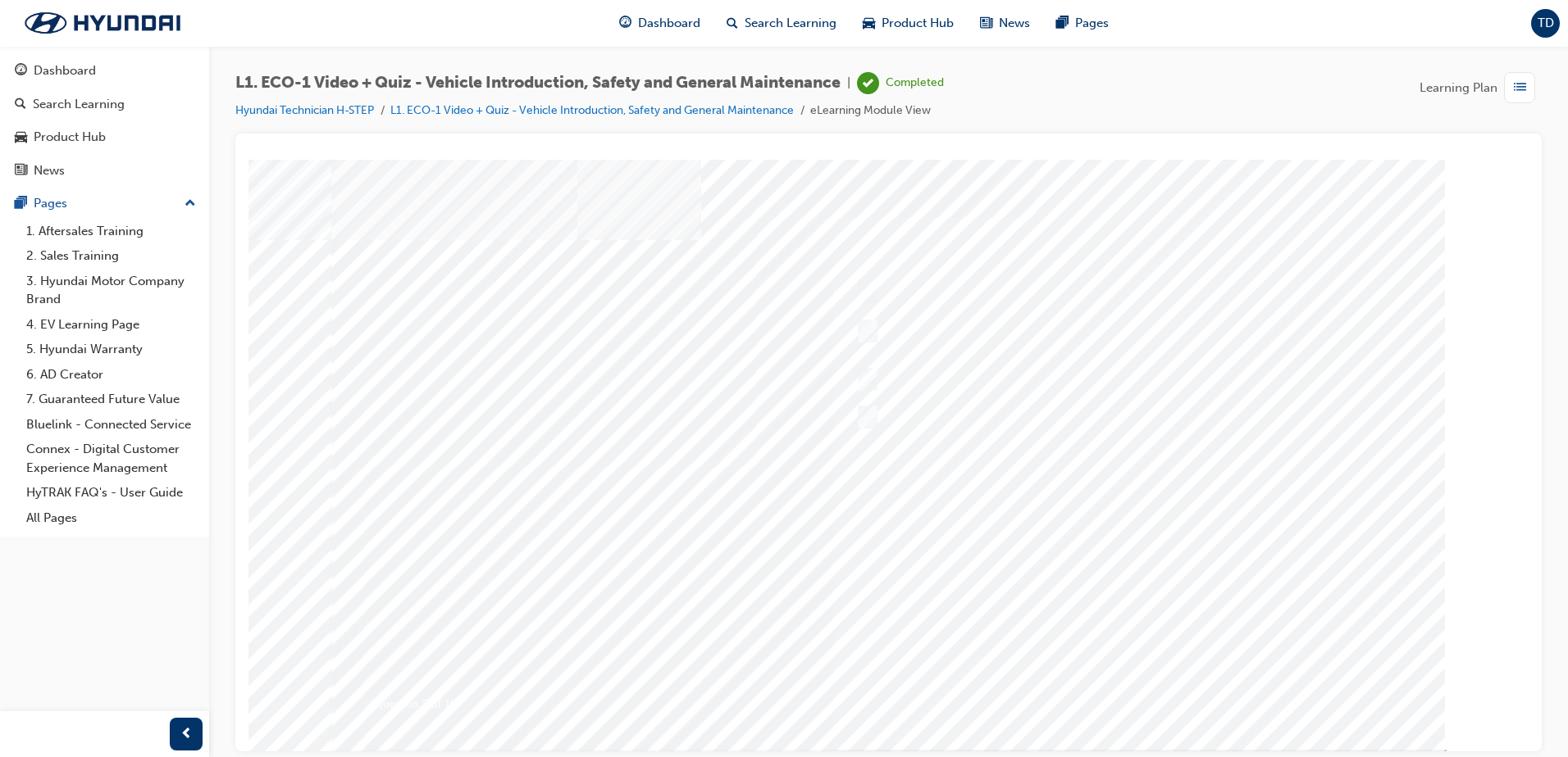
click at [1159, 677] on div at bounding box center [889, 454] width 1115 height 590
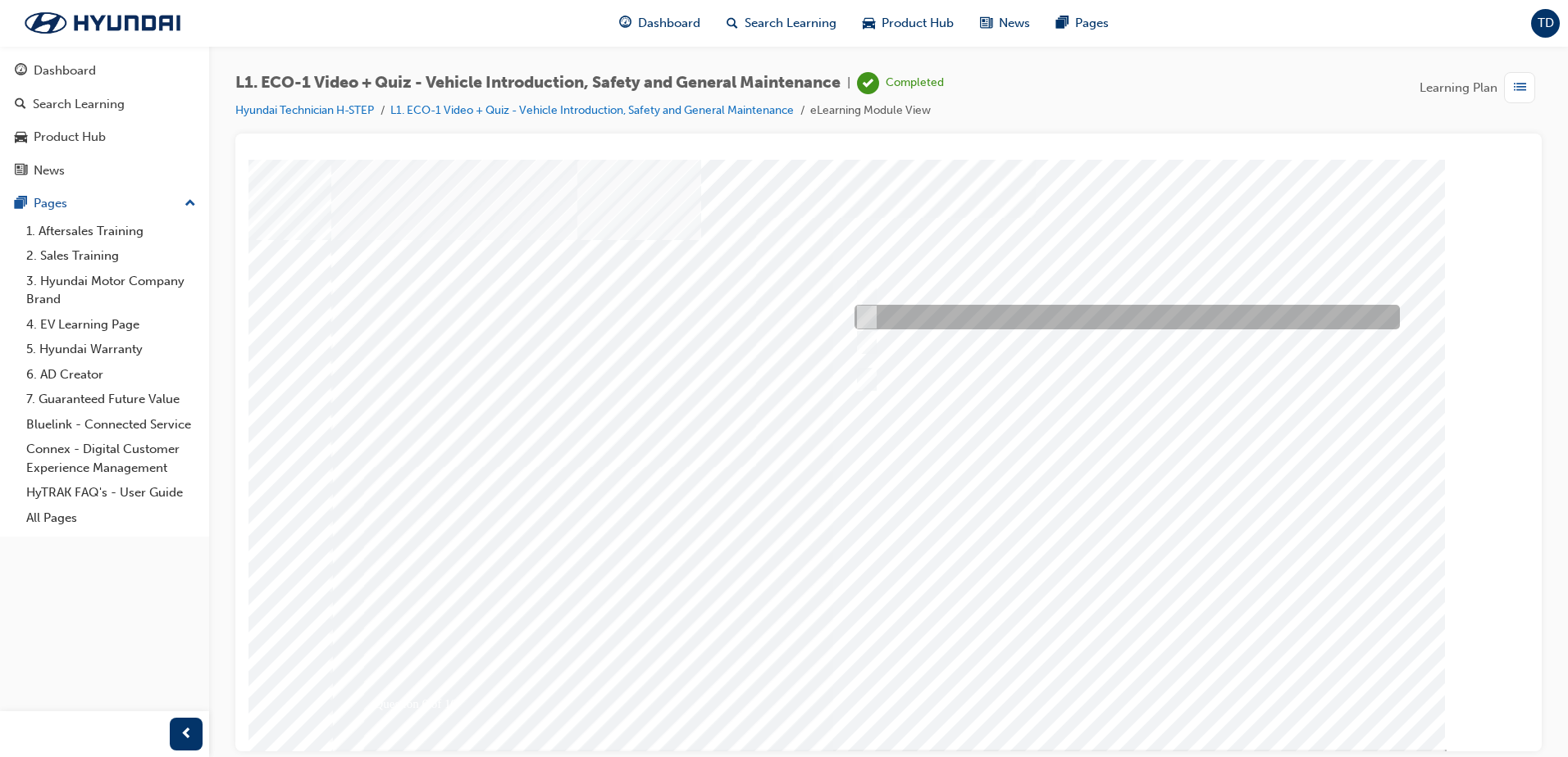
drag, startPoint x: 909, startPoint y: 308, endPoint x: 928, endPoint y: 331, distance: 29.8
click at [909, 308] on div at bounding box center [1123, 317] width 545 height 25
radio input "true"
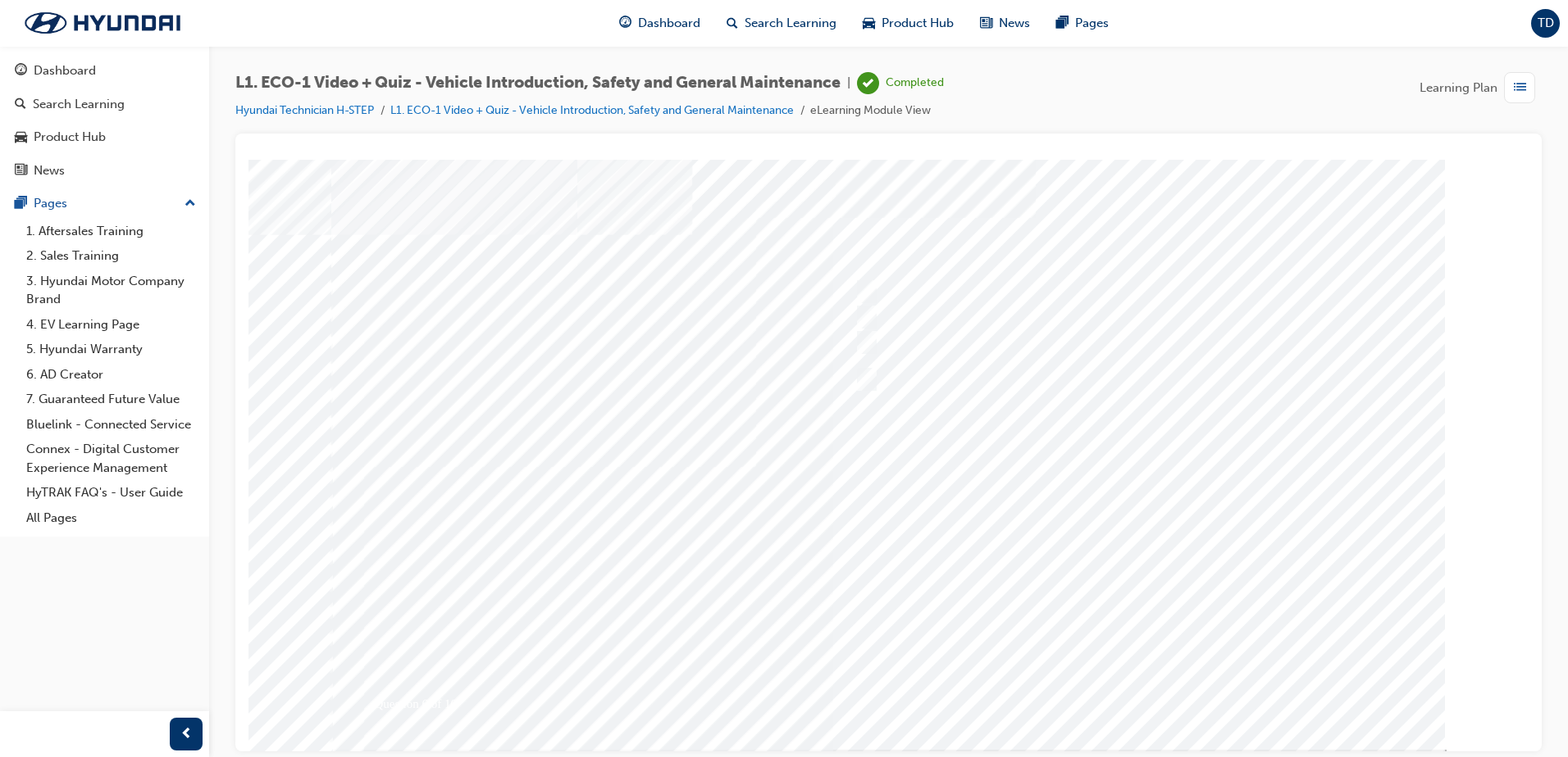
click at [1135, 683] on div at bounding box center [889, 454] width 1115 height 590
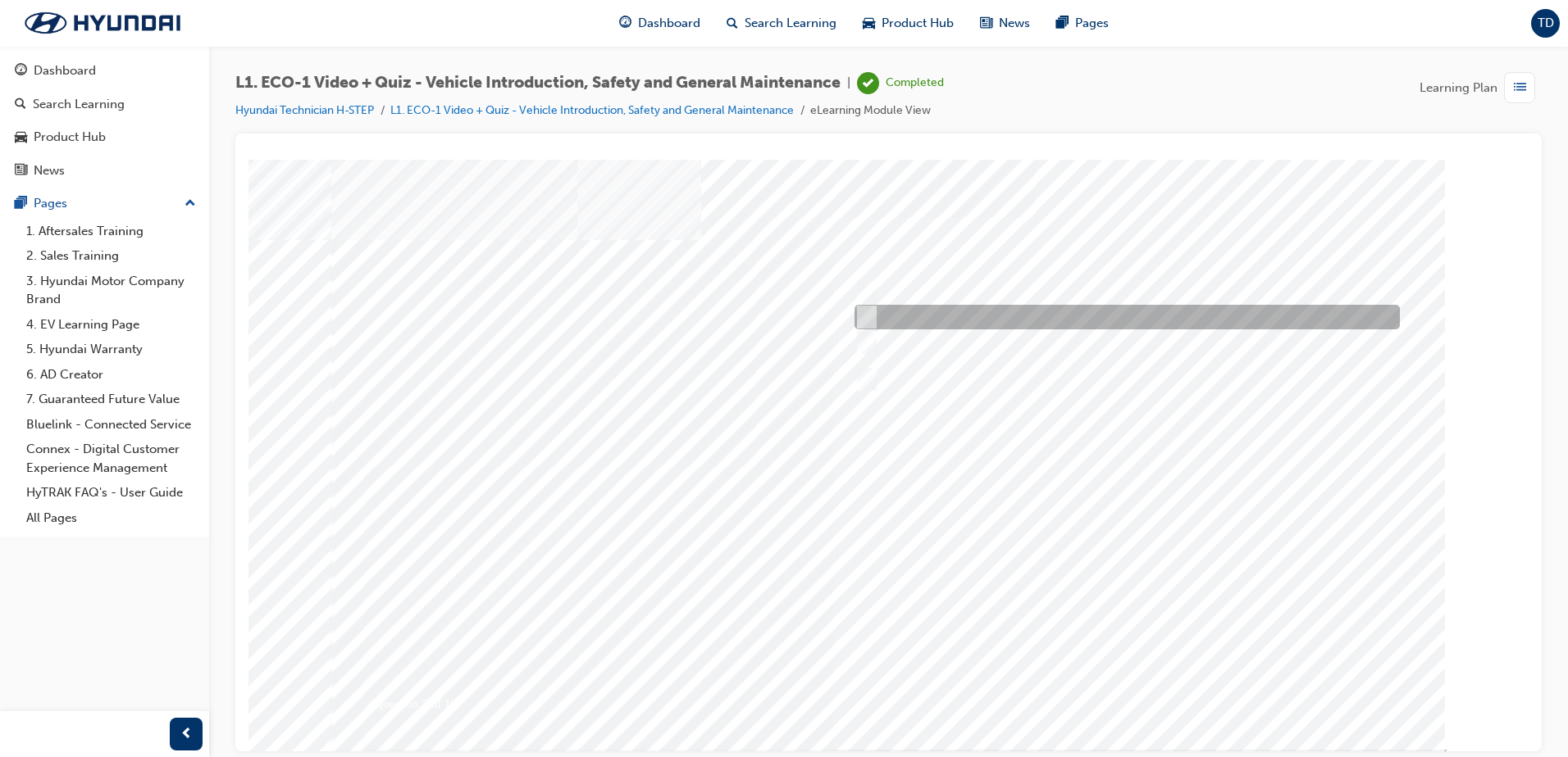
click at [866, 311] on input "No." at bounding box center [864, 317] width 18 height 18
radio input "true"
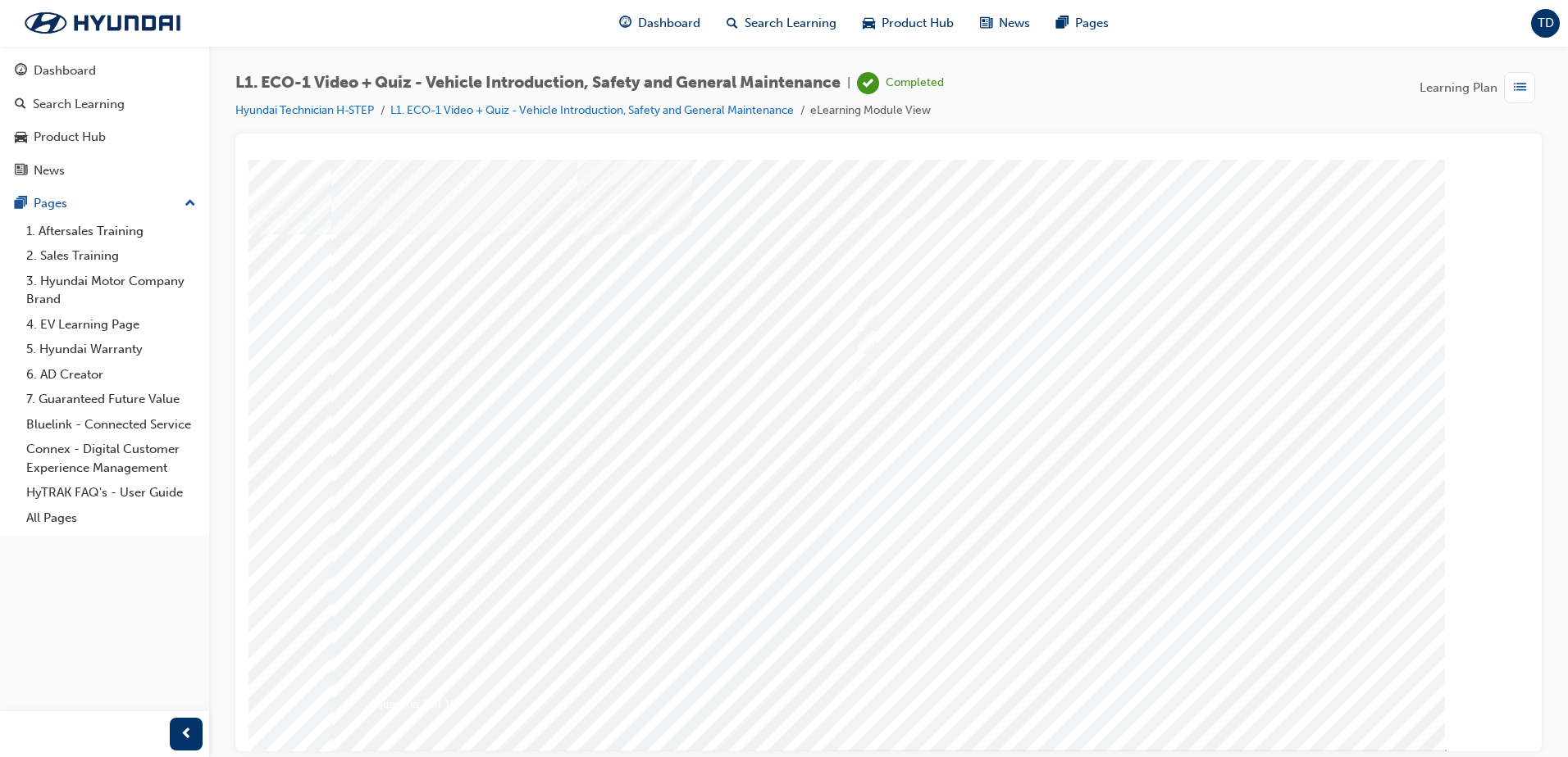
click at [1126, 693] on div at bounding box center [889, 454] width 1115 height 590
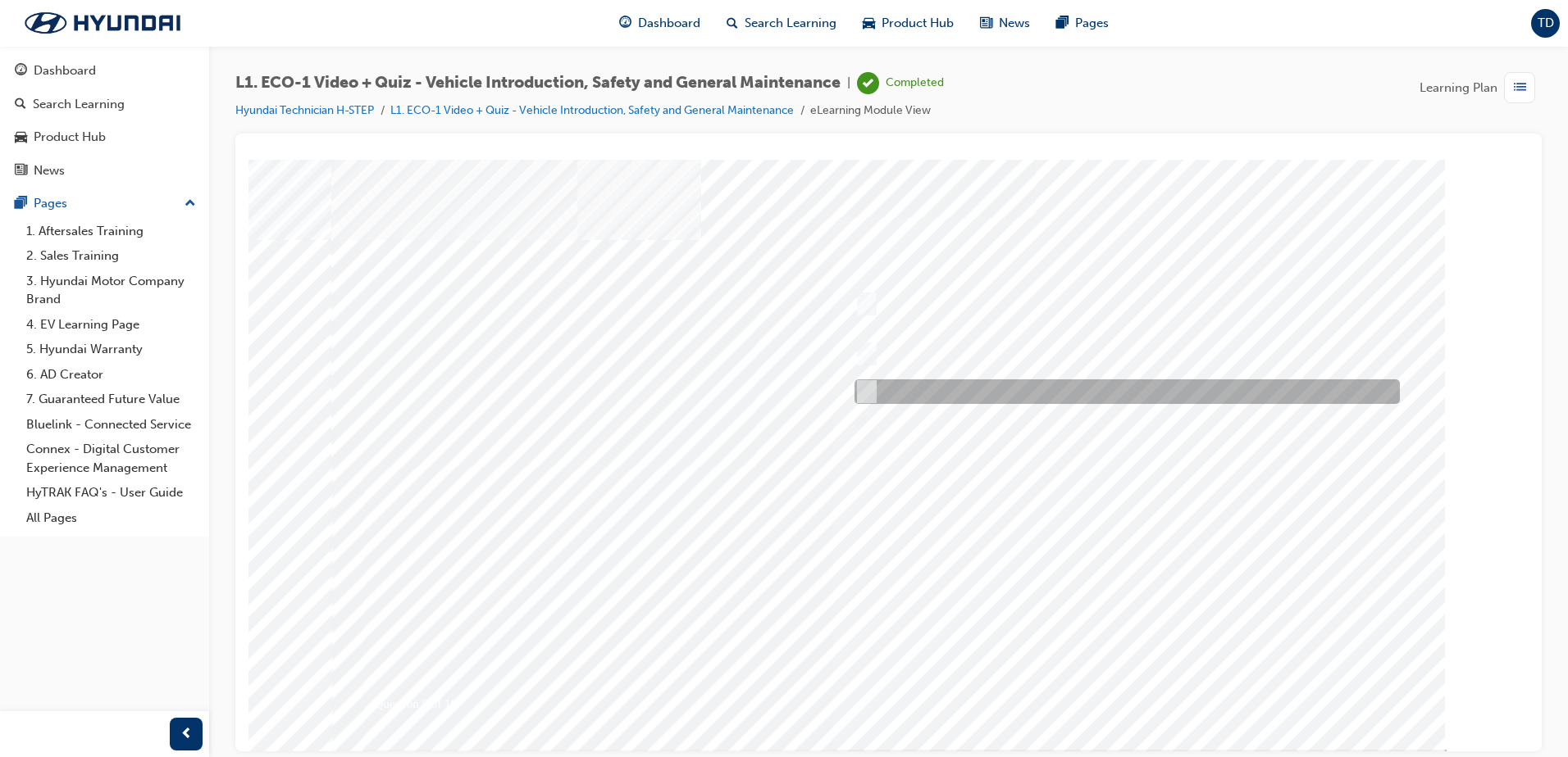
click at [885, 388] on div at bounding box center [1123, 392] width 545 height 25
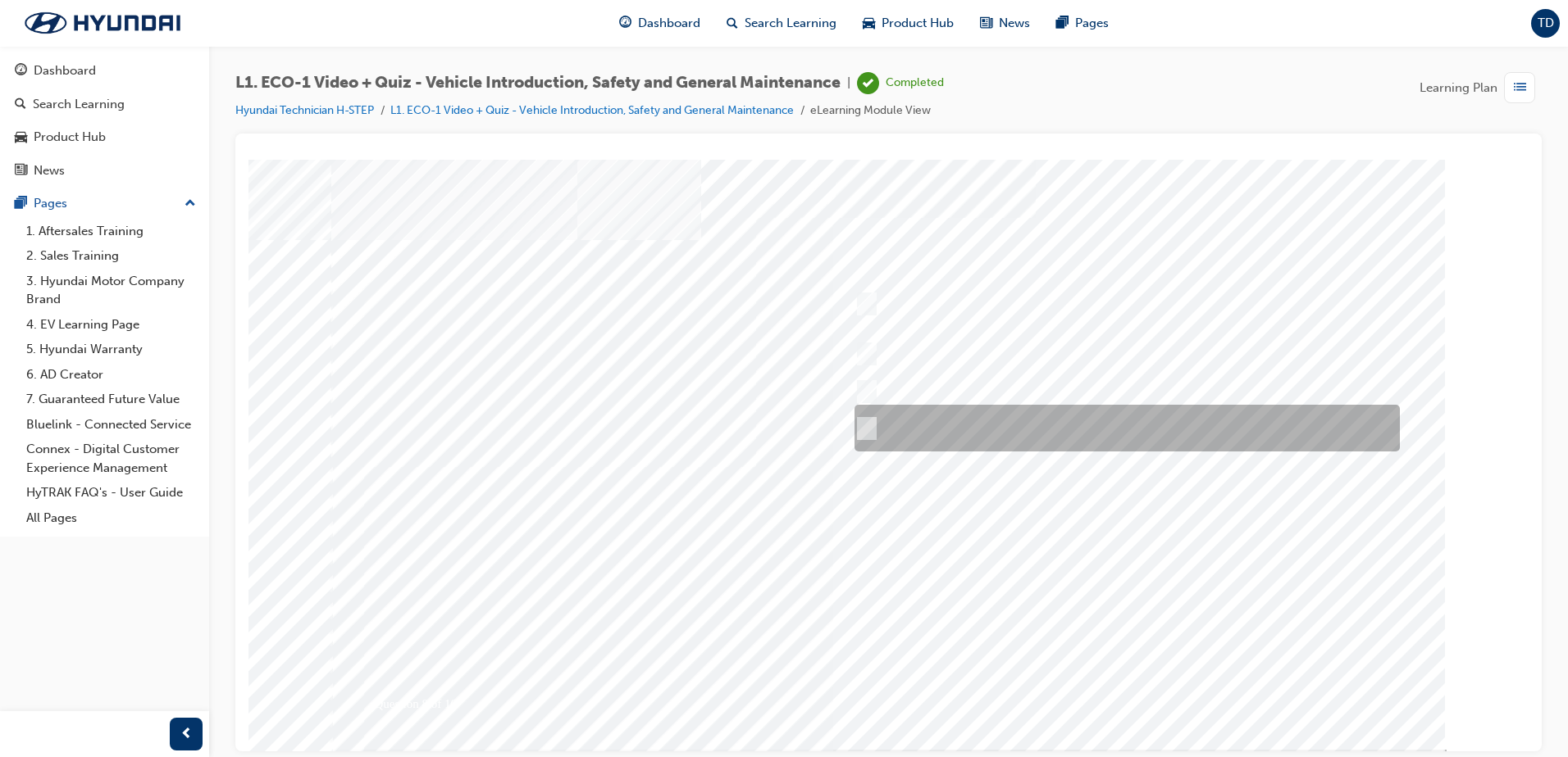
click at [882, 422] on div at bounding box center [1123, 428] width 545 height 46
radio input "false"
radio input "true"
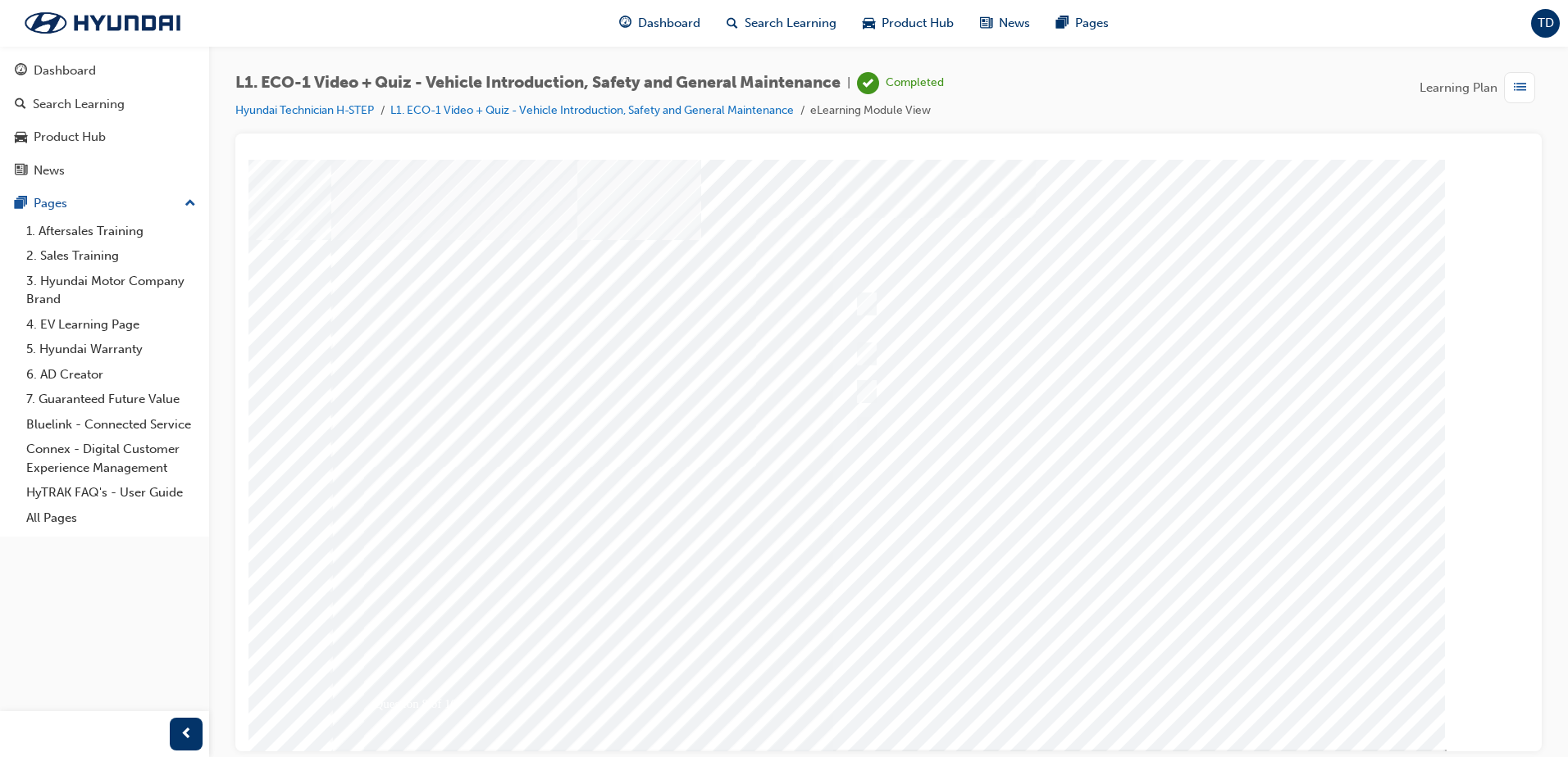
click at [1153, 689] on div at bounding box center [889, 454] width 1115 height 590
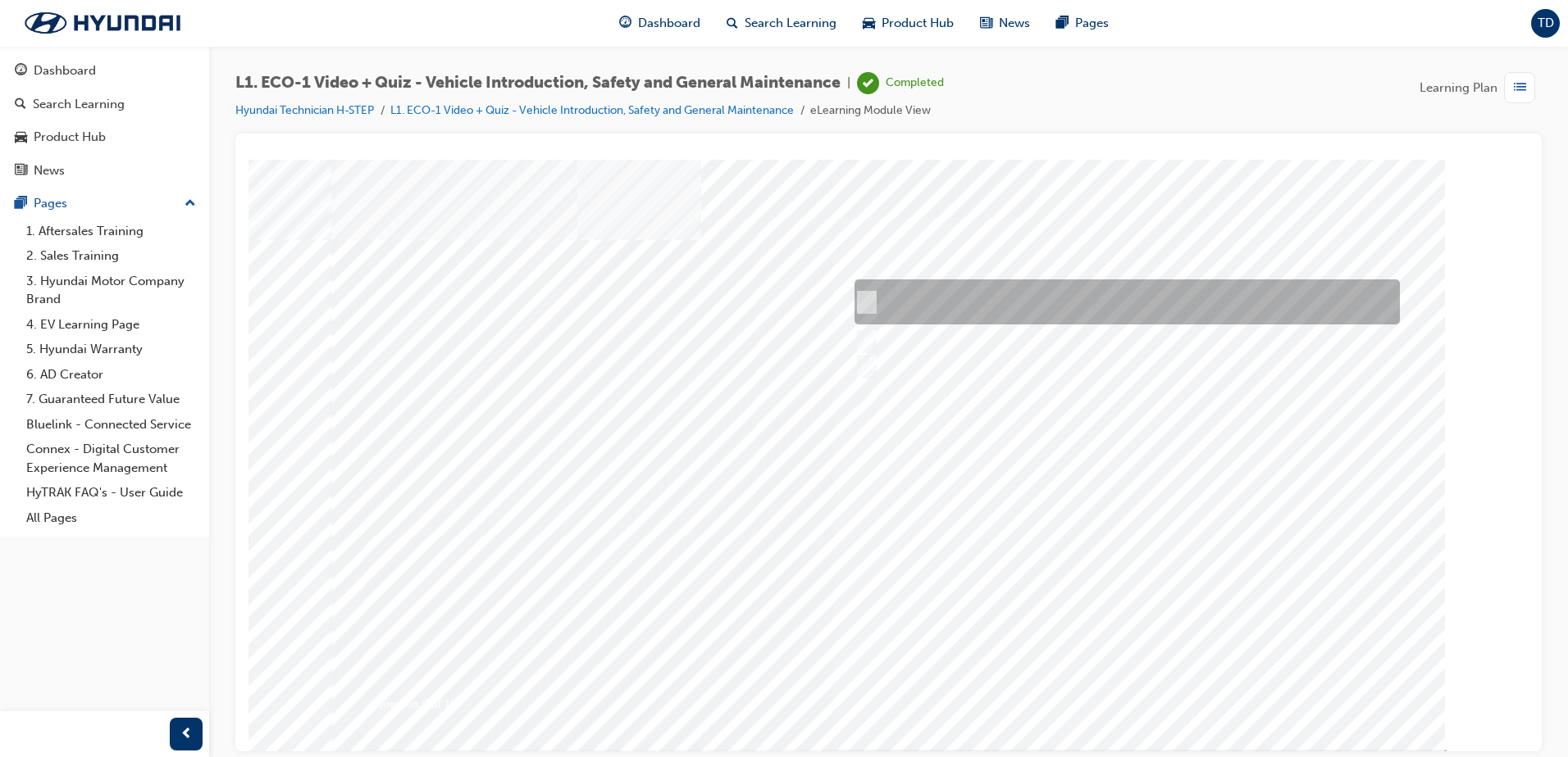
click at [891, 308] on div at bounding box center [1123, 302] width 545 height 45
radio input "true"
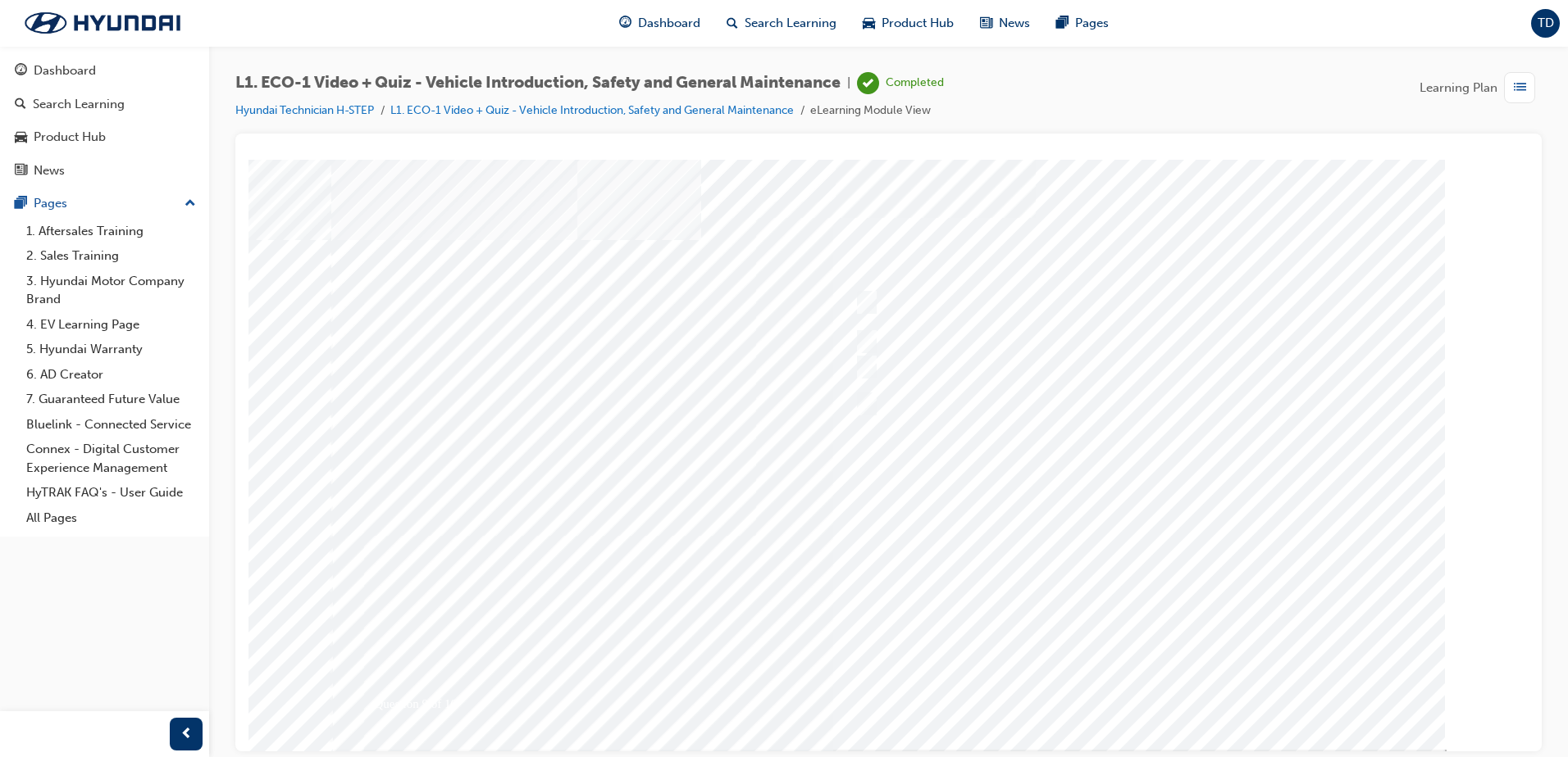
click at [1127, 681] on div at bounding box center [889, 454] width 1115 height 590
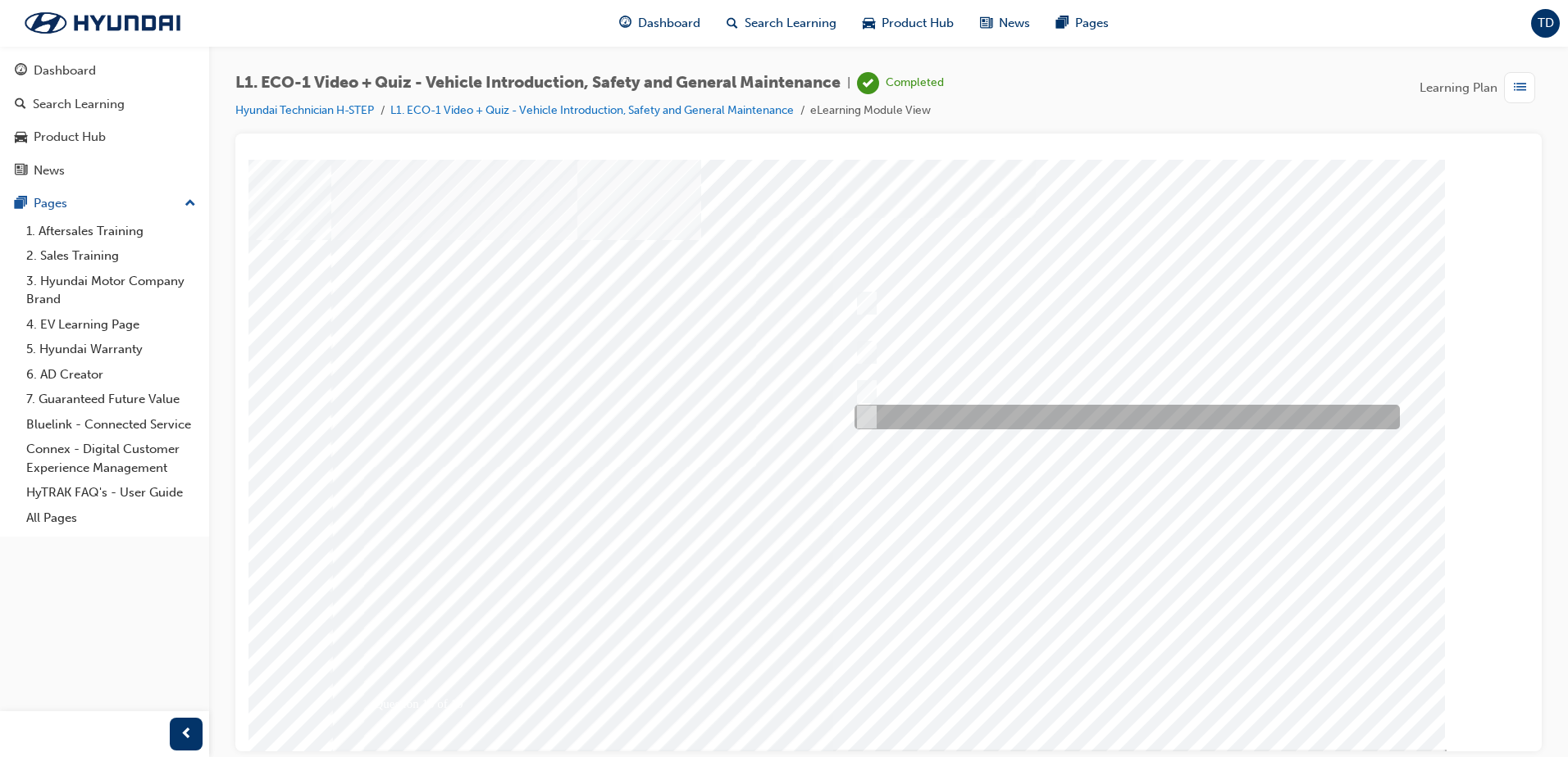
click at [871, 406] on div at bounding box center [1123, 417] width 545 height 25
radio input "true"
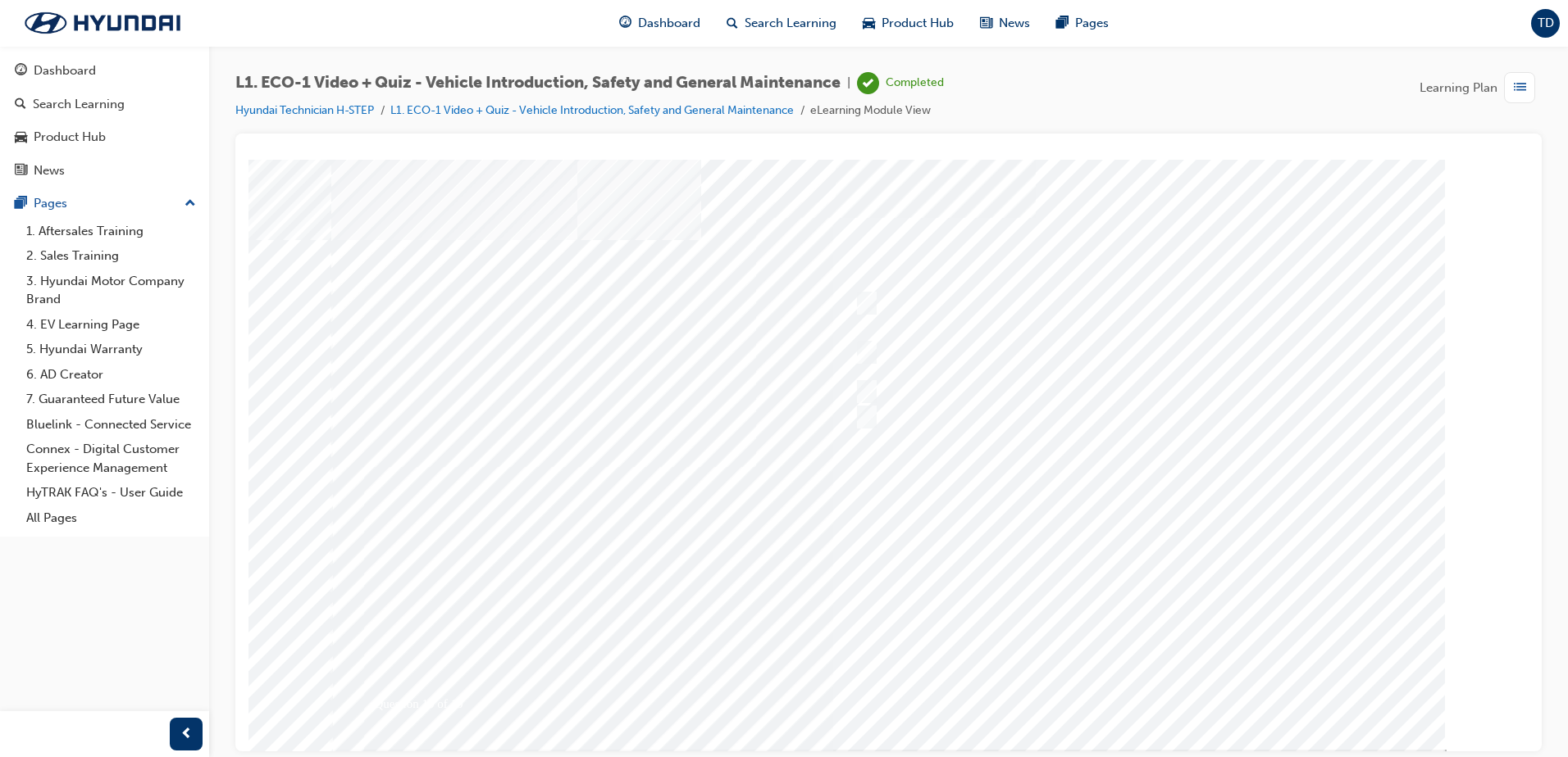
click at [1114, 700] on div at bounding box center [889, 454] width 1115 height 590
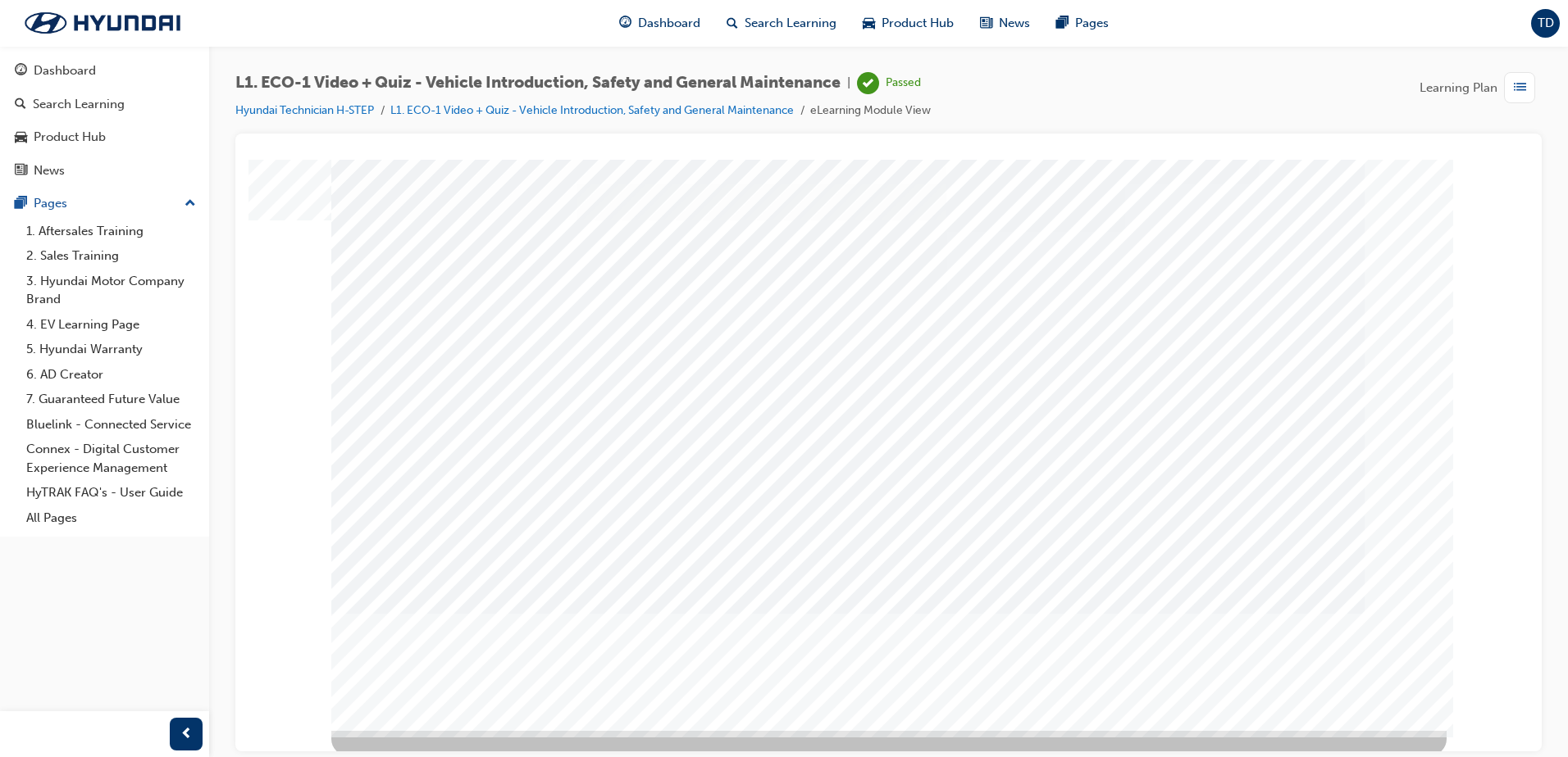
scroll to position [23, 0]
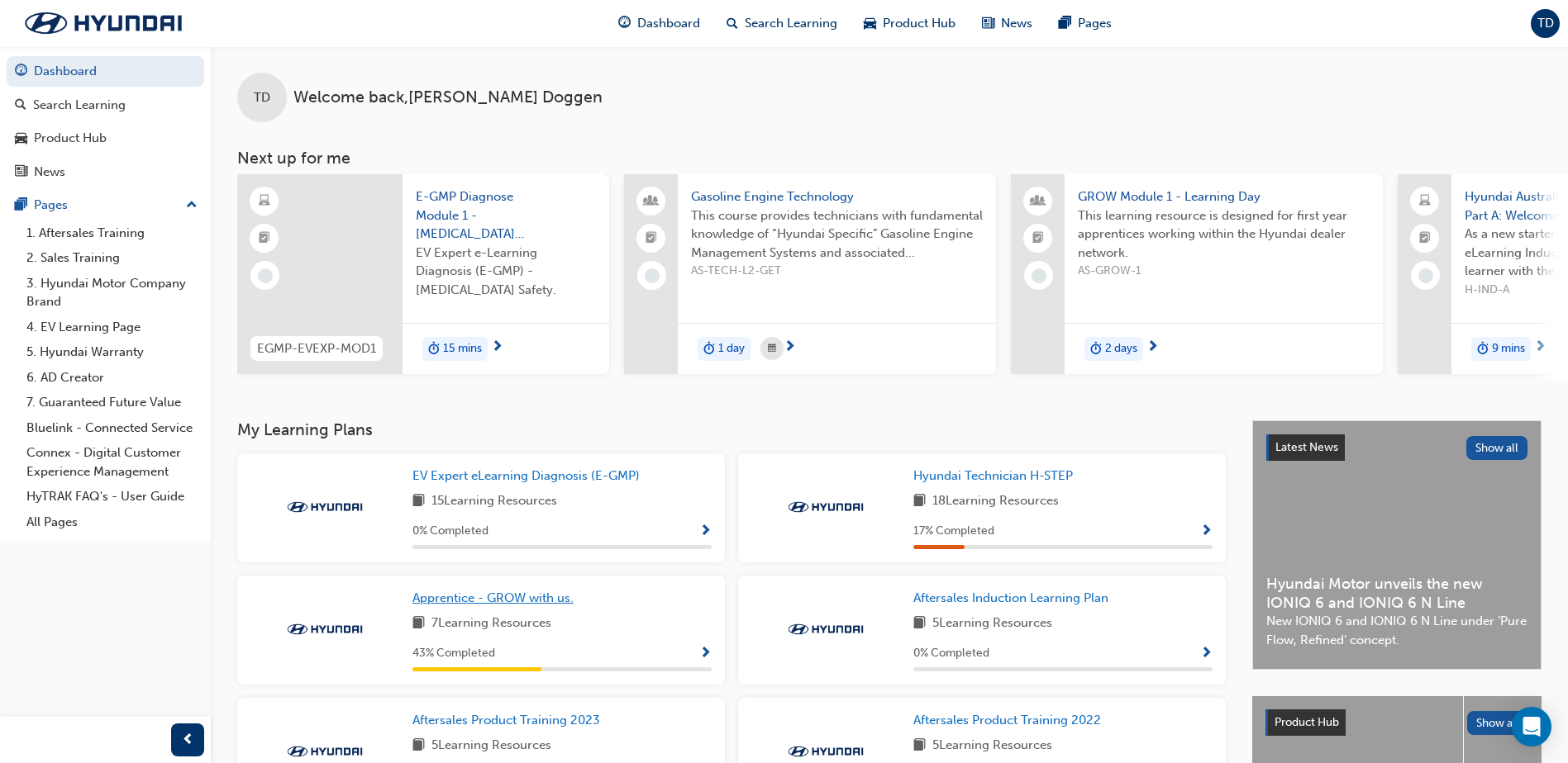
click at [534, 598] on span "Apprentice - GROW with us." at bounding box center [492, 598] width 161 height 15
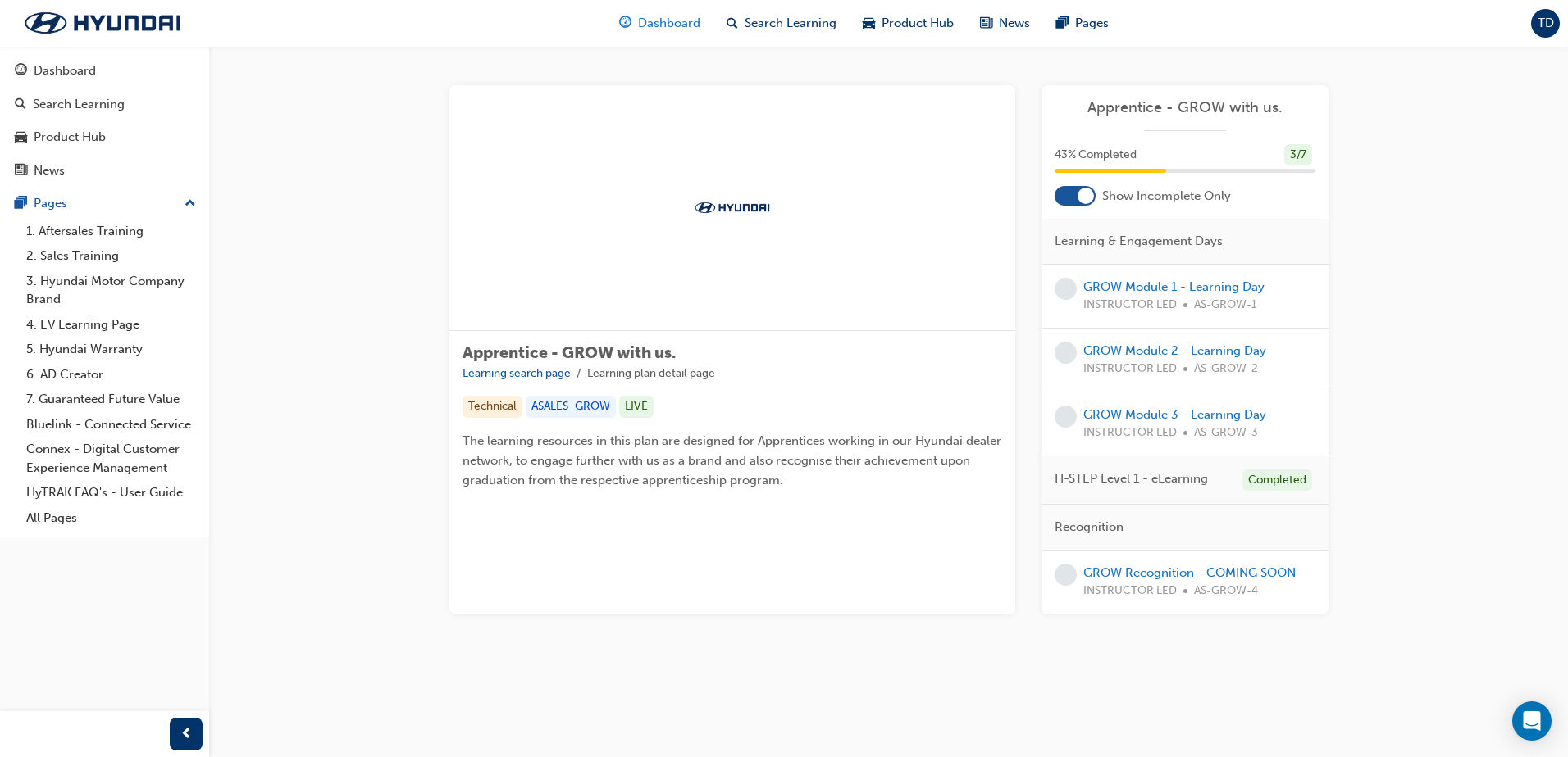
click at [655, 28] on span "Dashboard" at bounding box center [669, 24] width 62 height 19
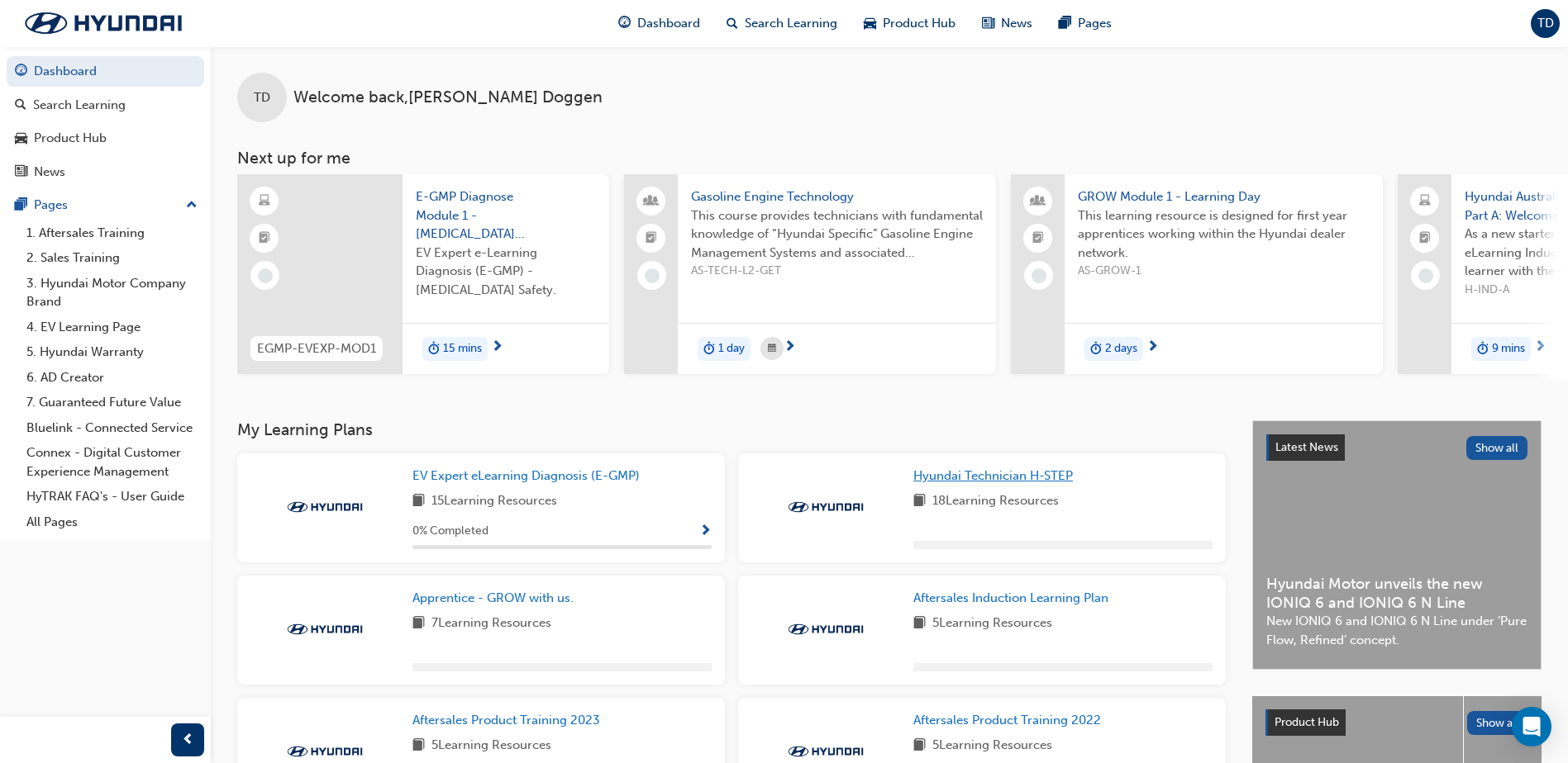
click at [995, 480] on span "Hyundai Technician H-STEP" at bounding box center [993, 476] width 159 height 15
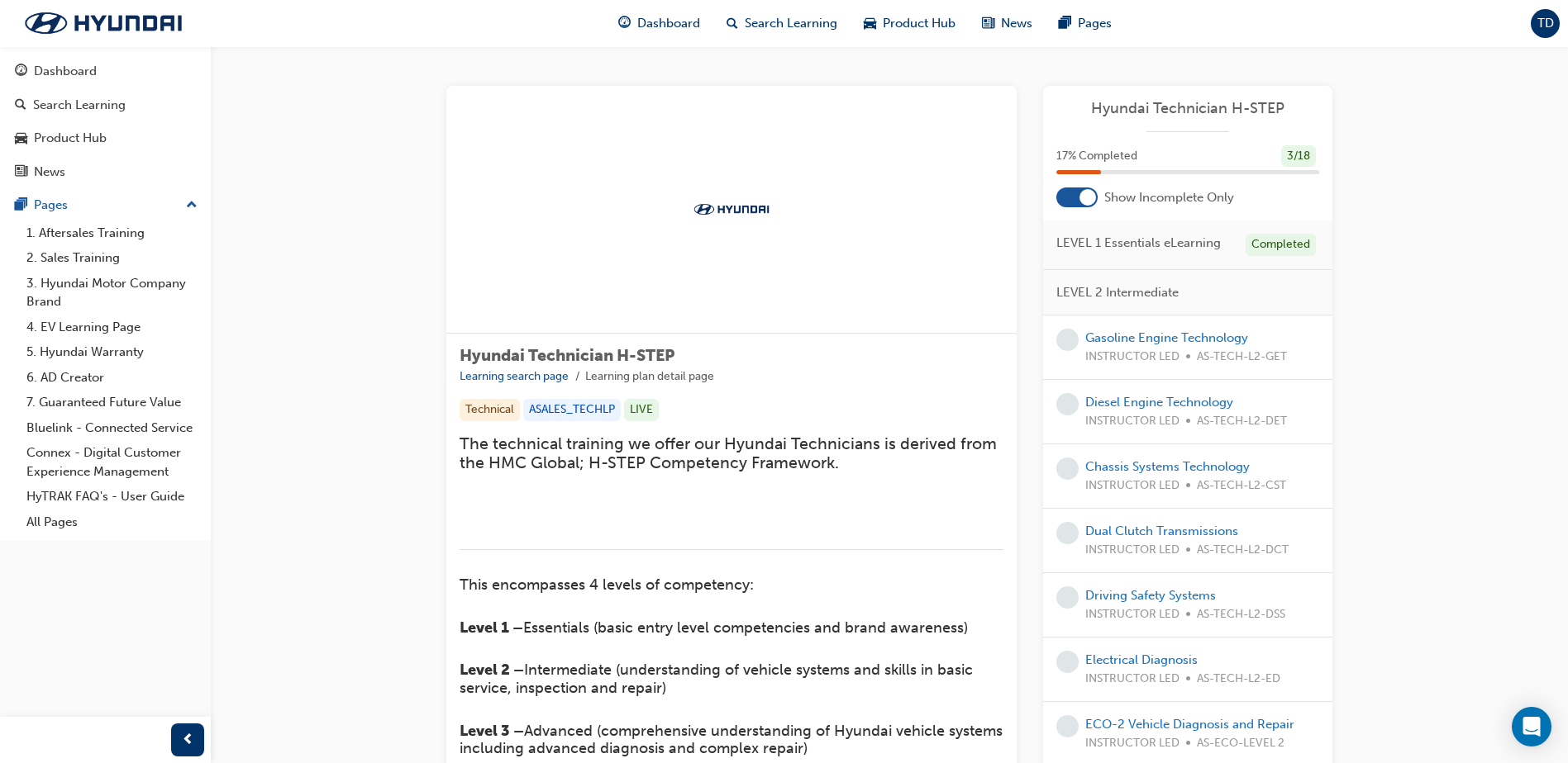
click at [1549, 15] on span "TD" at bounding box center [1545, 24] width 16 height 19
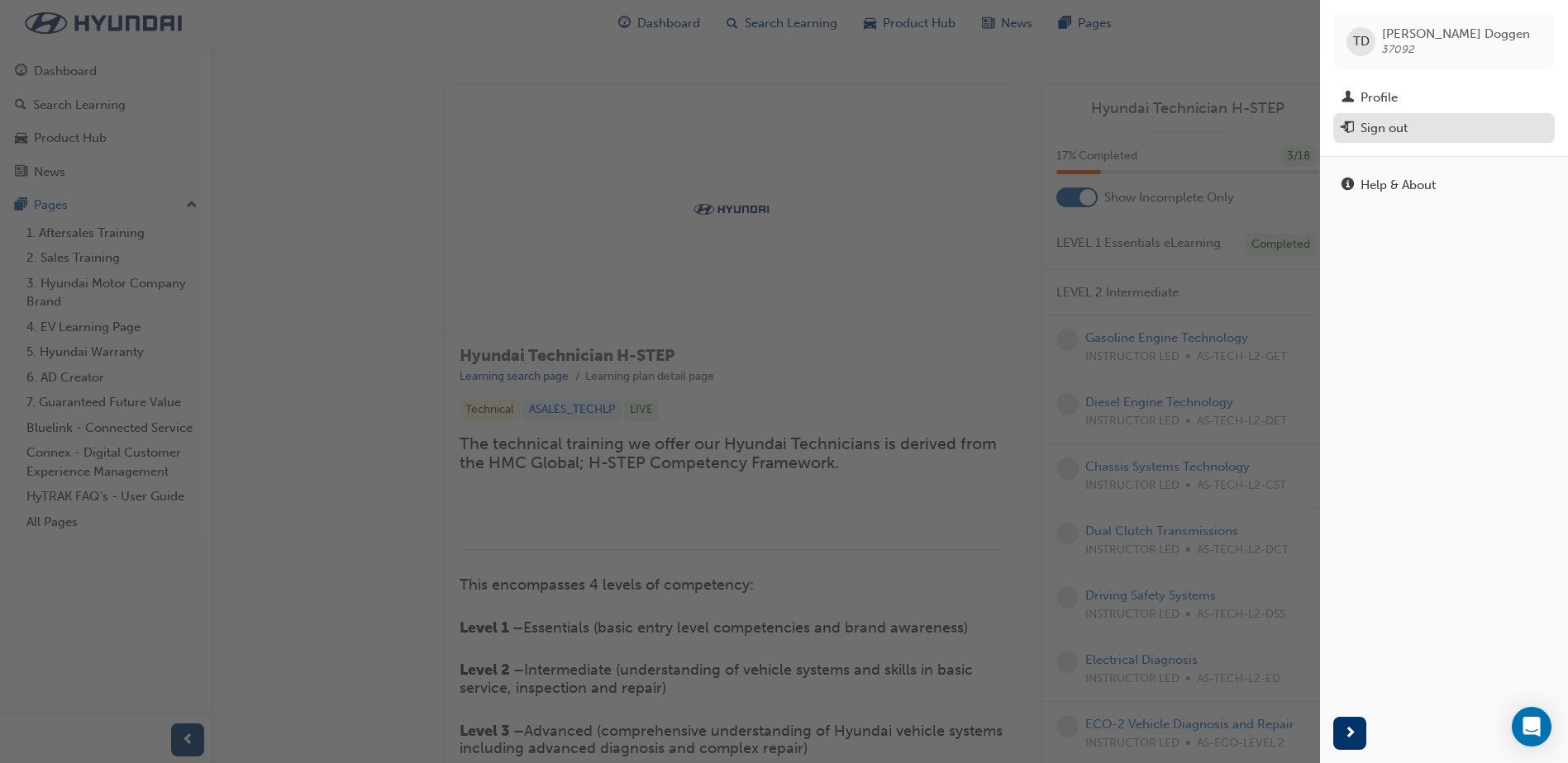
click at [1388, 125] on div "Sign out" at bounding box center [1384, 129] width 47 height 19
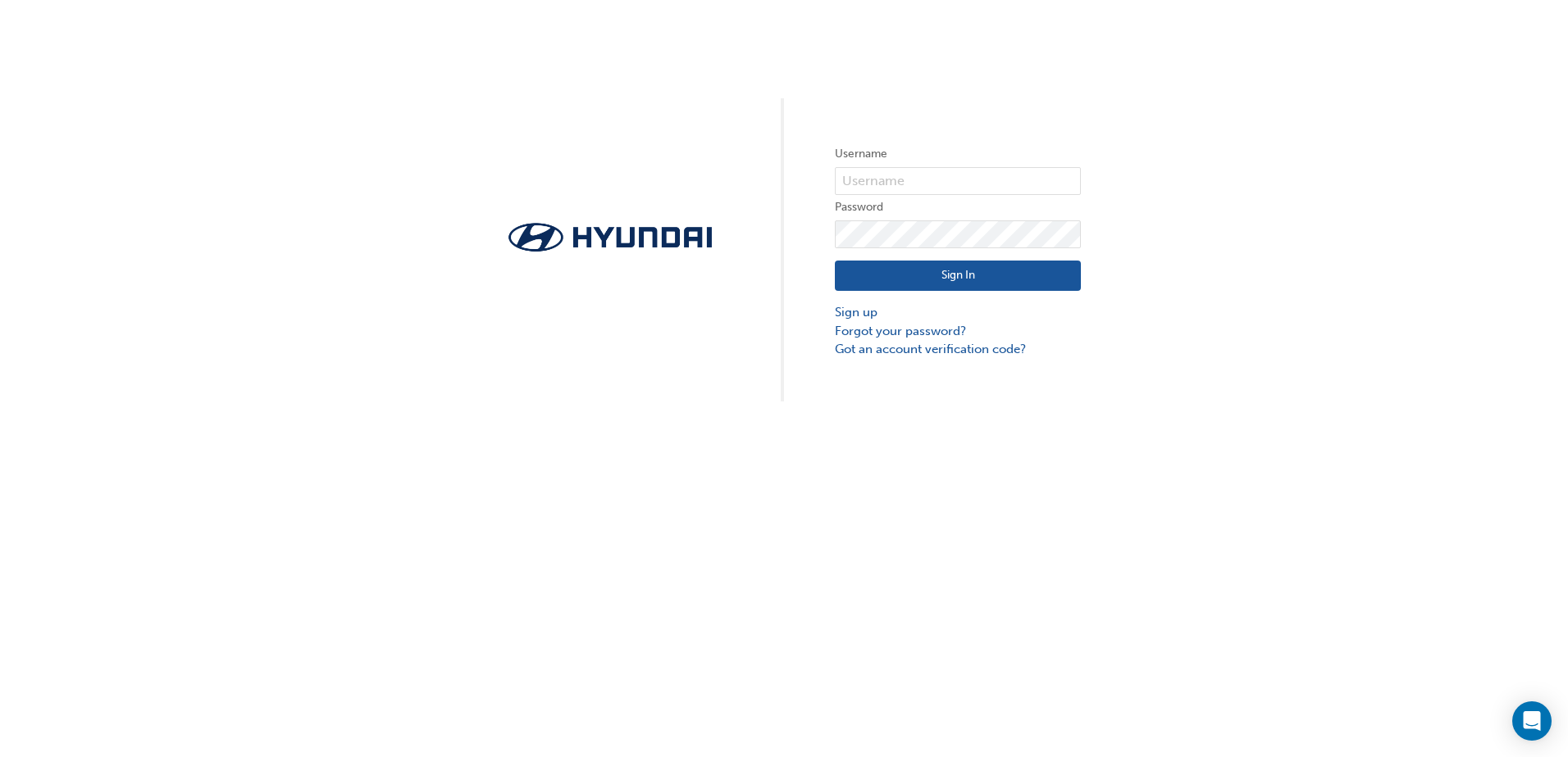
click at [1430, 247] on div "Username Password Sign In Sign up Forgot your password? Got an account verifica…" at bounding box center [784, 201] width 1568 height 401
click at [1050, 179] on input "text" at bounding box center [958, 181] width 246 height 27
drag, startPoint x: 569, startPoint y: 378, endPoint x: 625, endPoint y: 471, distance: 108.6
click at [625, 471] on div "Username Password Sign In Sign up Forgot your password? Got an account verifica…" at bounding box center [784, 378] width 1568 height 757
drag, startPoint x: 625, startPoint y: 471, endPoint x: 978, endPoint y: 567, distance: 365.8
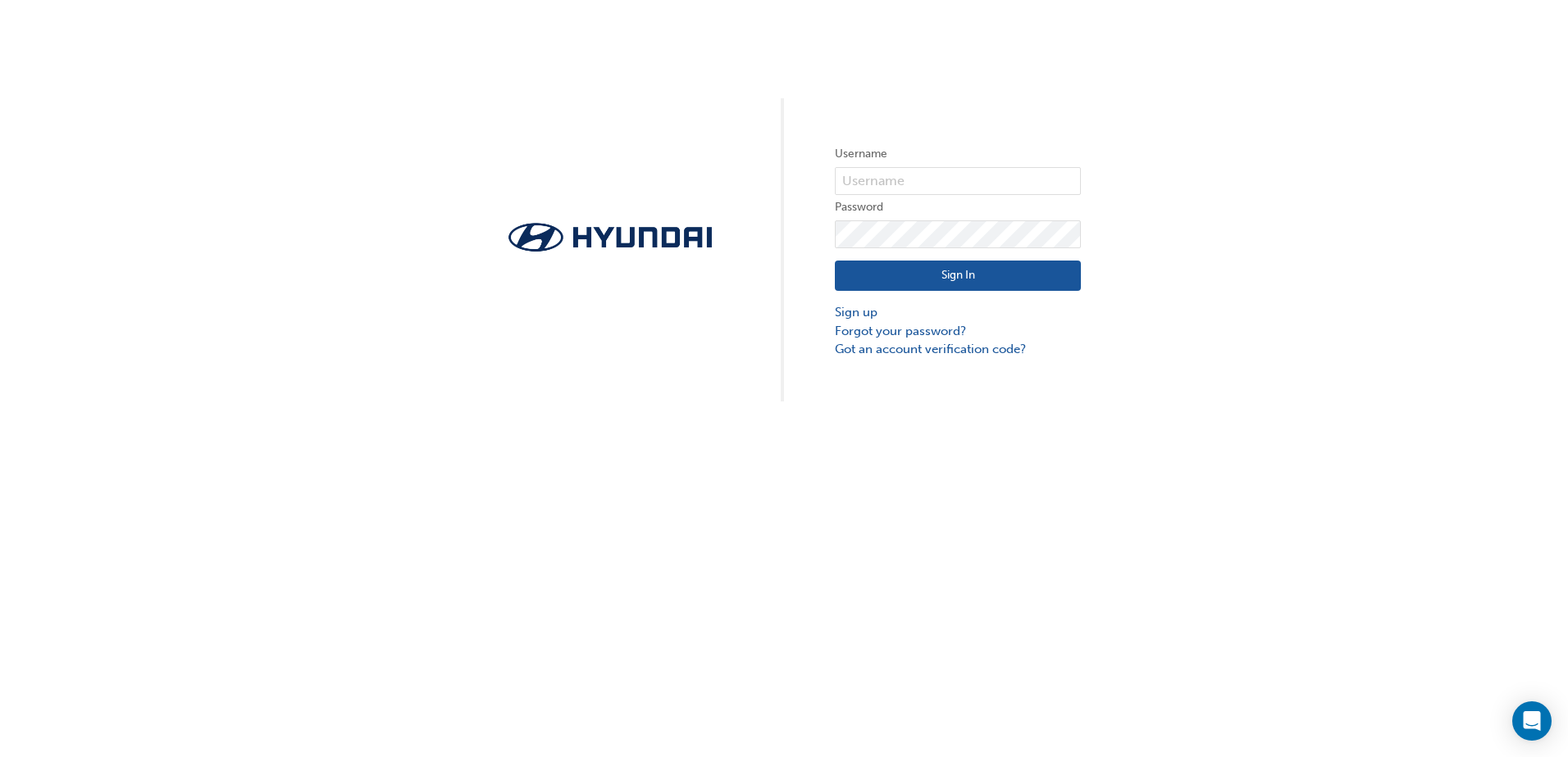
click at [978, 567] on div "Username Password Sign In Sign up Forgot your password? Got an account verifica…" at bounding box center [784, 378] width 1568 height 757
drag, startPoint x: 1220, startPoint y: 454, endPoint x: 1226, endPoint y: 466, distance: 13.4
click at [1226, 466] on div "Username Password Sign In Sign up Forgot your password? Got an account verifica…" at bounding box center [784, 378] width 1568 height 757
